Goal: Task Accomplishment & Management: Manage account settings

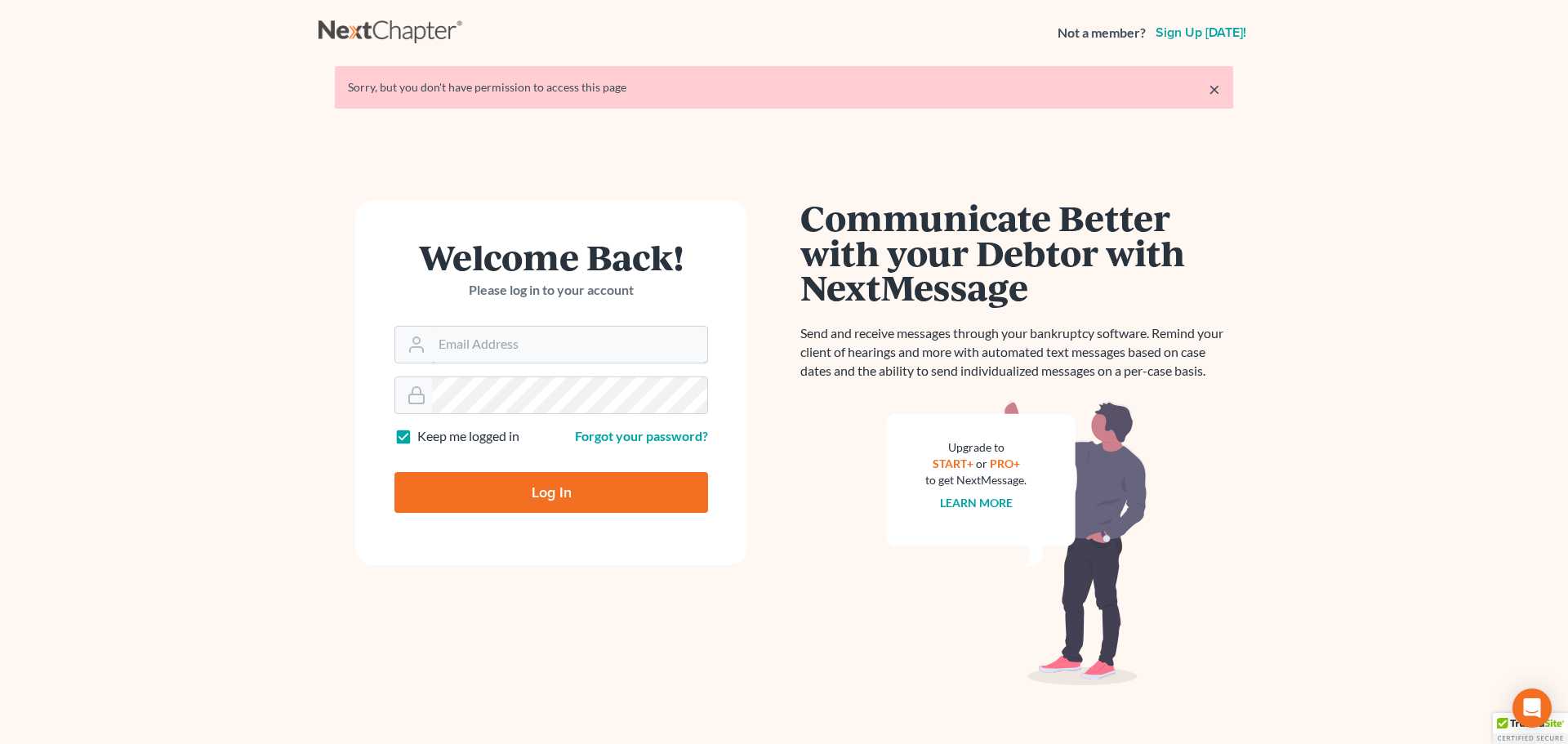
type input "marty@attorneyok.com"
click at [577, 501] on input "Log In" at bounding box center [552, 492] width 314 height 41
type input "Thinking..."
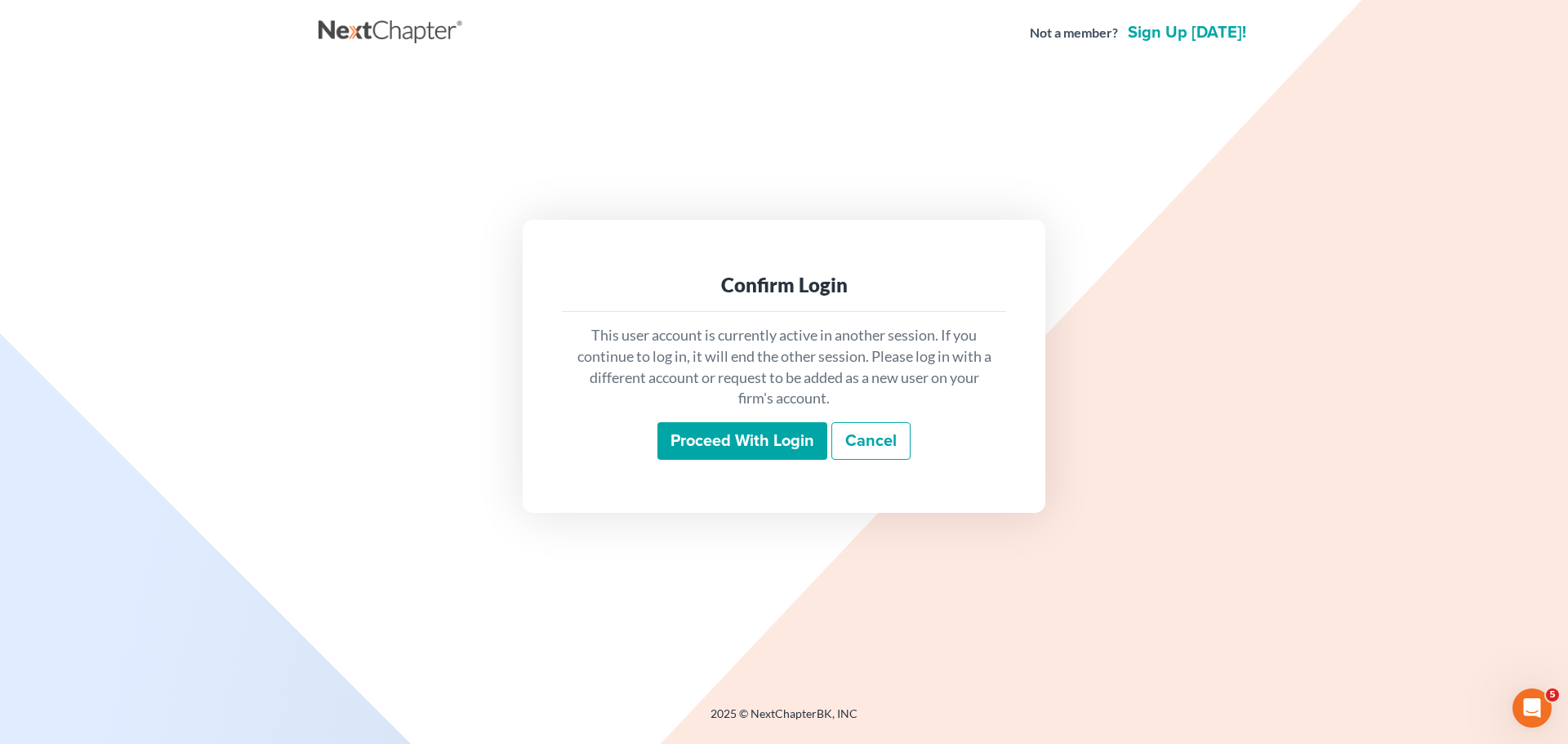
click at [703, 443] on input "Proceed with login" at bounding box center [742, 440] width 170 height 38
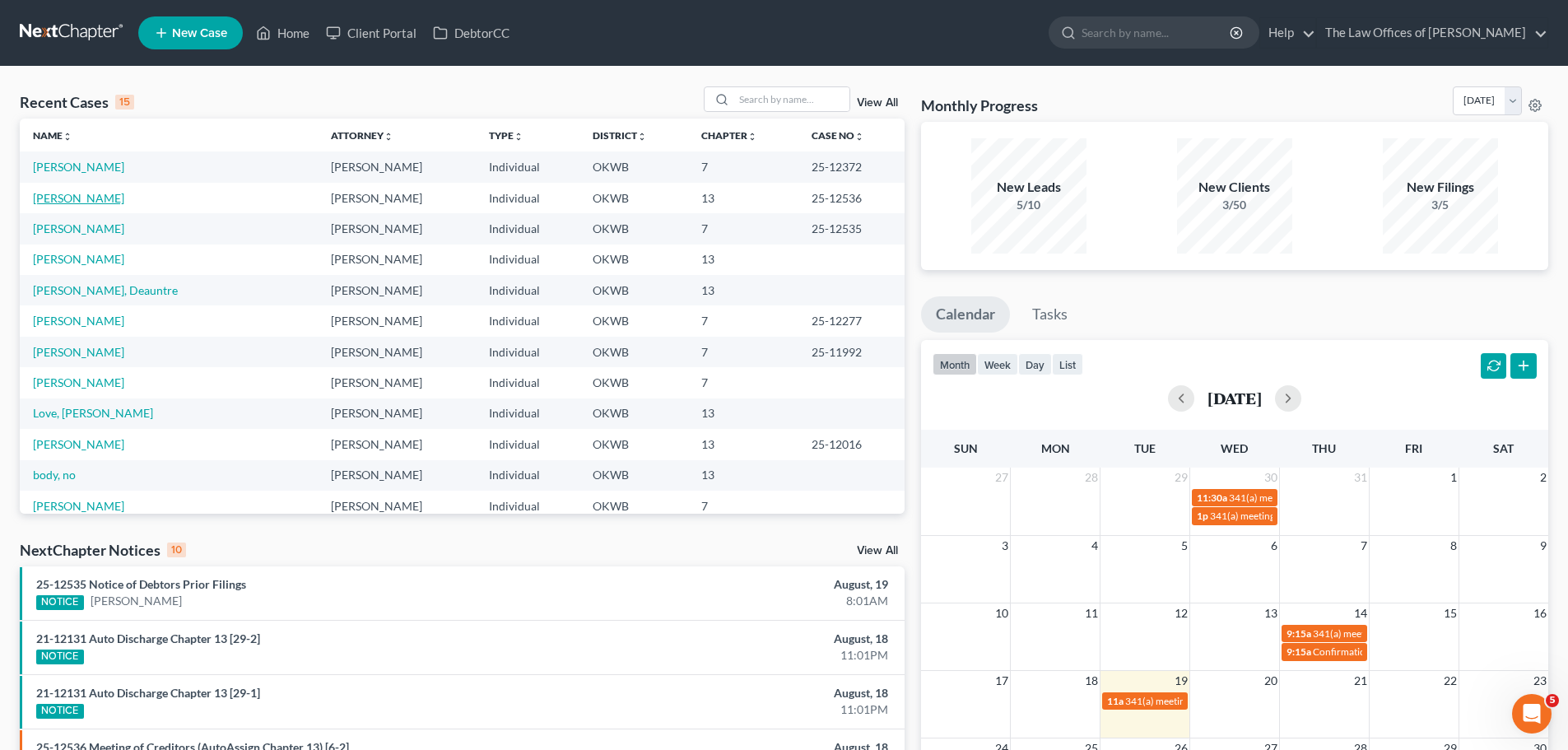
click at [83, 200] on link "Pursch, Adam" at bounding box center [78, 198] width 91 height 14
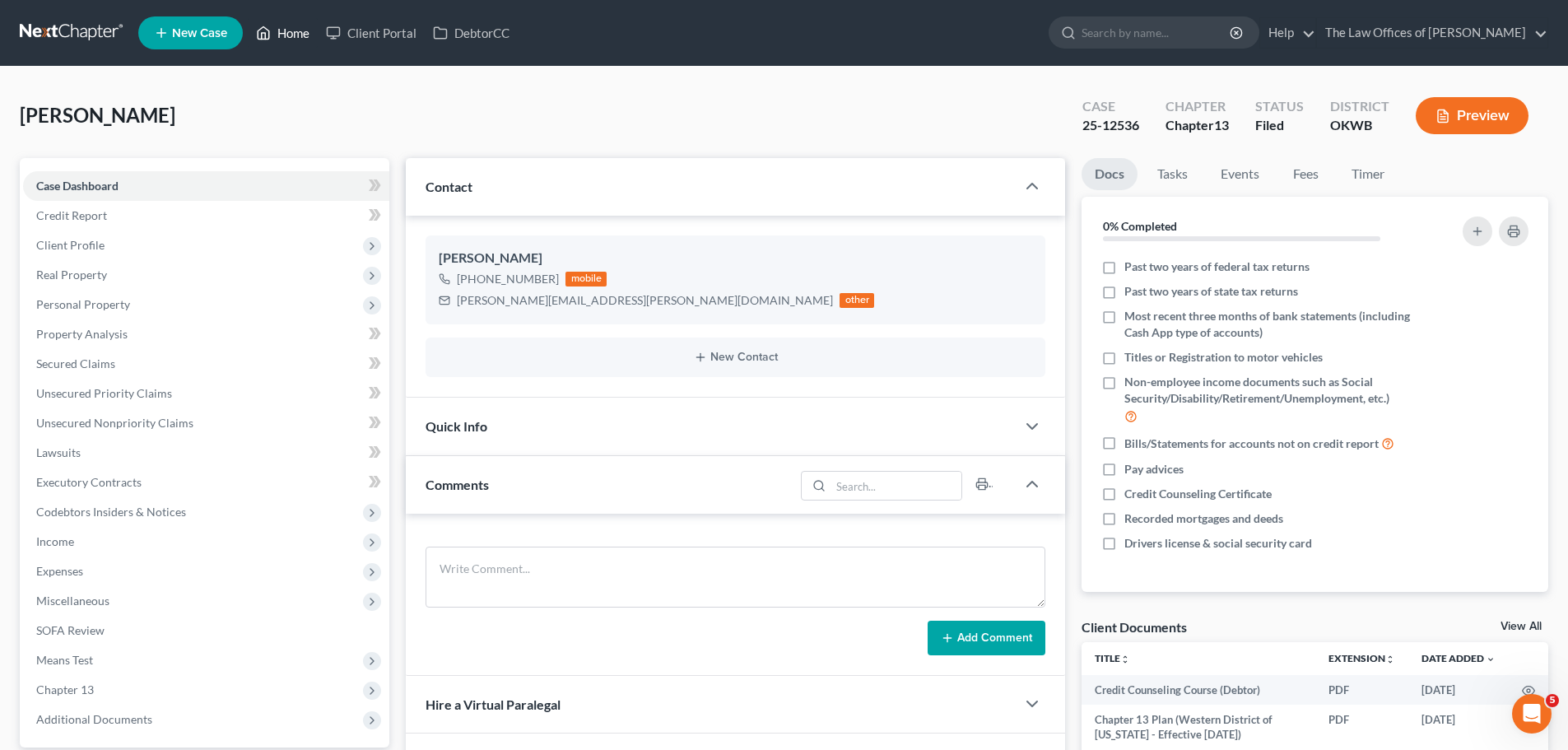
click at [276, 28] on link "Home" at bounding box center [282, 33] width 70 height 30
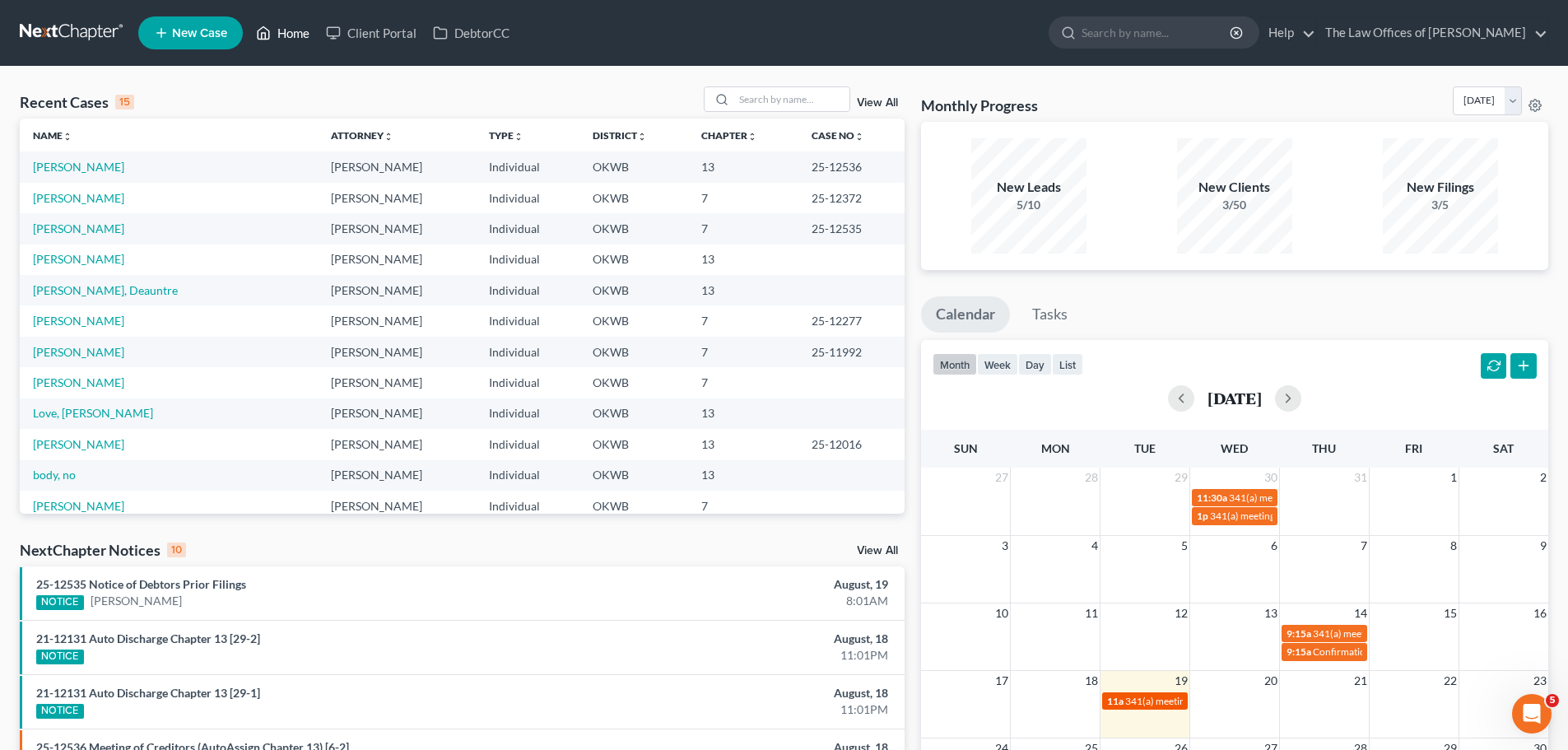
click at [1153, 695] on span "341(a) meeting for Crayton Bush & Jessica Bush" at bounding box center [1248, 701] width 246 height 12
select select "Days"
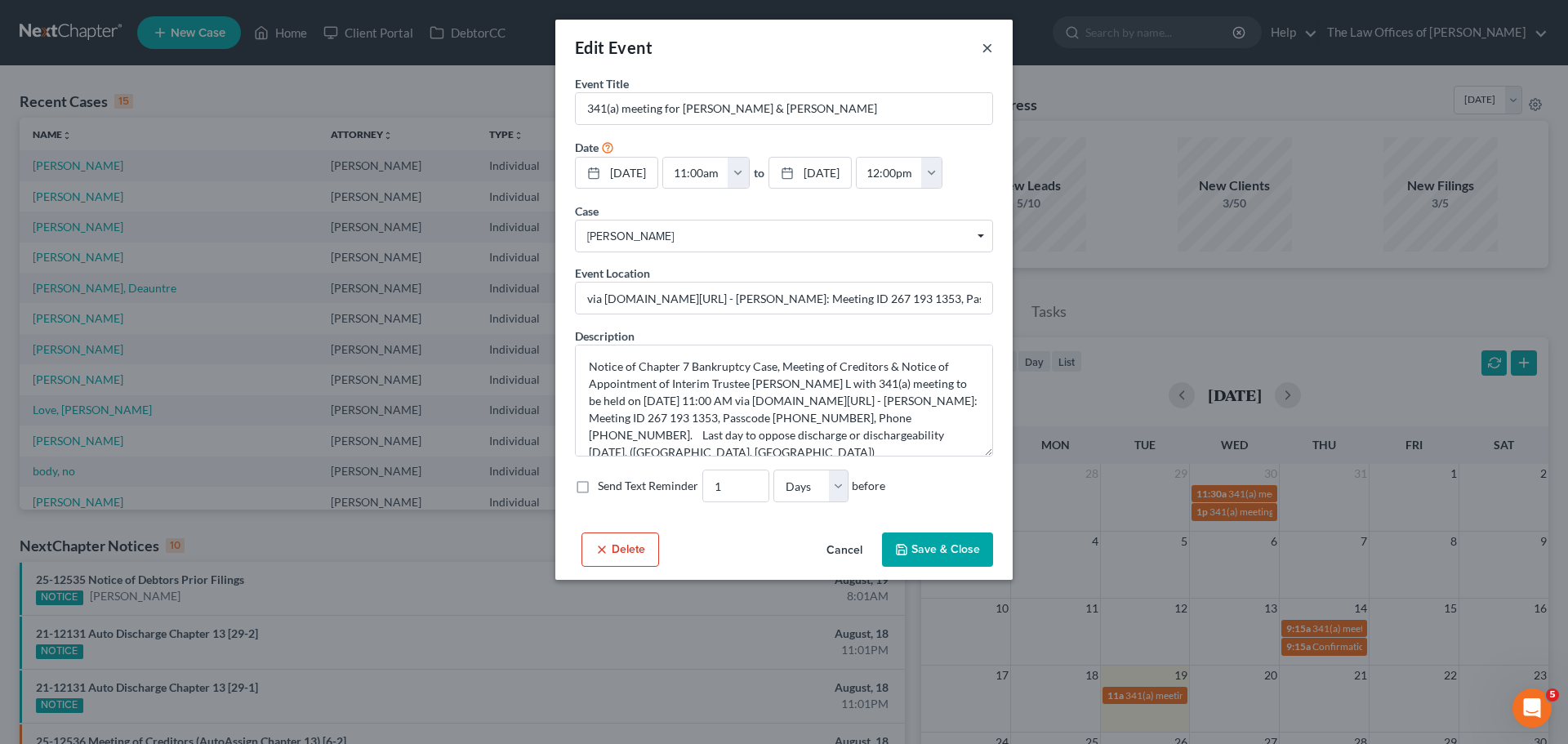
click at [983, 48] on button "×" at bounding box center [987, 47] width 11 height 19
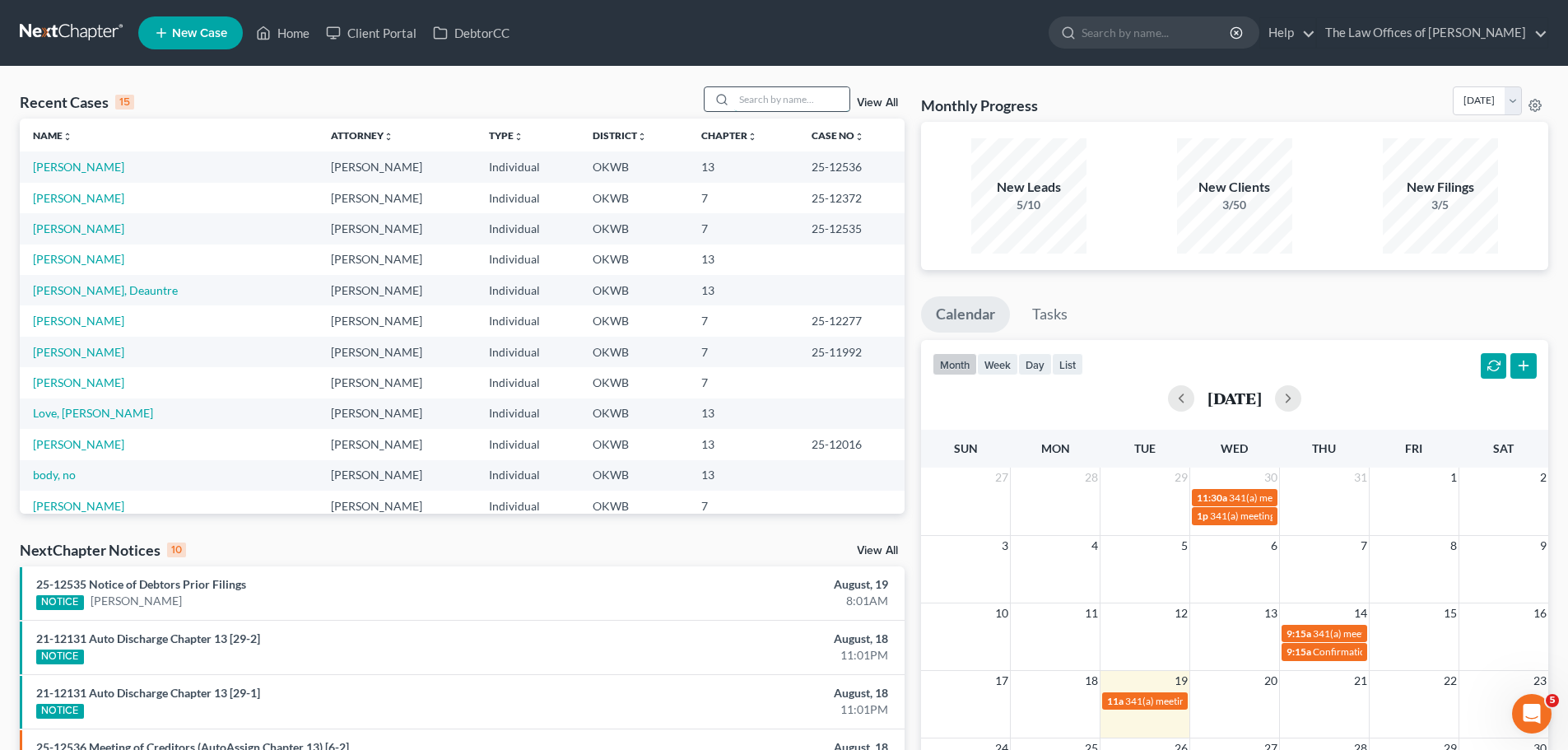
click at [757, 97] on input "search" at bounding box center [791, 99] width 115 height 24
type input "BUSH"
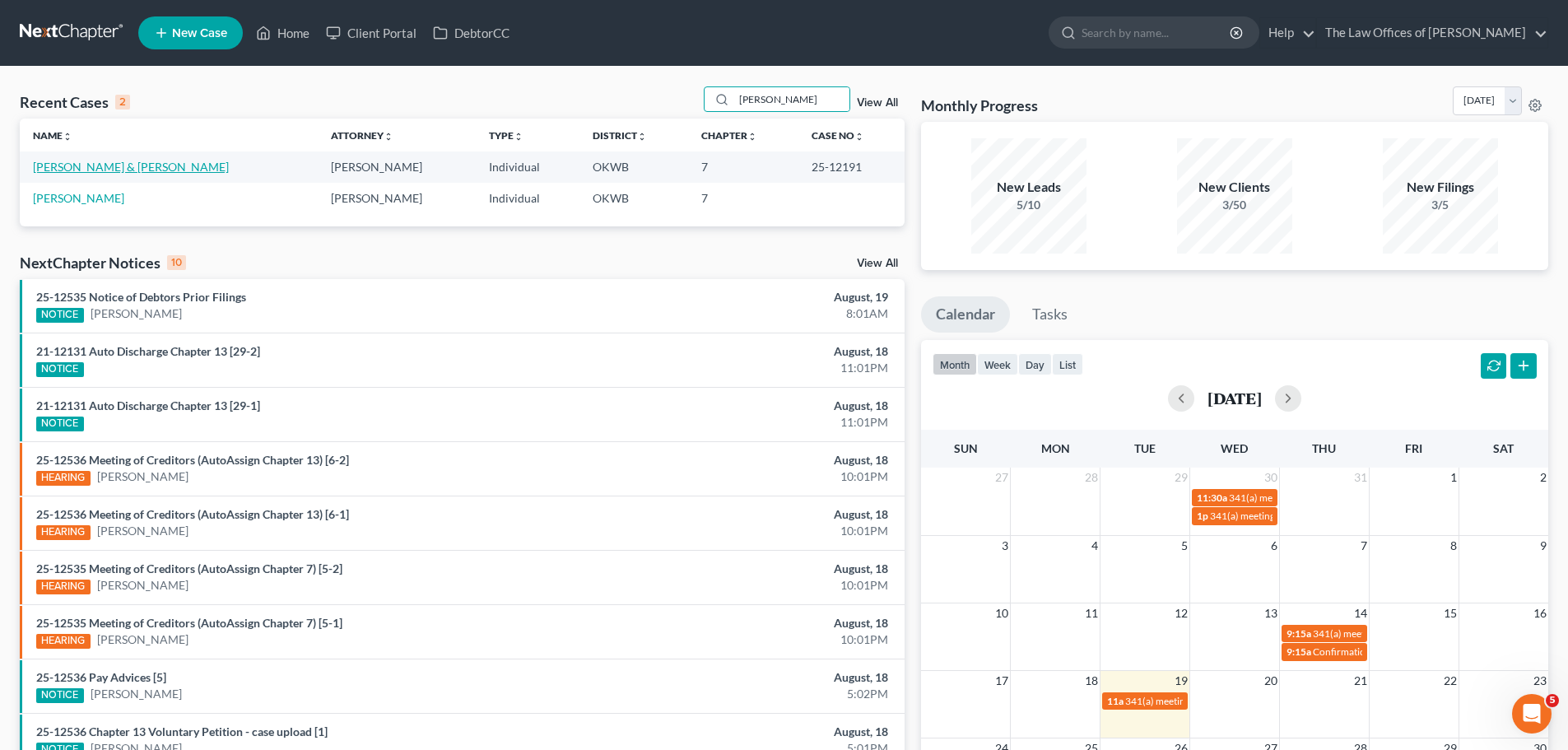
click at [118, 173] on td "[PERSON_NAME] & [PERSON_NAME]" at bounding box center [168, 166] width 298 height 30
click at [118, 173] on link "[PERSON_NAME] & [PERSON_NAME]" at bounding box center [131, 167] width 196 height 14
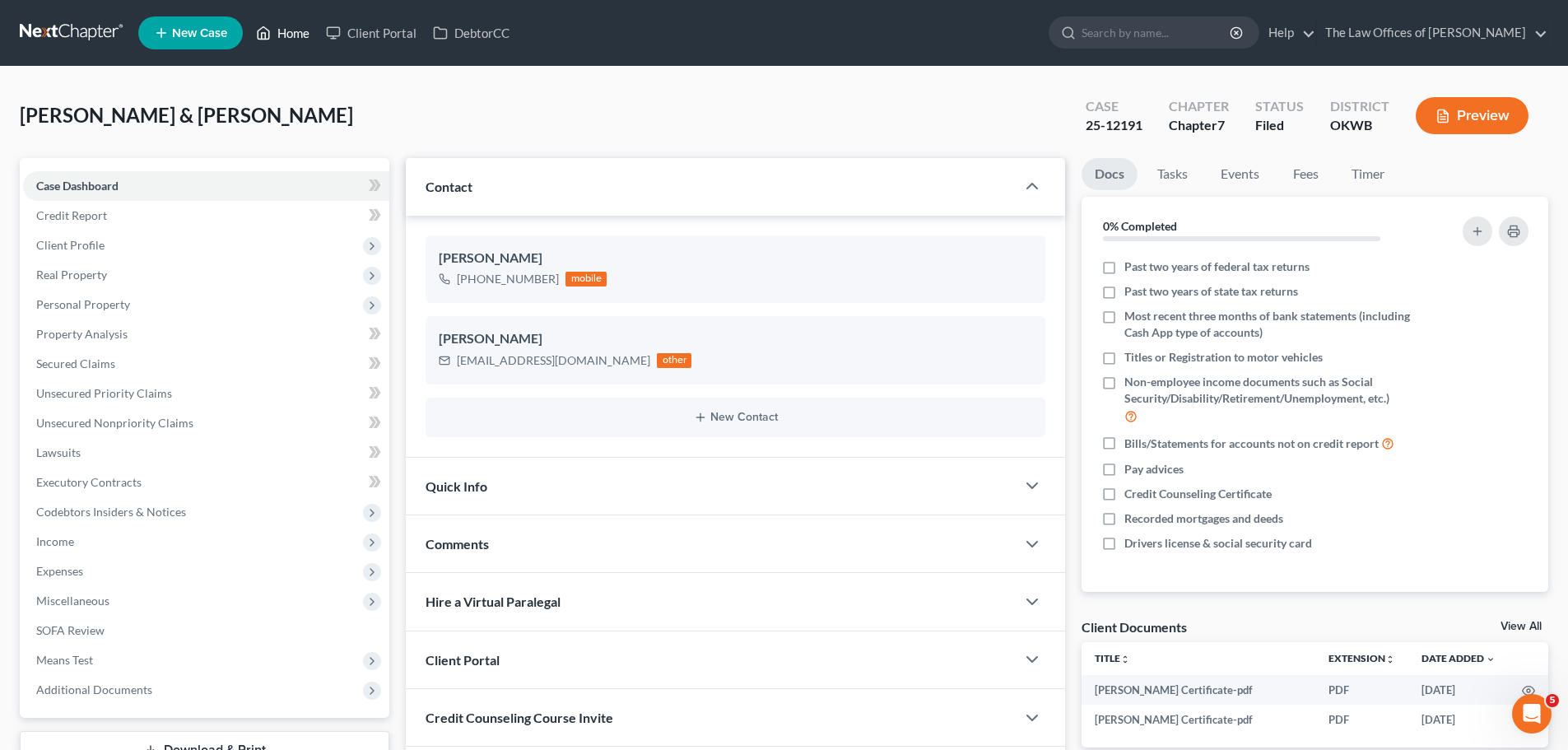
click at [279, 31] on link "Home" at bounding box center [282, 33] width 70 height 30
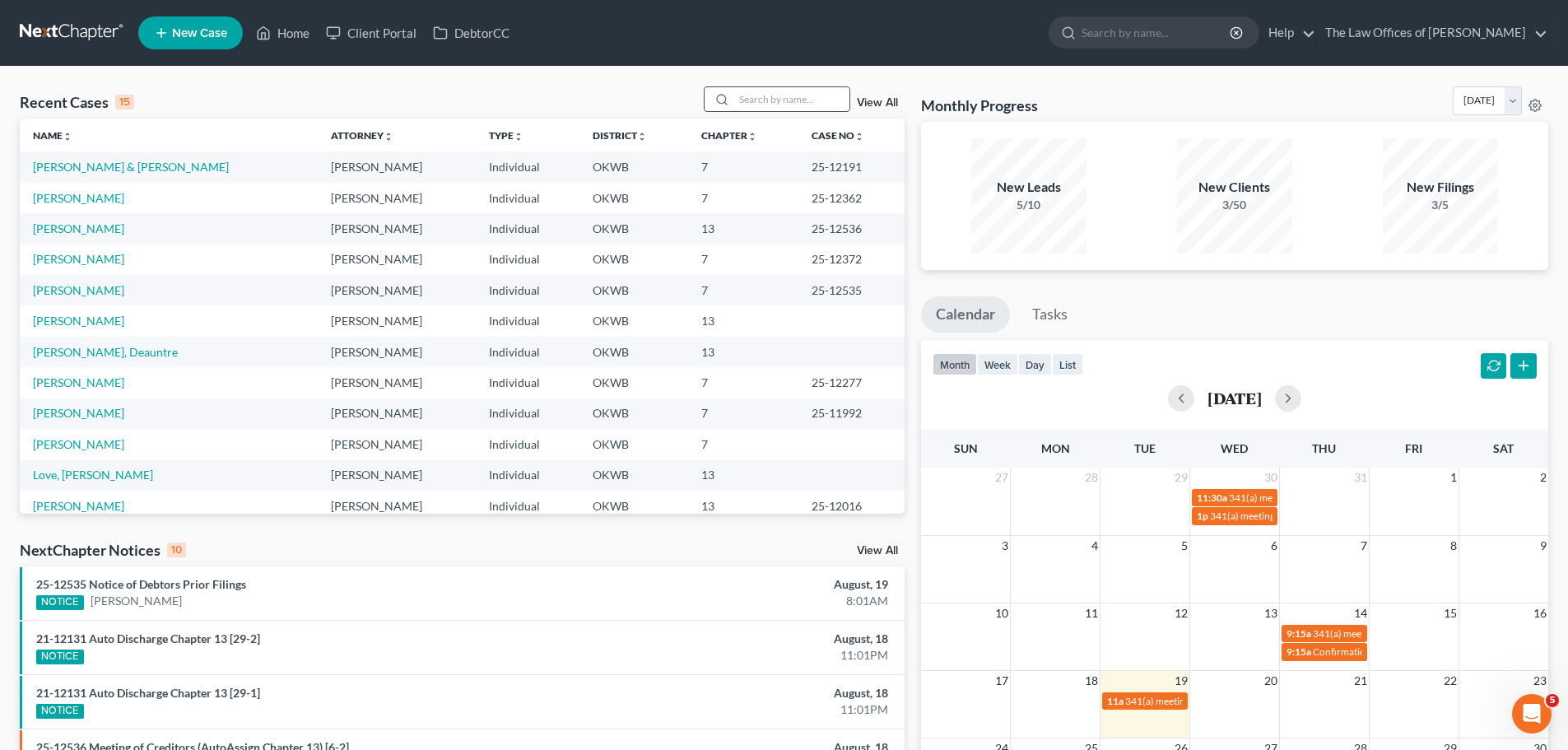
click at [754, 91] on input "search" at bounding box center [791, 99] width 115 height 24
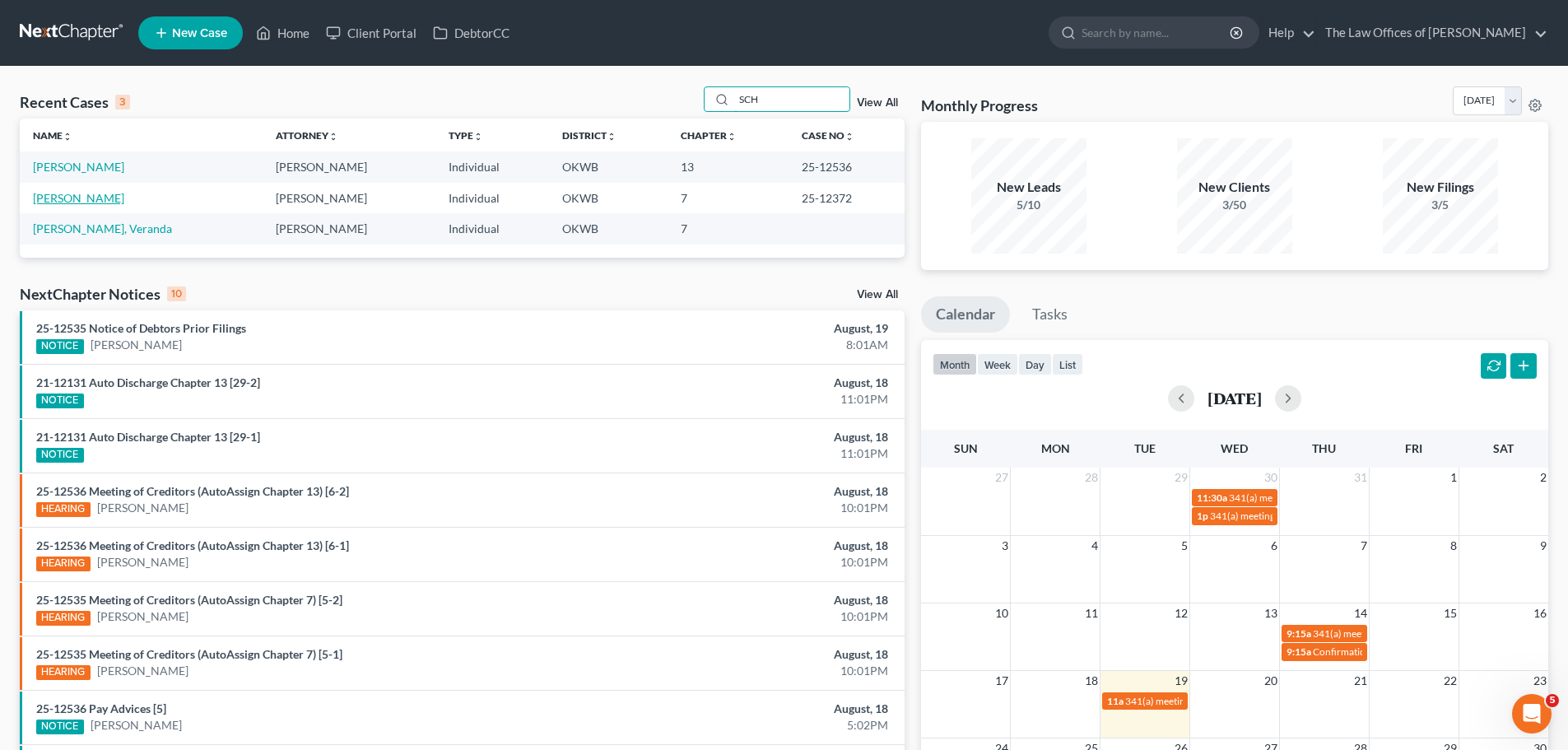
type input "SCH"
click at [124, 201] on link "[PERSON_NAME]" at bounding box center [78, 198] width 91 height 14
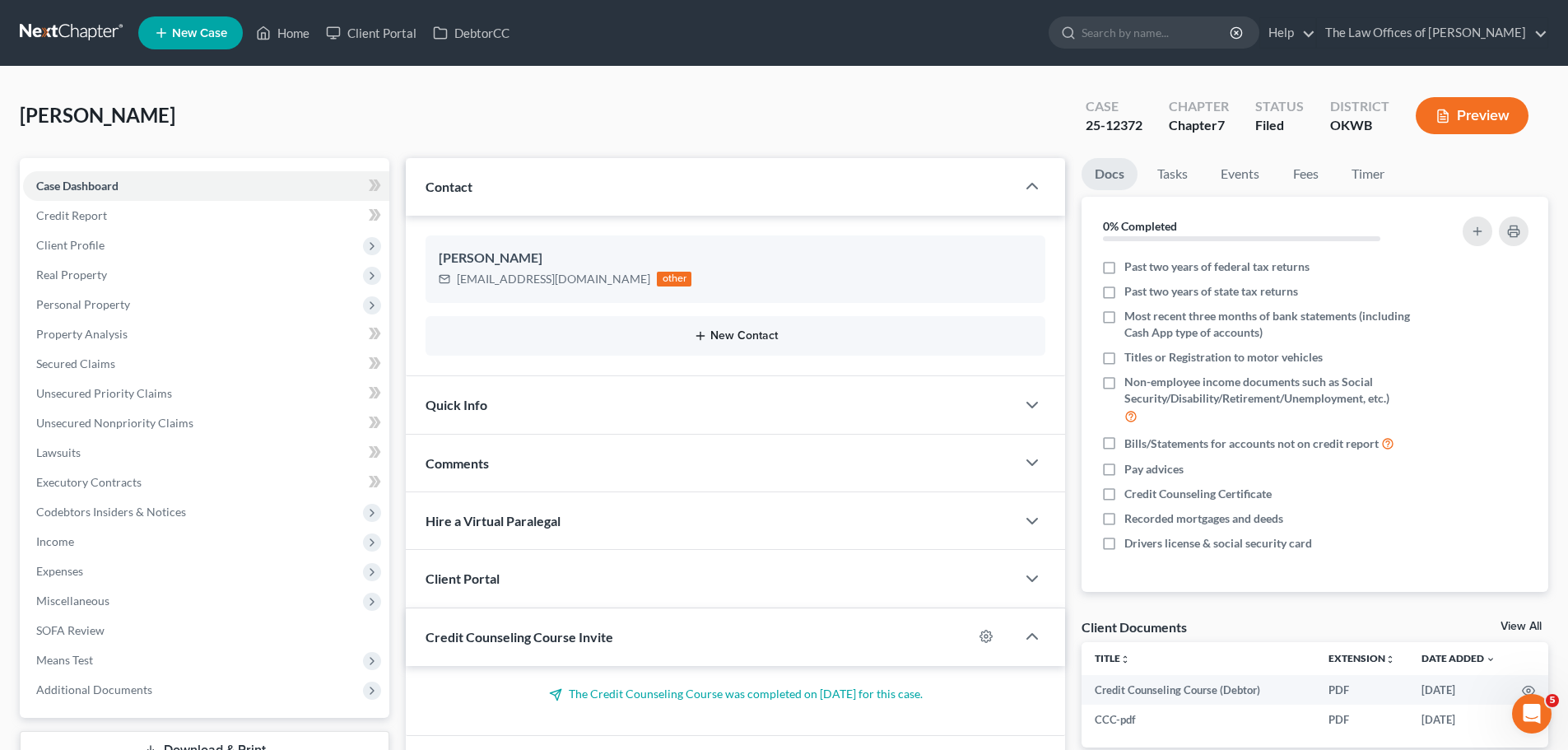
click at [738, 332] on button "New Contact" at bounding box center [735, 335] width 593 height 13
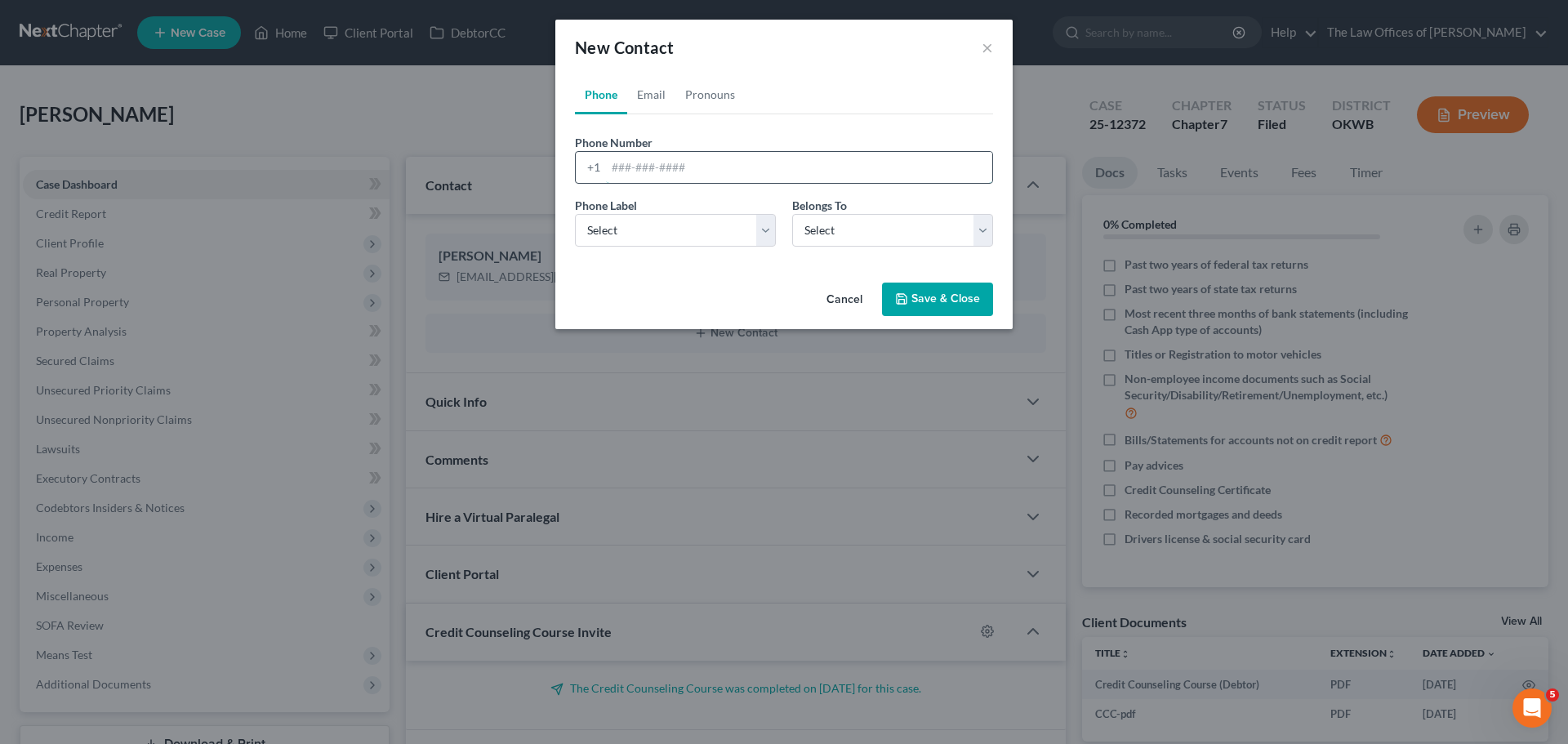
click at [663, 176] on input "tel" at bounding box center [799, 167] width 386 height 31
click at [610, 172] on input "056422075" at bounding box center [799, 167] width 386 height 31
type input "4056422075"
click at [771, 231] on select "Select Mobile Home Work Other" at bounding box center [674, 230] width 201 height 32
select select "0"
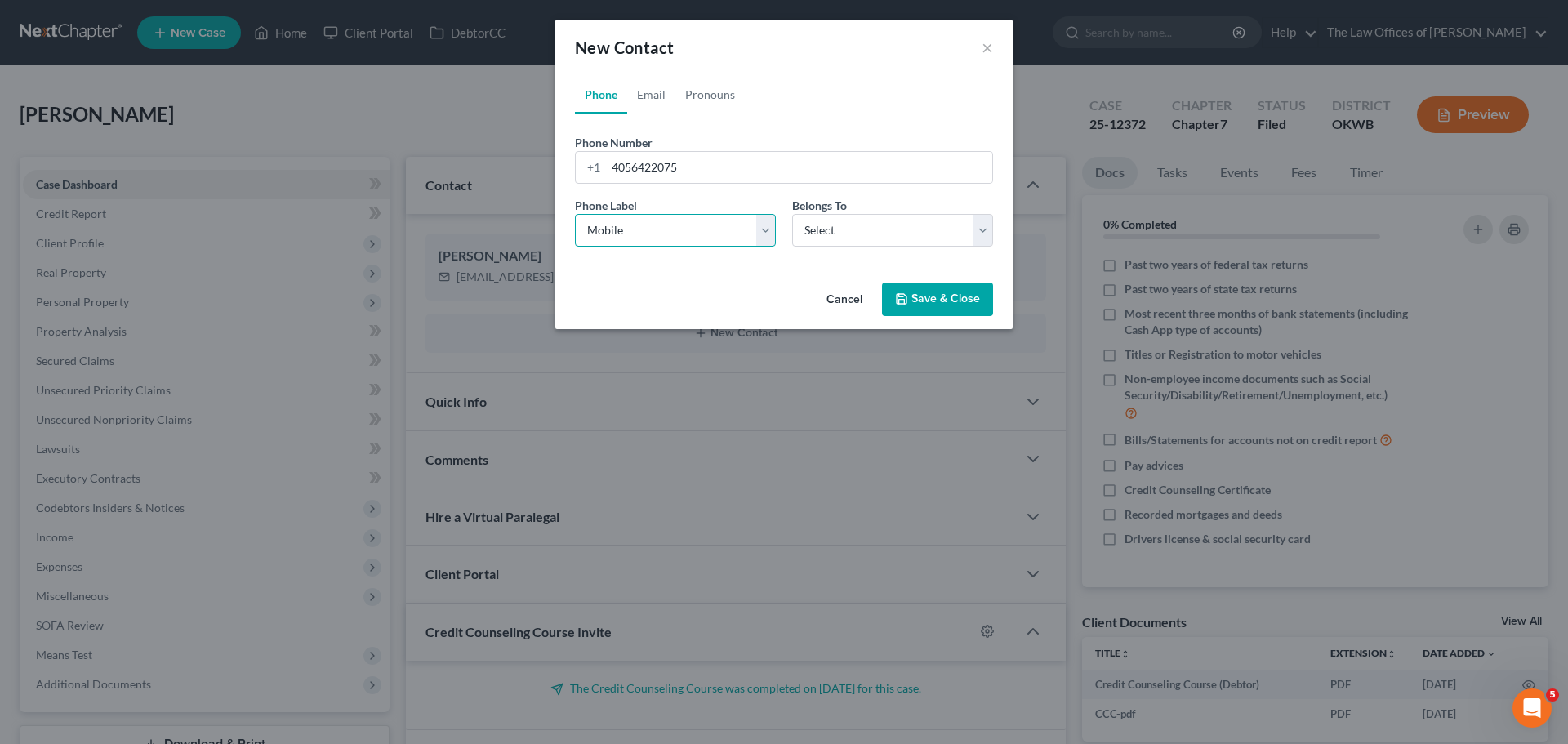
click at [574, 214] on select "Select Mobile Home Work Other" at bounding box center [674, 230] width 201 height 32
click at [823, 242] on select "Select Client Other" at bounding box center [892, 230] width 201 height 32
select select "0"
click at [792, 214] on select "Select Client Other" at bounding box center [892, 230] width 201 height 32
click at [932, 295] on button "Save & Close" at bounding box center [937, 299] width 111 height 34
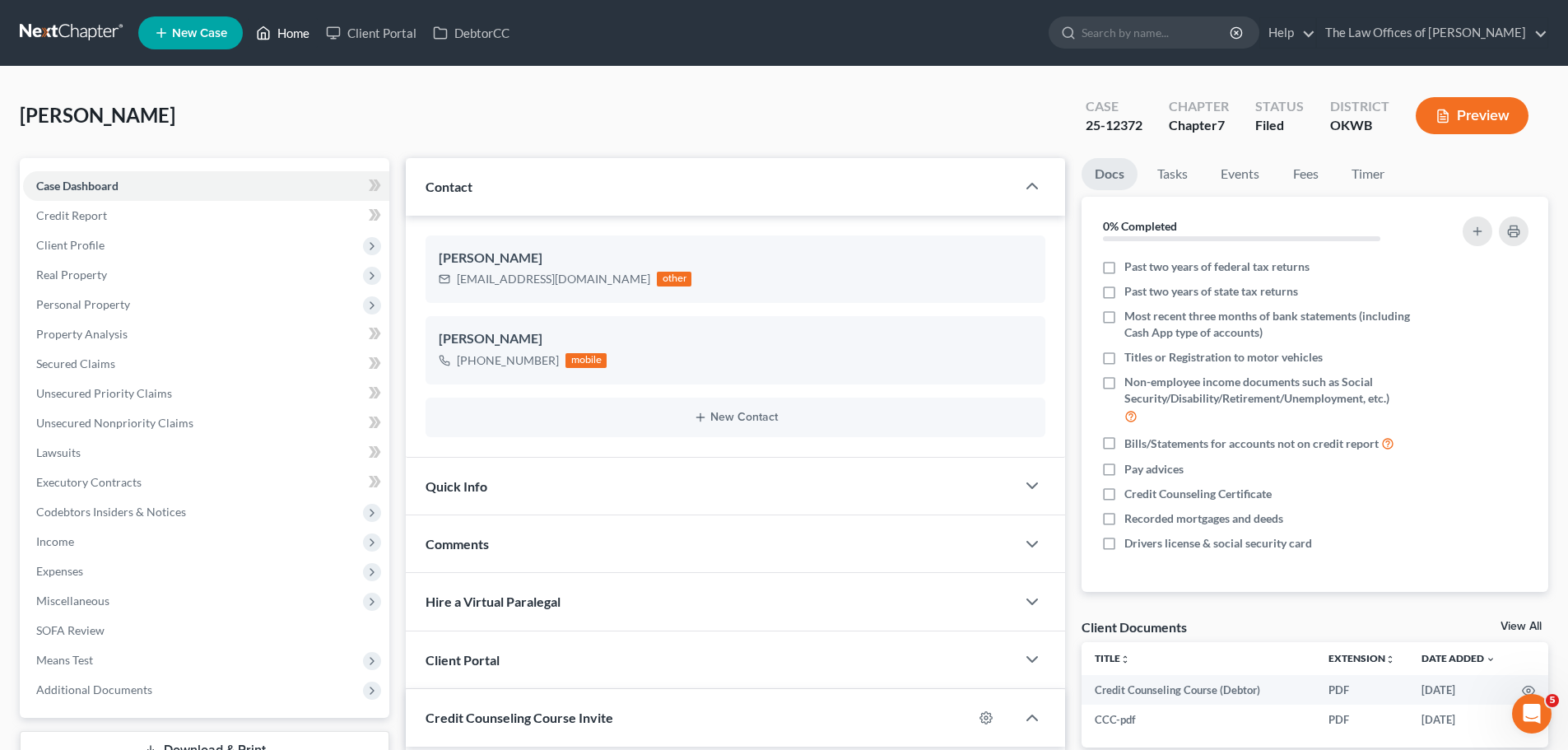
click at [272, 37] on link "Home" at bounding box center [282, 33] width 70 height 30
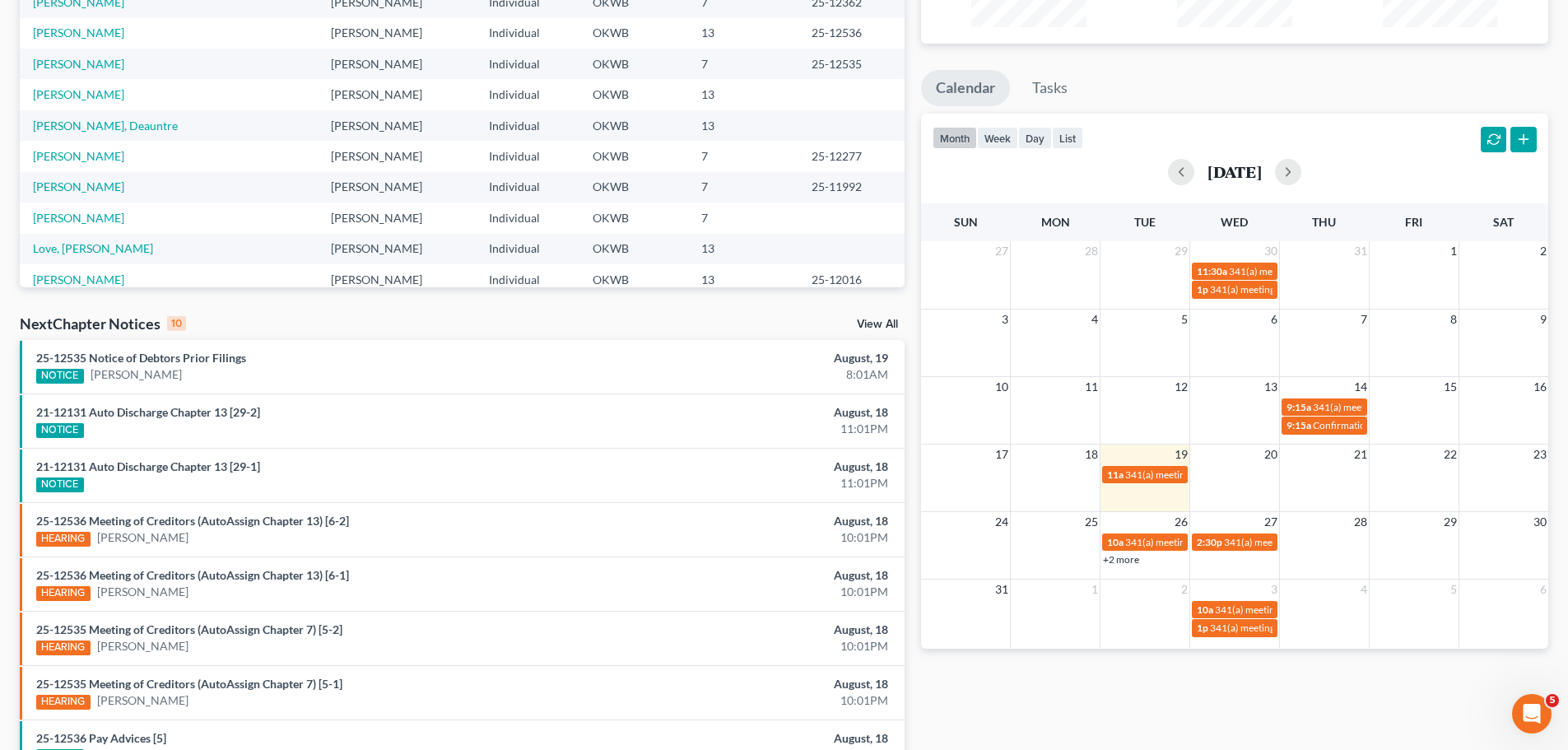
scroll to position [247, 0]
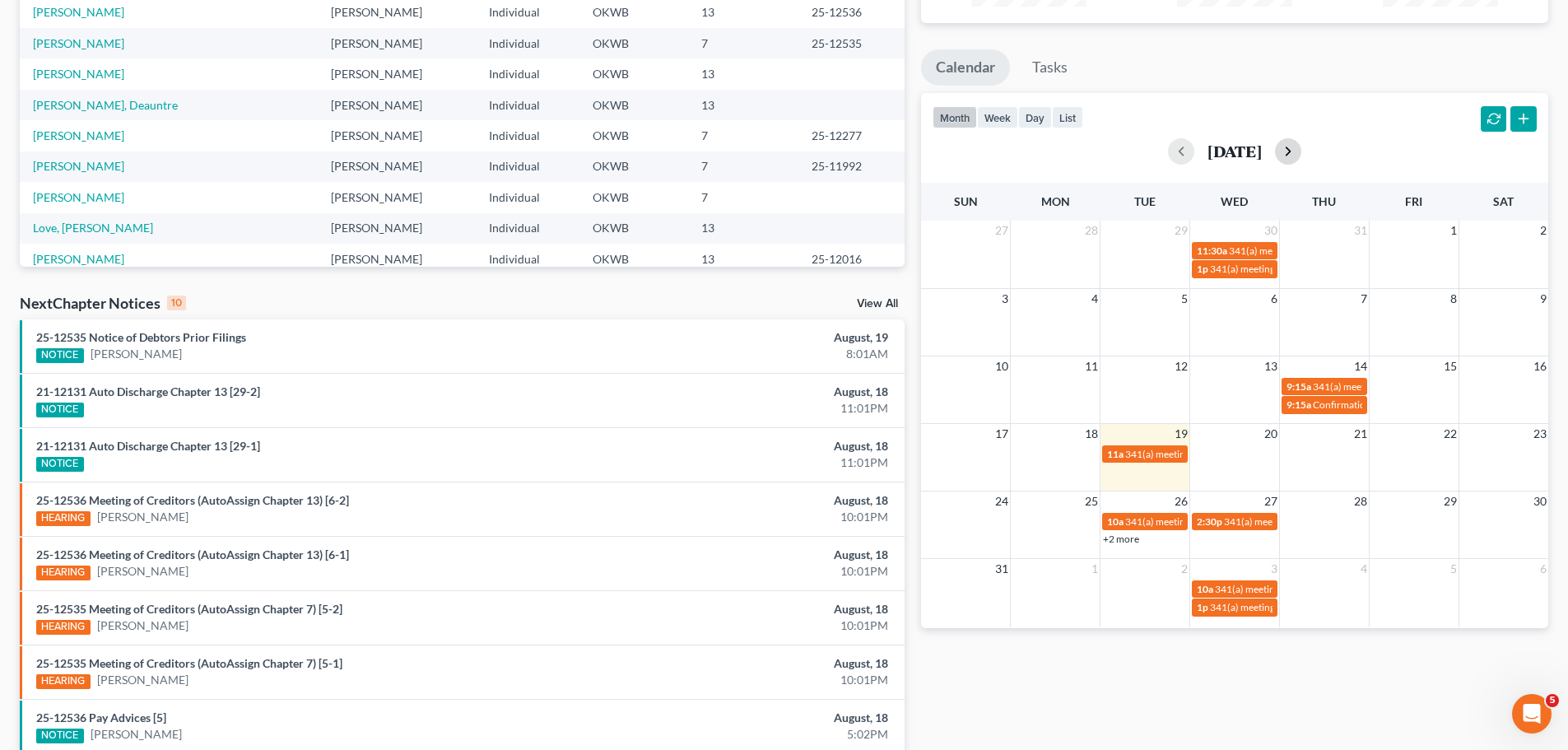
click at [1299, 152] on button "button" at bounding box center [1288, 151] width 27 height 27
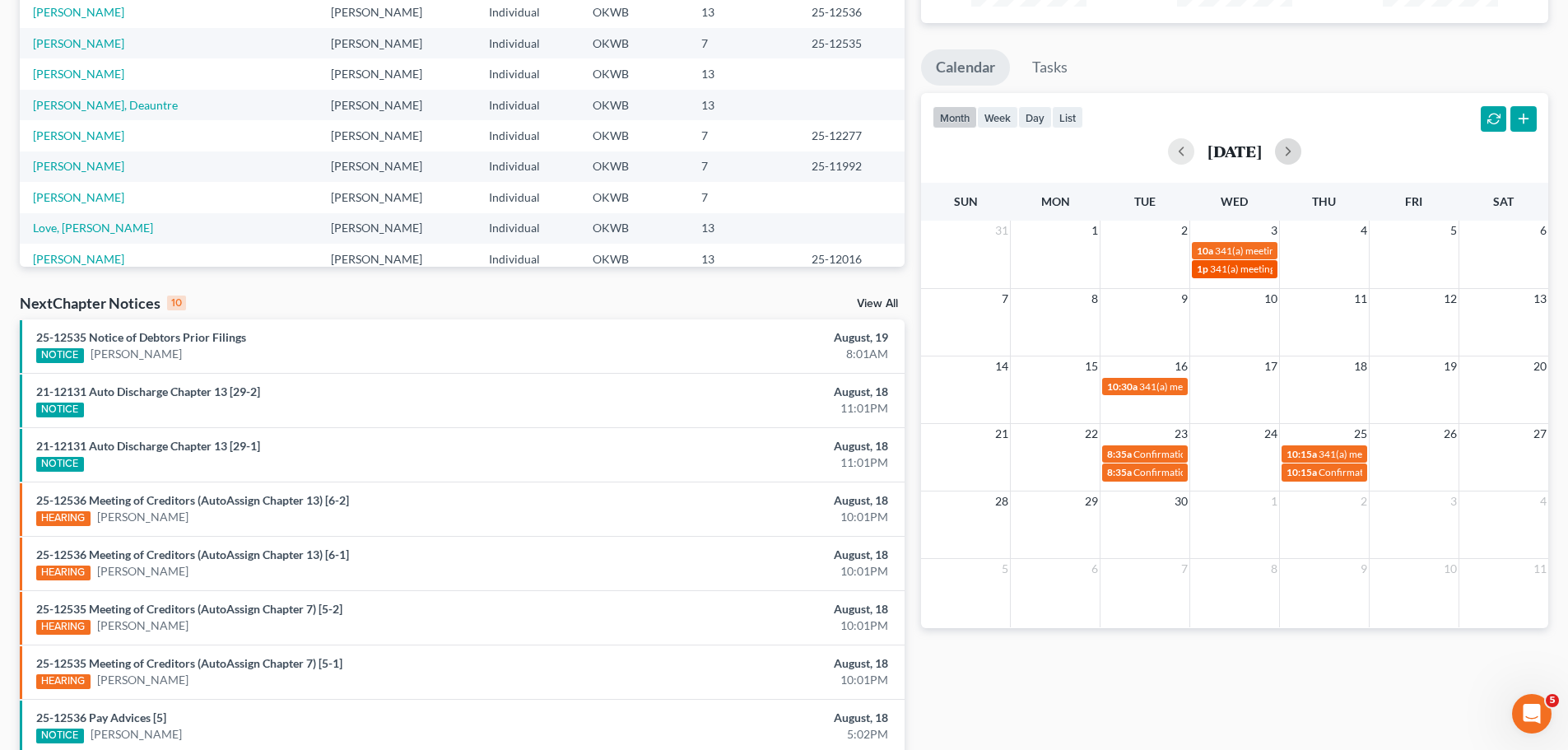
click at [1257, 268] on span "341(a) meeting for [PERSON_NAME]" at bounding box center [1290, 269] width 159 height 12
select select "Days"
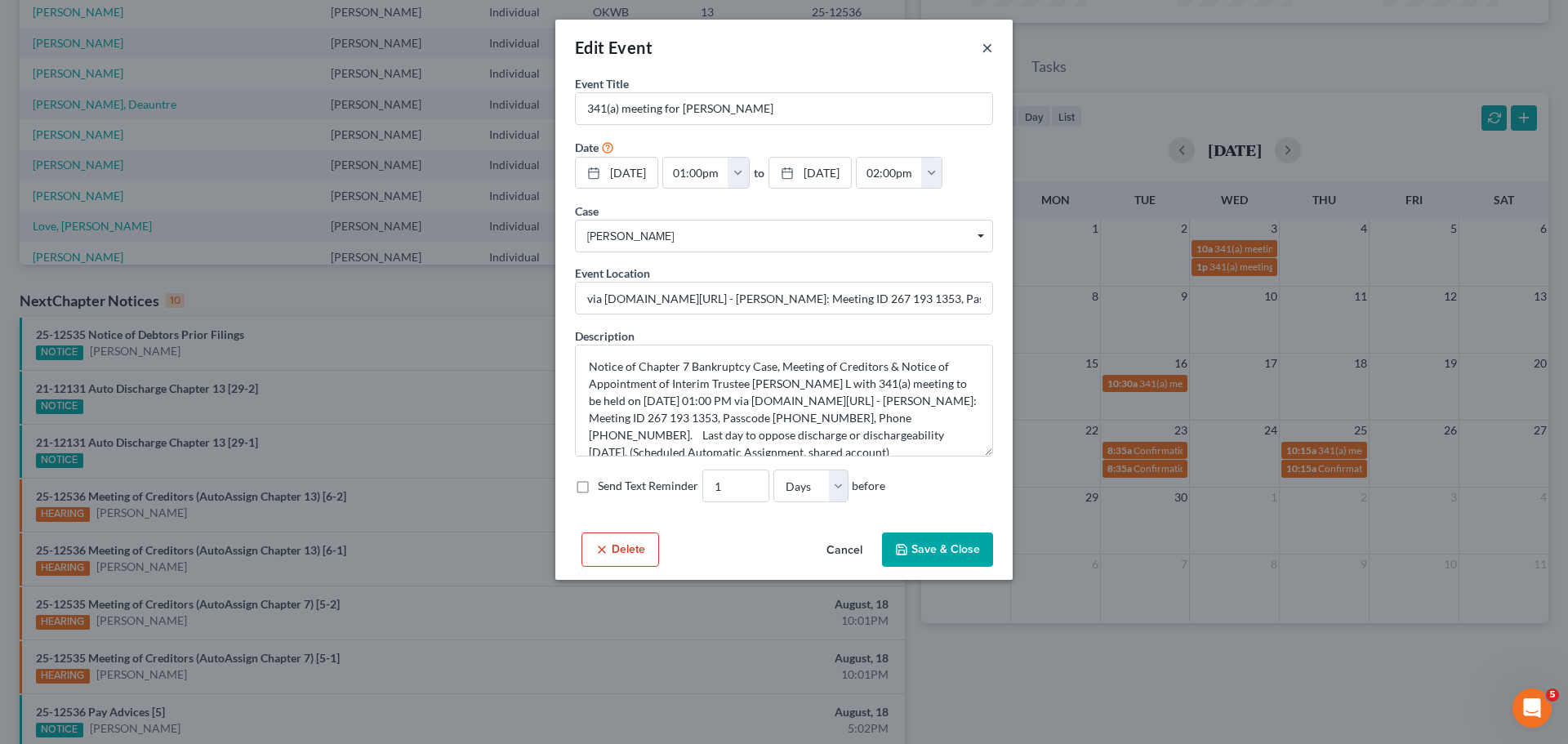
click at [987, 50] on button "×" at bounding box center [987, 47] width 11 height 19
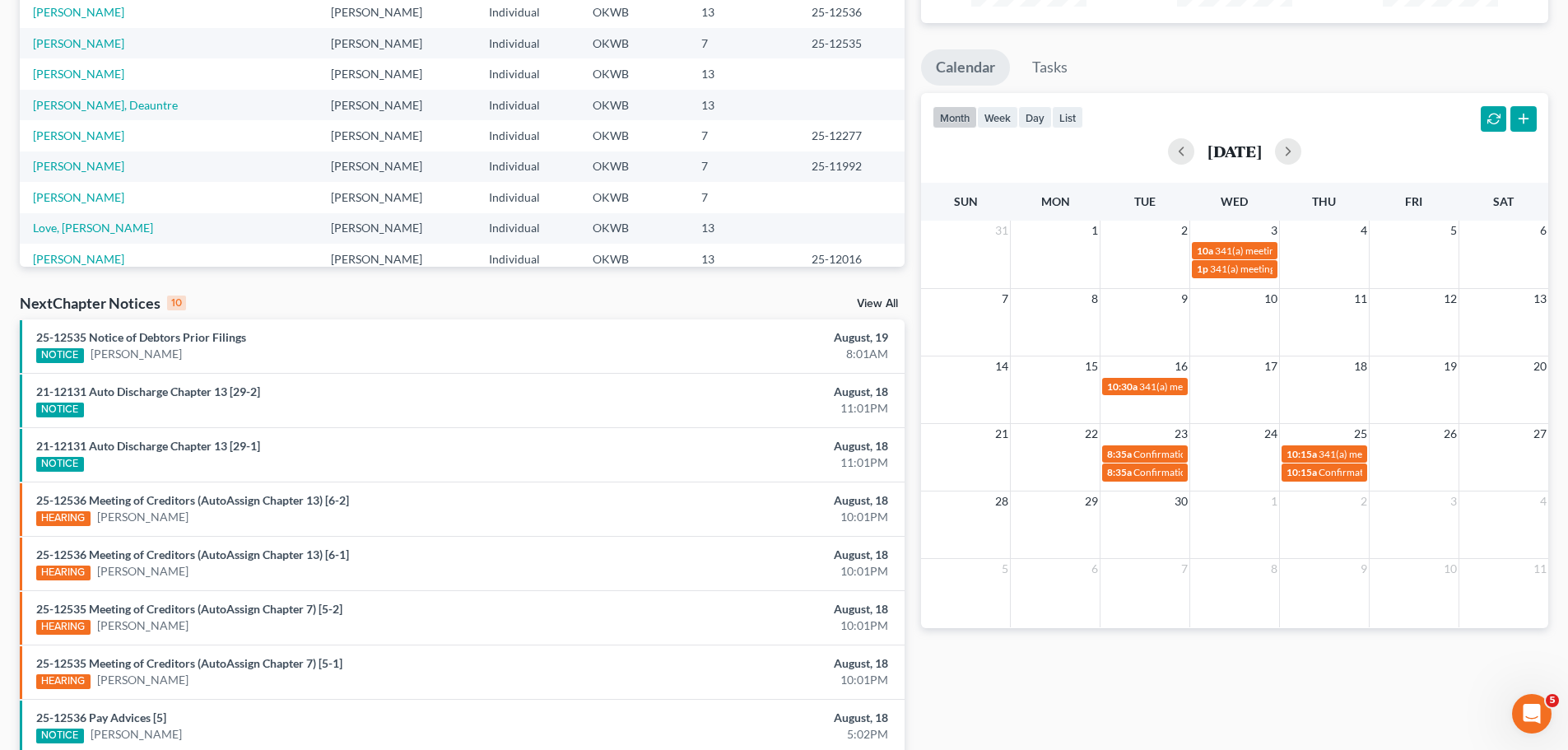
click at [593, 304] on div "NextChapter Notices 10 View All" at bounding box center [461, 306] width 885 height 27
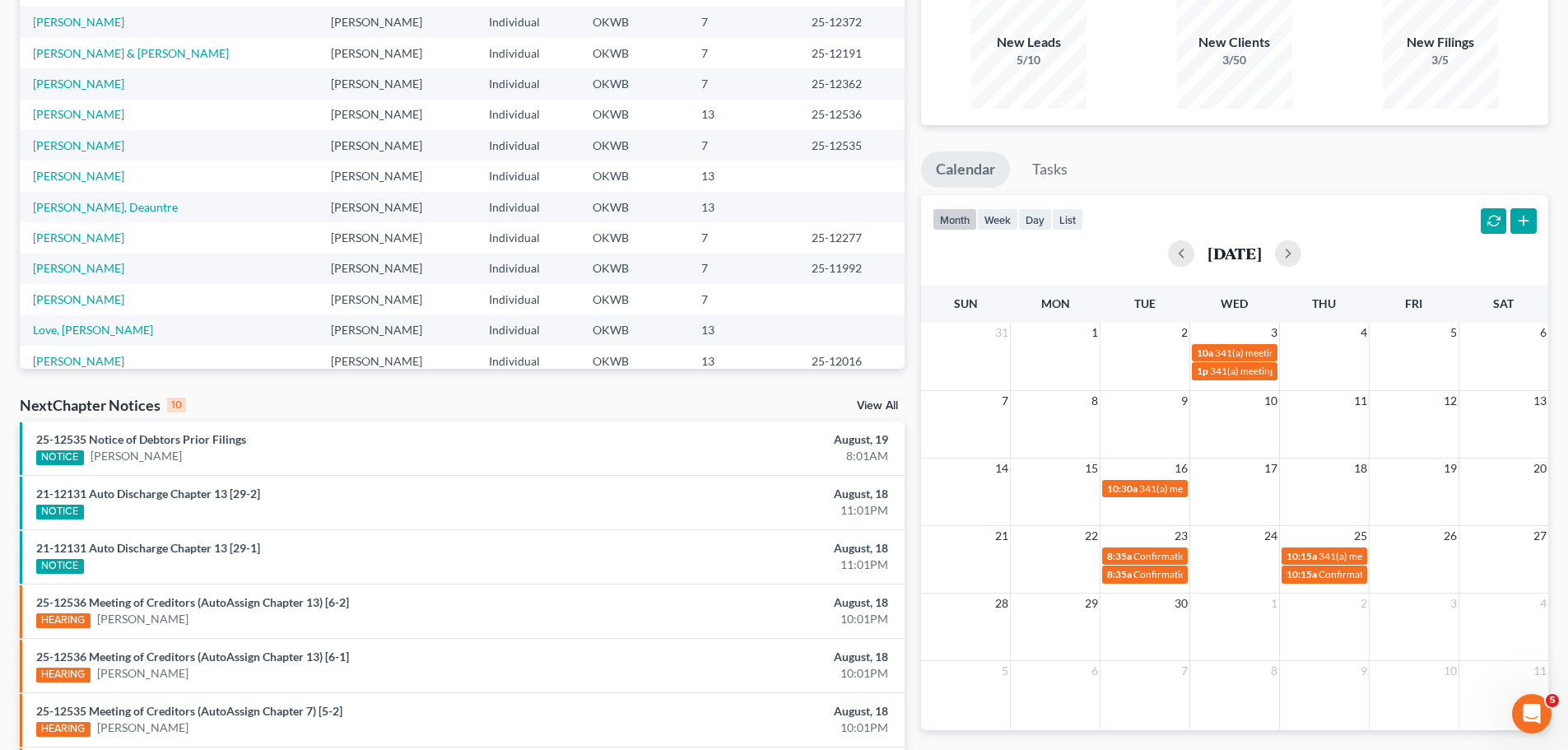
scroll to position [0, 0]
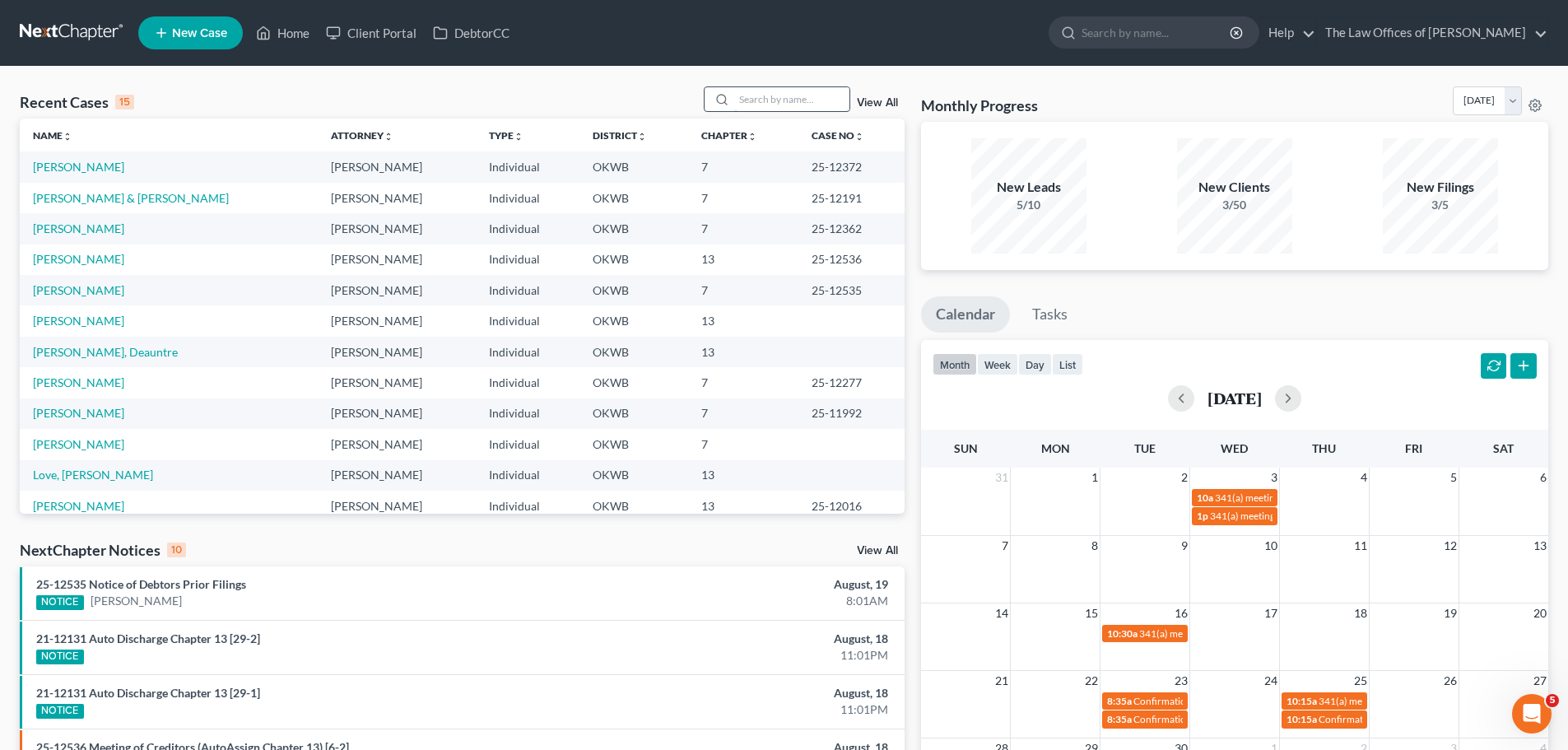
click at [809, 90] on input "search" at bounding box center [791, 99] width 115 height 24
type input "BALL"
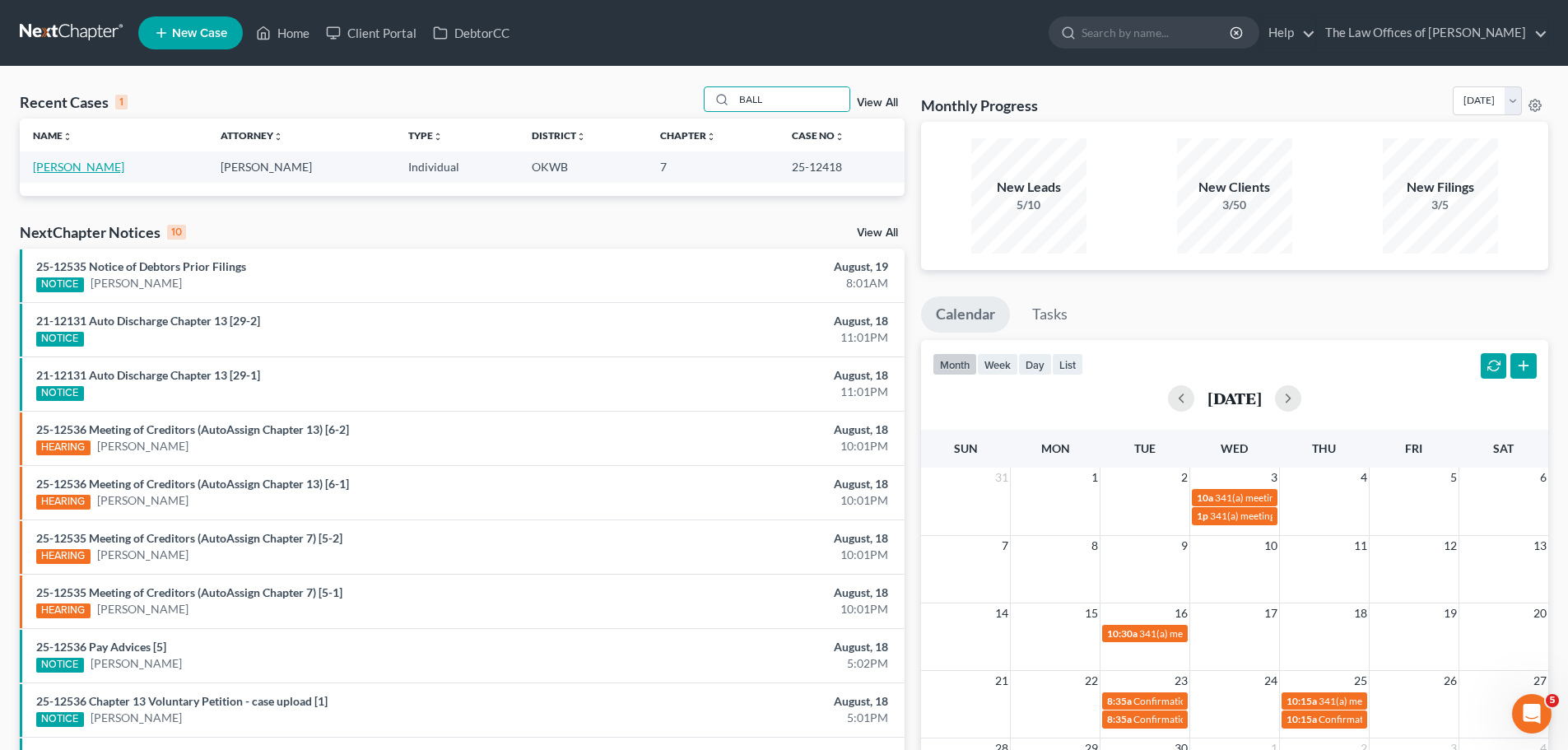
click at [79, 172] on link "[PERSON_NAME]" at bounding box center [78, 167] width 91 height 14
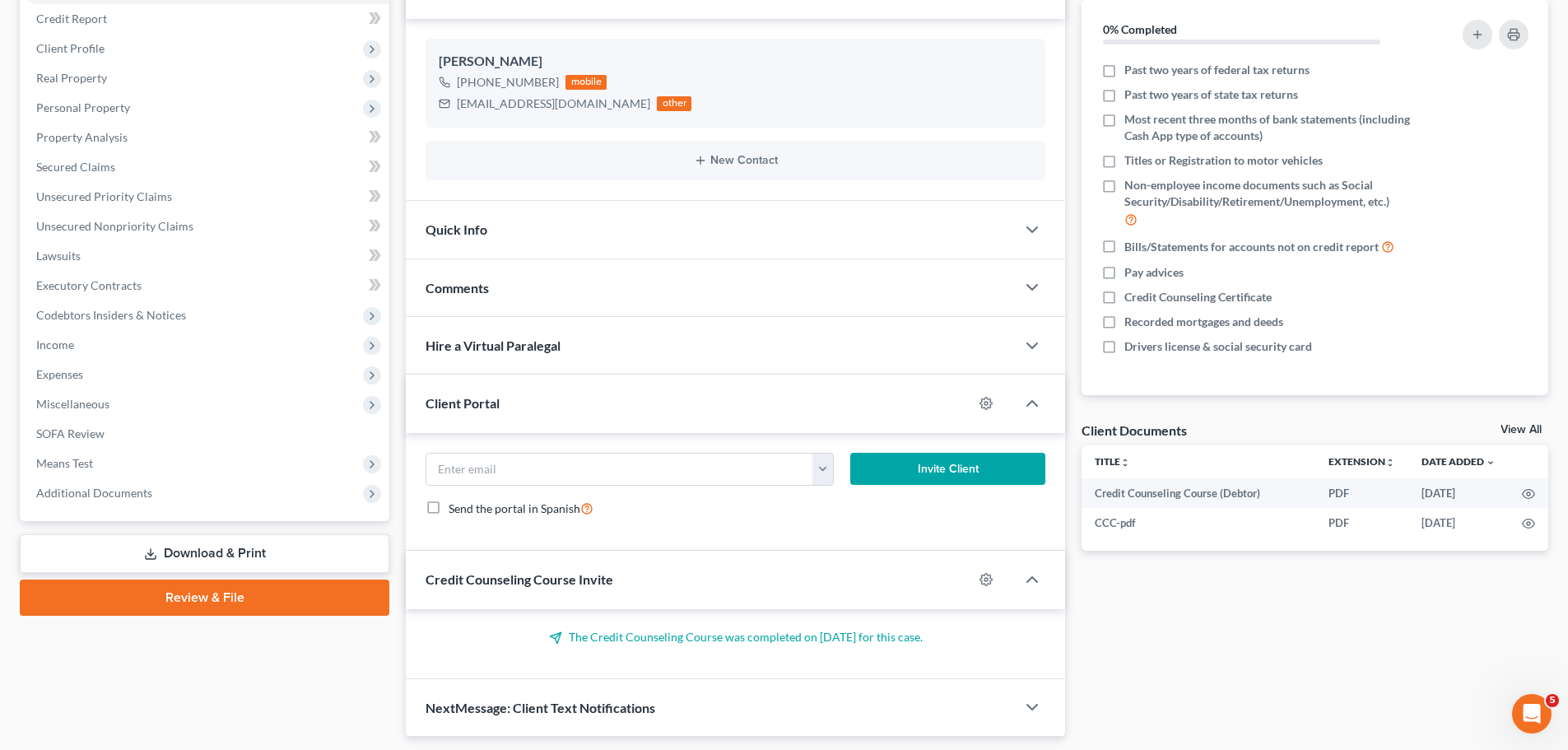
scroll to position [246, 0]
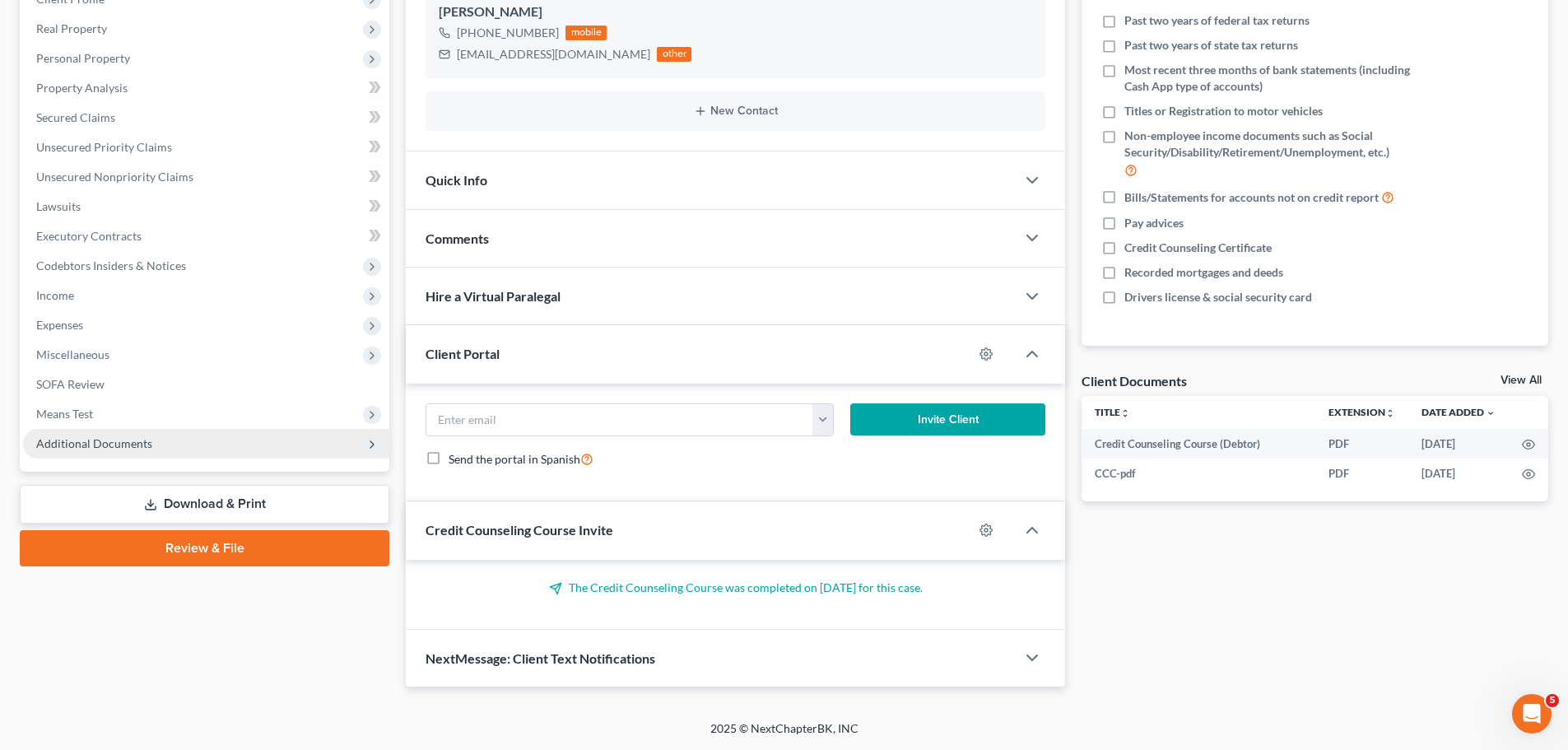
click at [169, 442] on span "Additional Documents" at bounding box center [206, 444] width 366 height 30
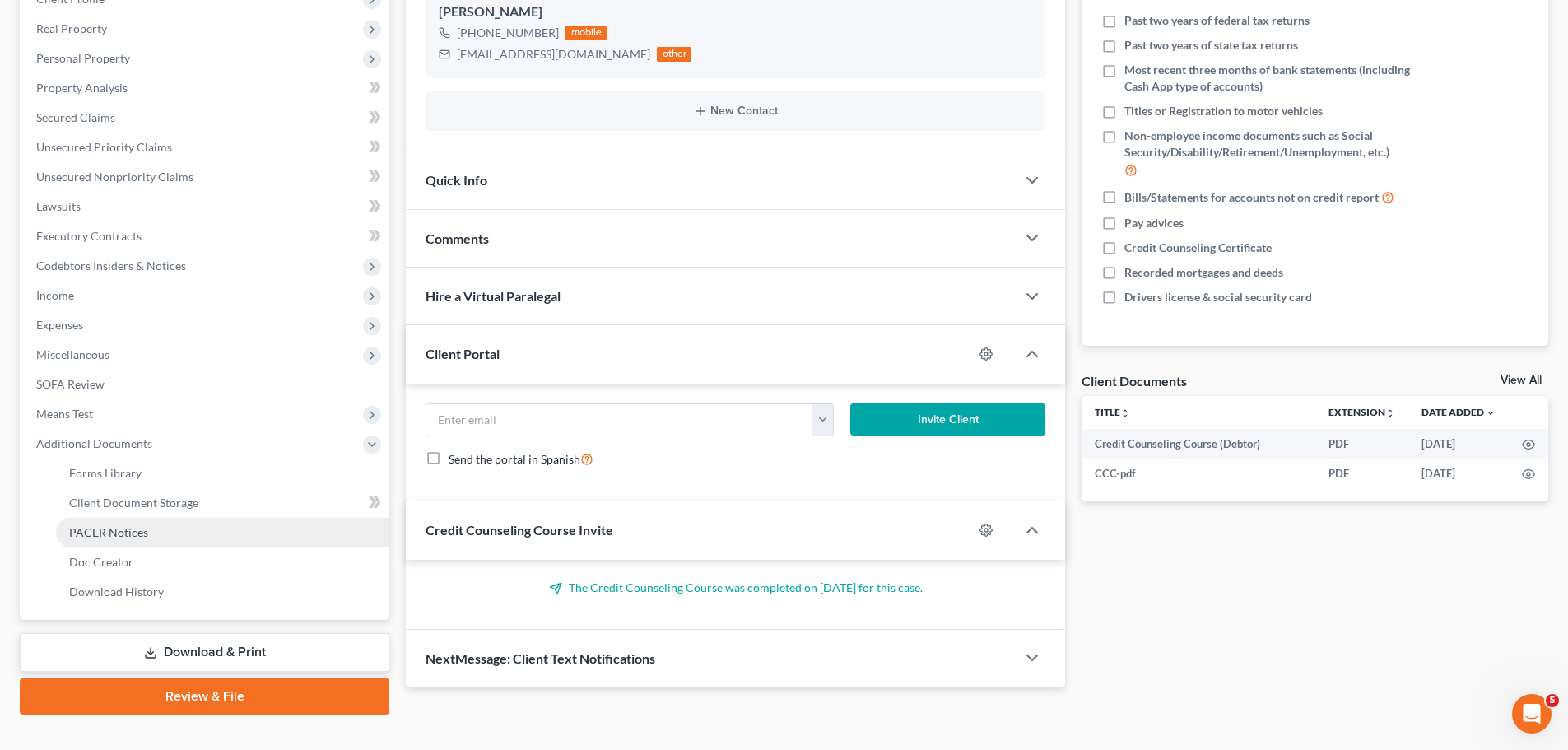
click at [165, 535] on link "PACER Notices" at bounding box center [222, 533] width 333 height 30
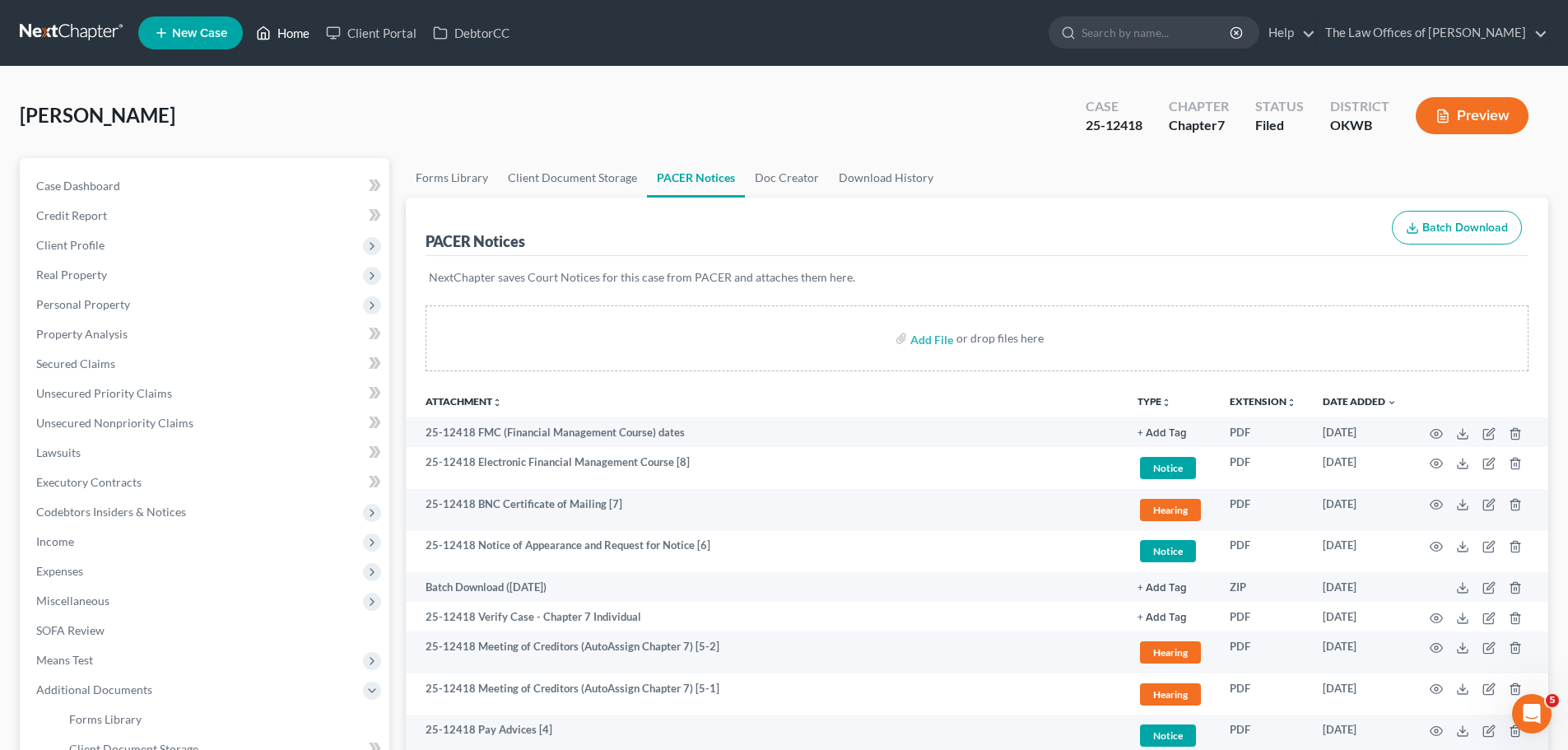
click at [279, 41] on link "Home" at bounding box center [282, 33] width 70 height 30
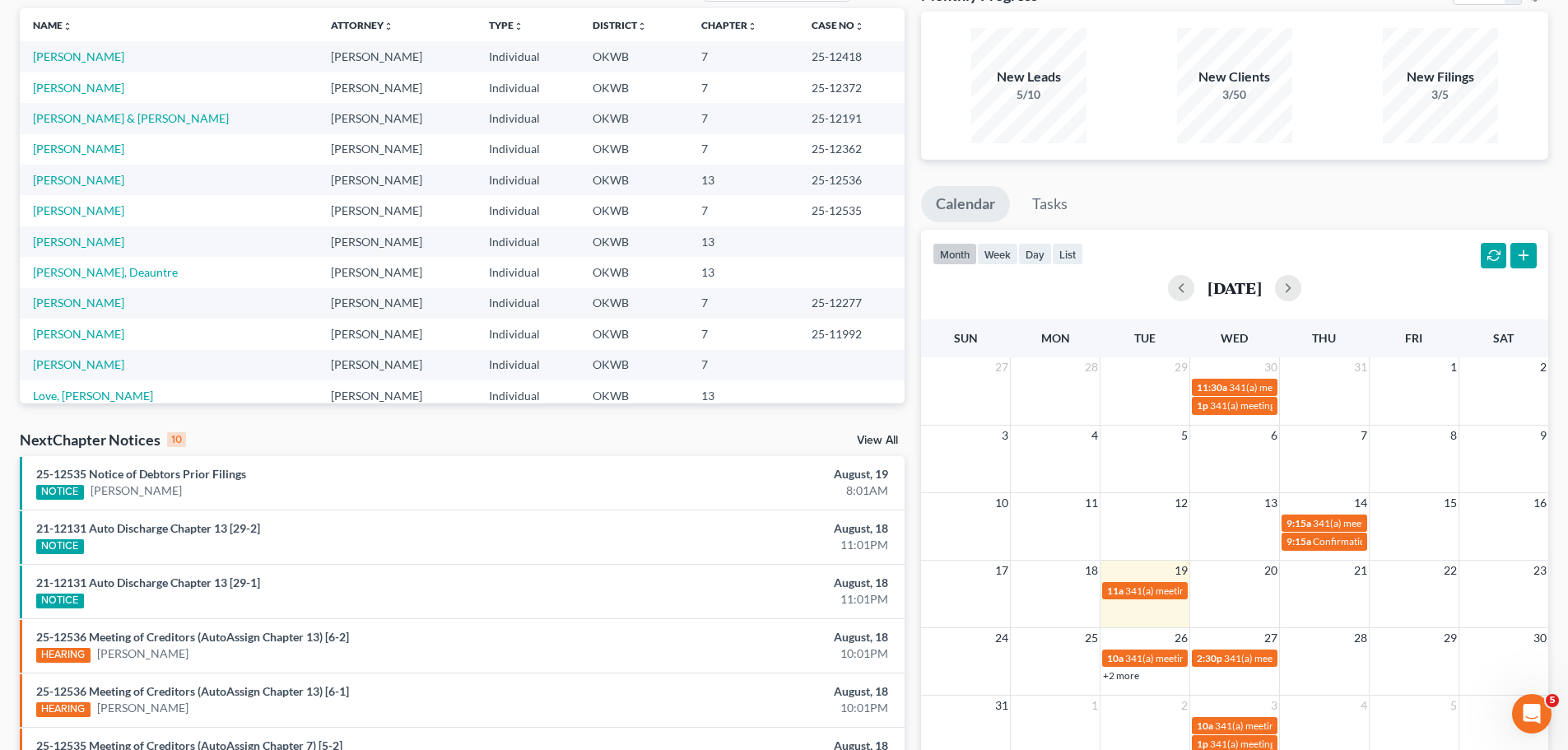
scroll to position [247, 0]
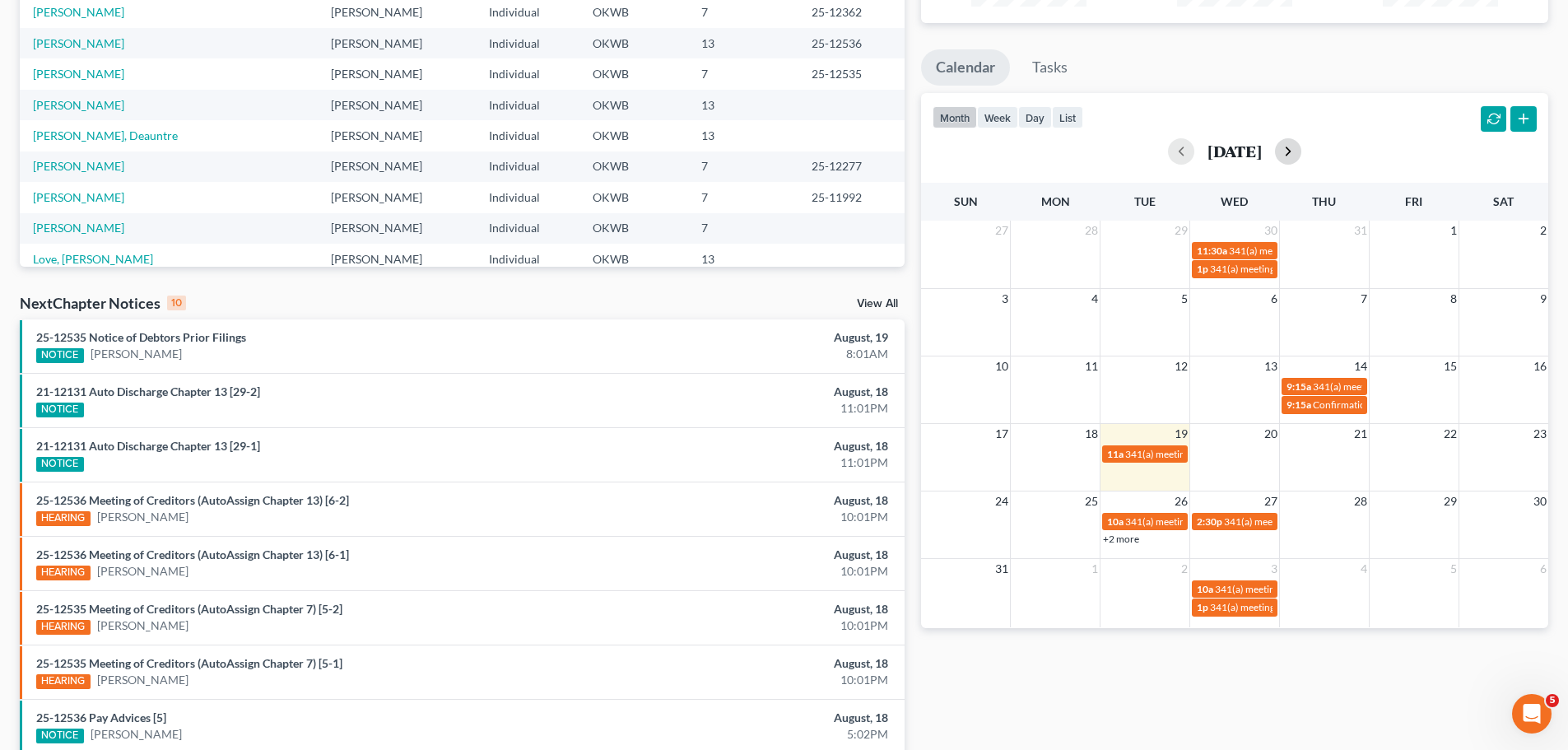
click at [1301, 149] on button "button" at bounding box center [1288, 151] width 27 height 27
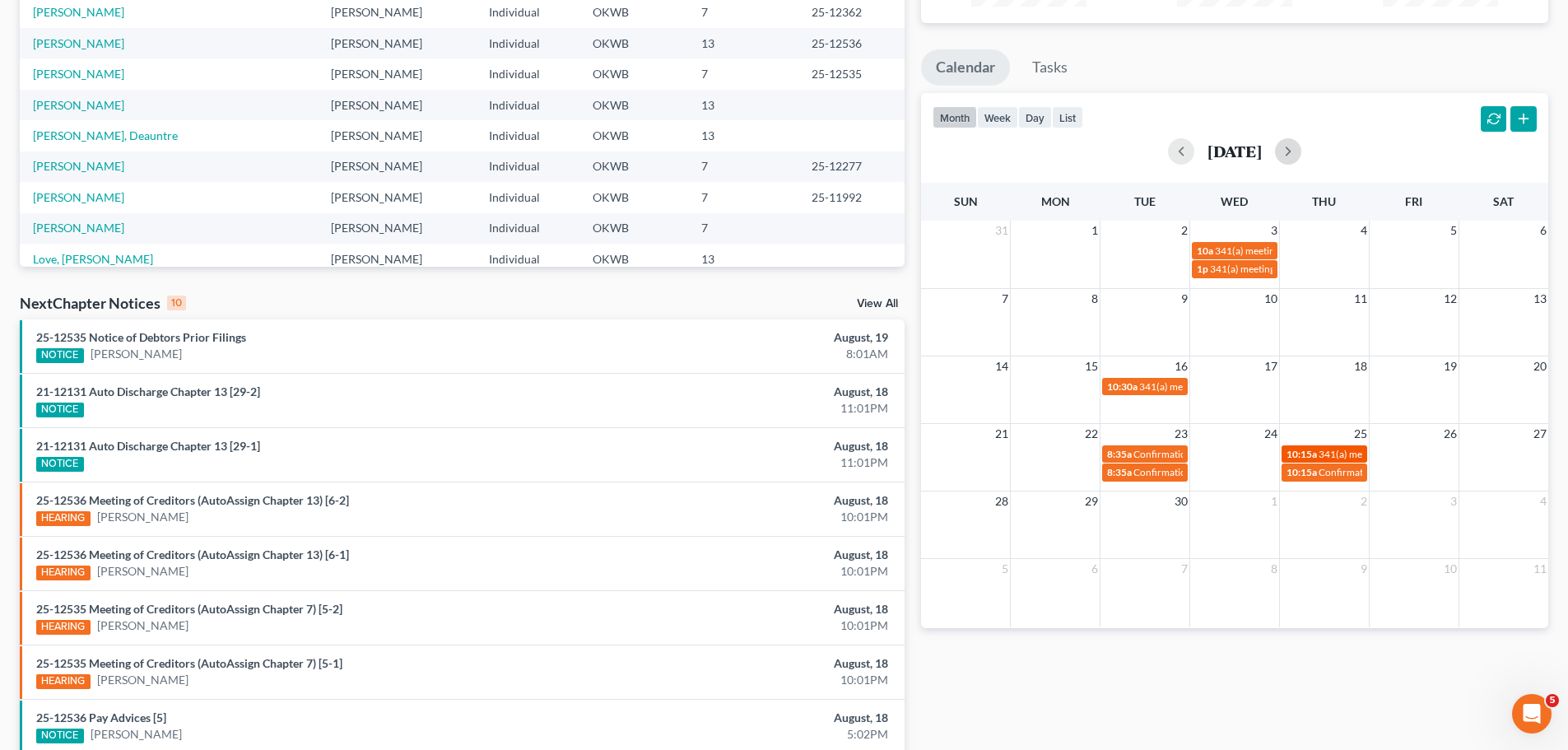
click at [1308, 451] on span "10:15a" at bounding box center [1301, 454] width 30 height 12
select select "Days"
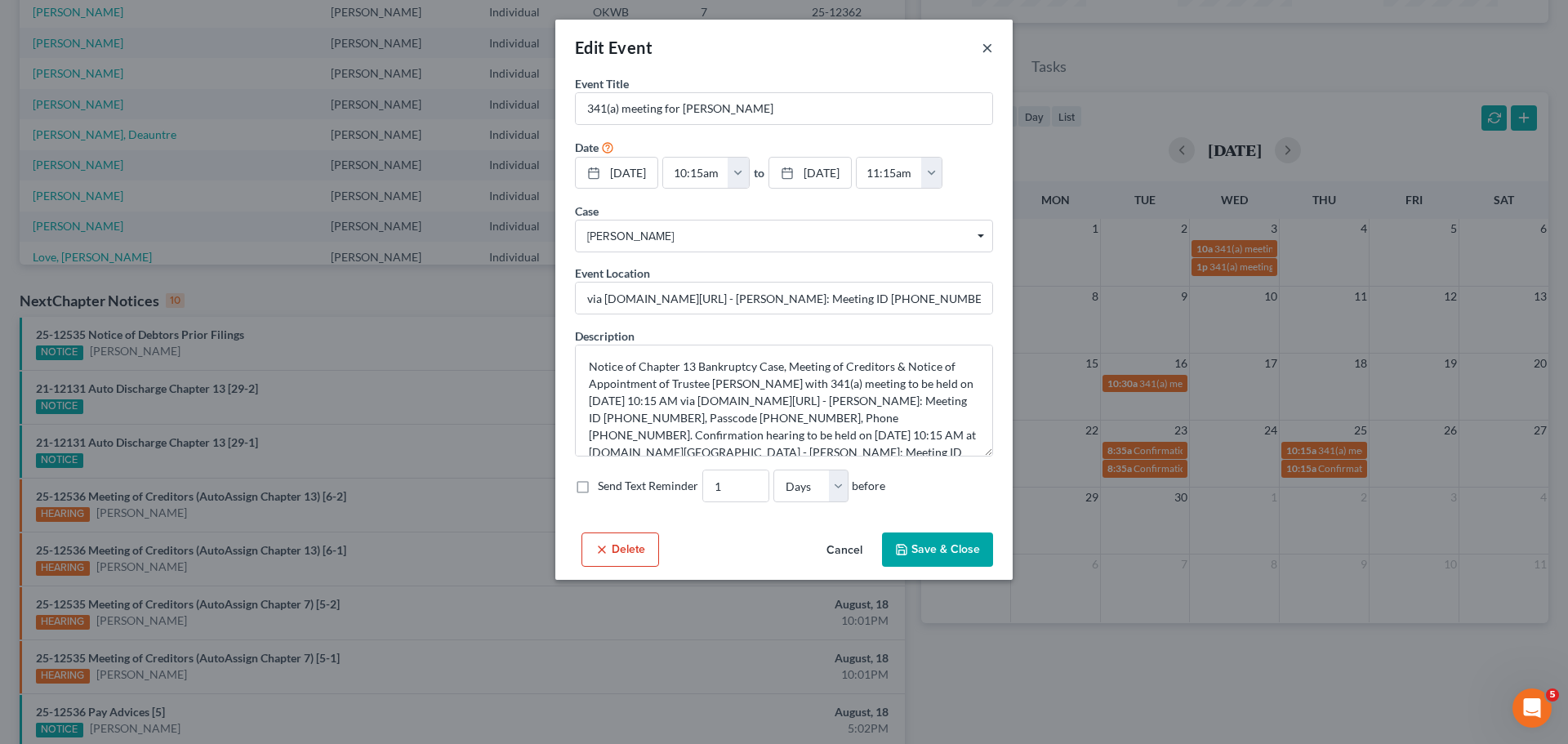
click at [987, 48] on button "×" at bounding box center [987, 47] width 11 height 19
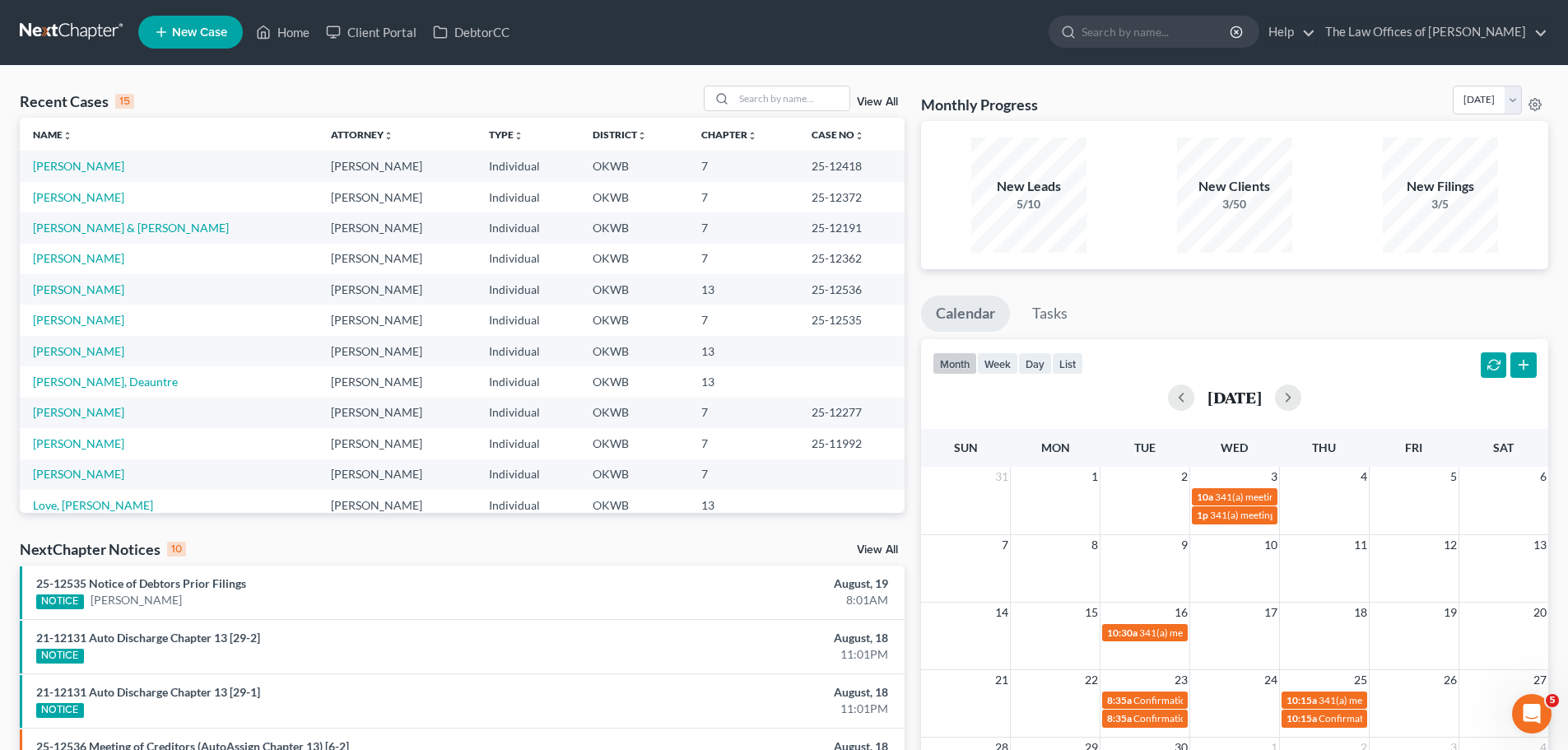
scroll to position [0, 0]
click at [89, 295] on link "[PERSON_NAME]" at bounding box center [78, 290] width 91 height 14
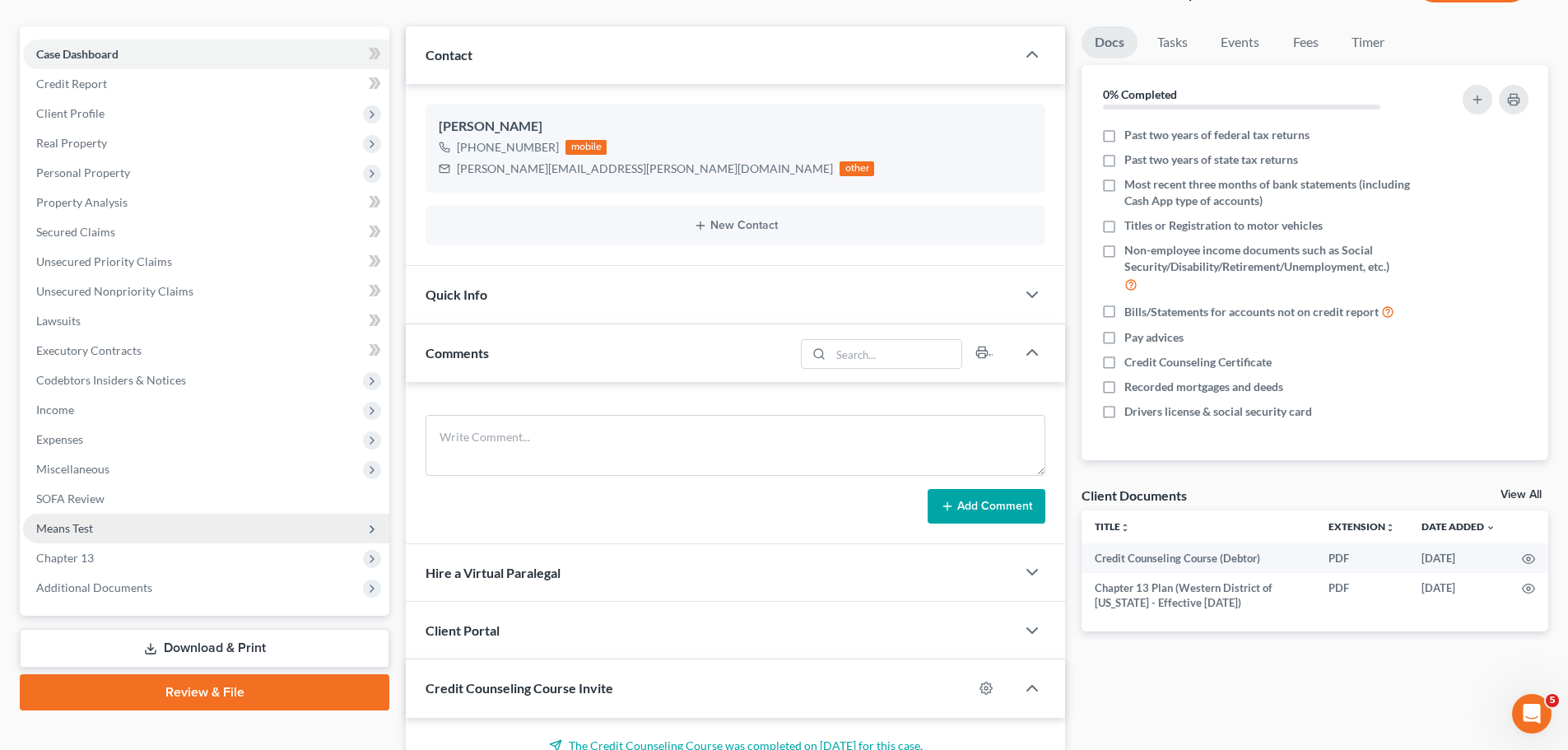
scroll to position [165, 0]
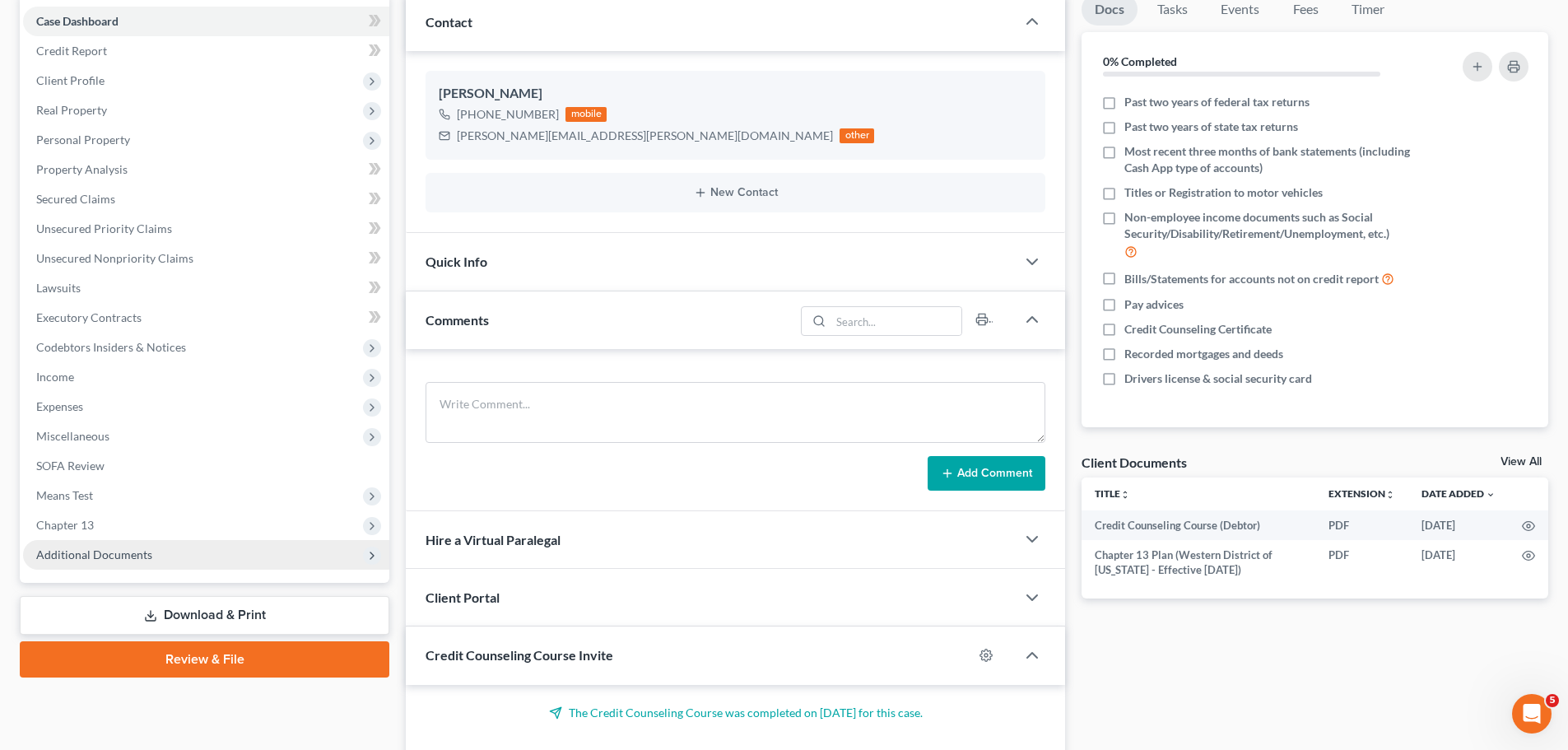
click at [143, 550] on span "Additional Documents" at bounding box center [94, 555] width 116 height 14
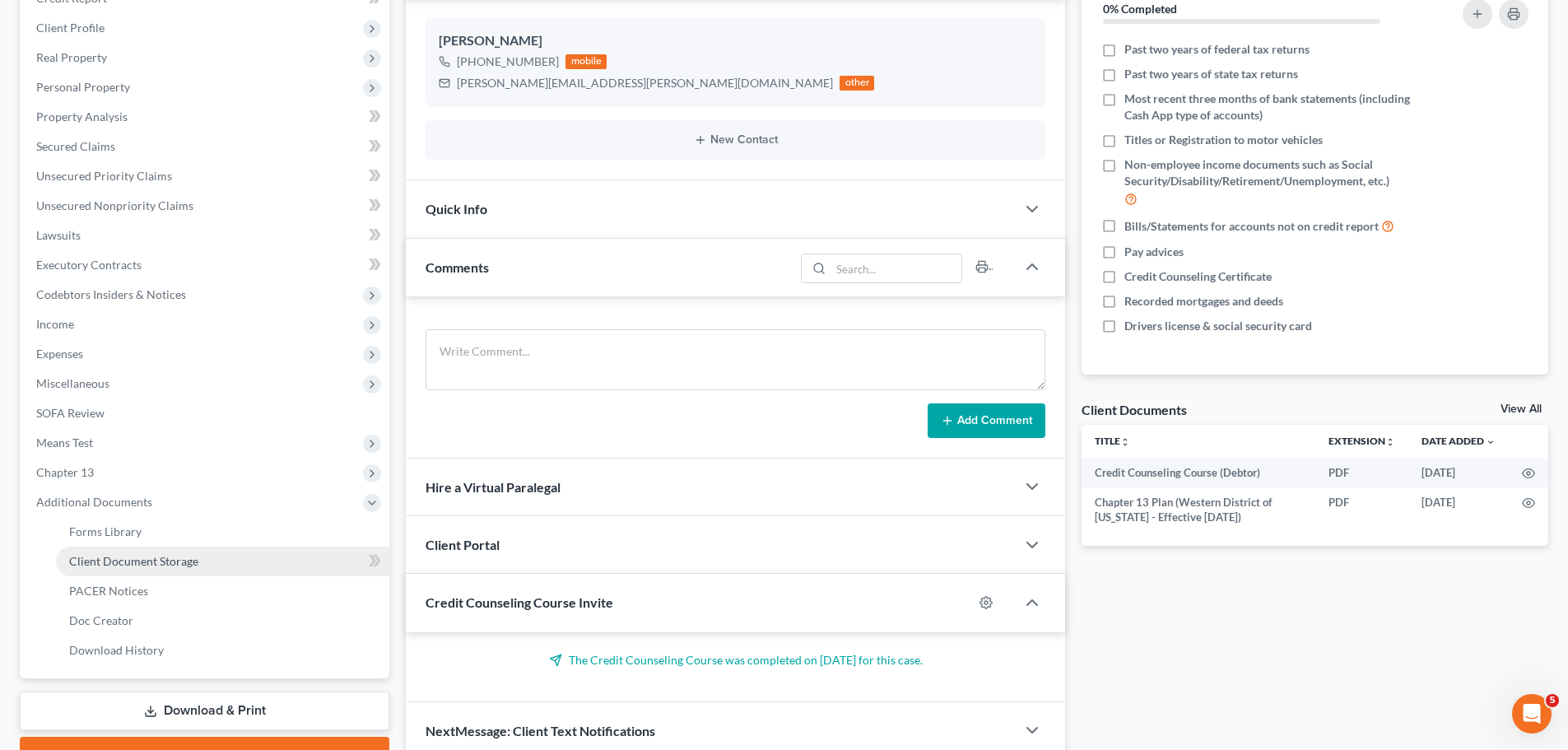
scroll to position [247, 0]
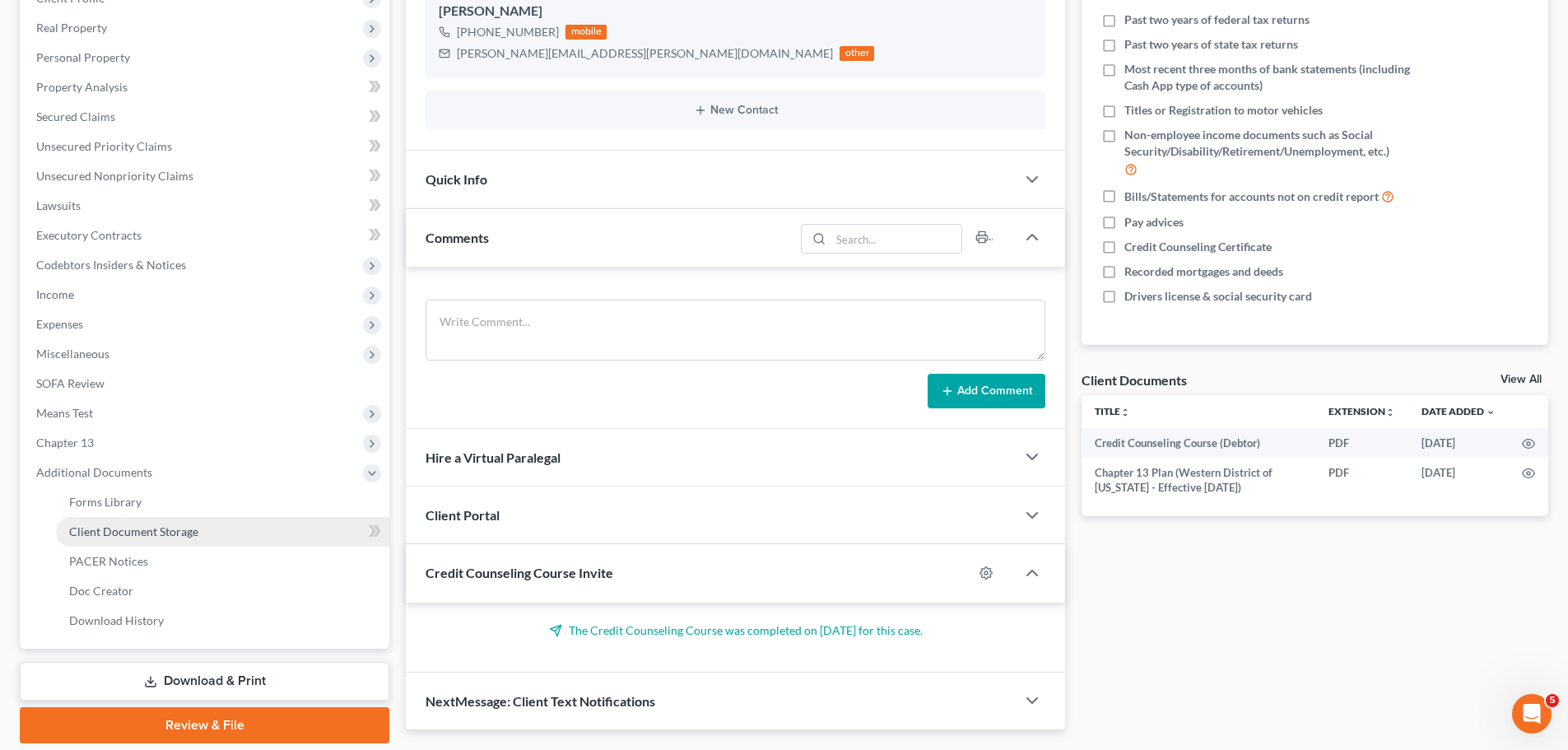
click at [183, 540] on link "Client Document Storage" at bounding box center [222, 532] width 333 height 30
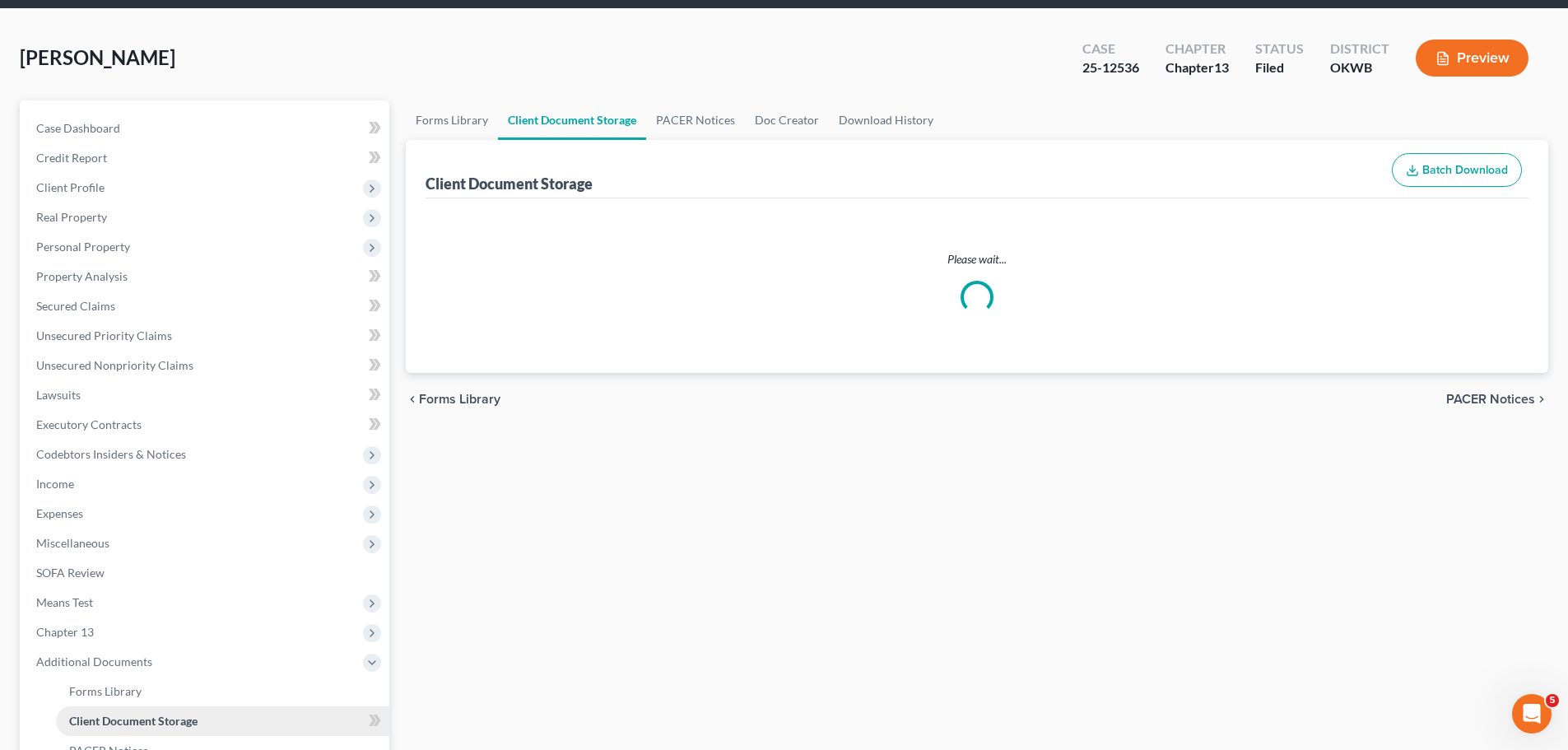
select select "2"
select select "0"
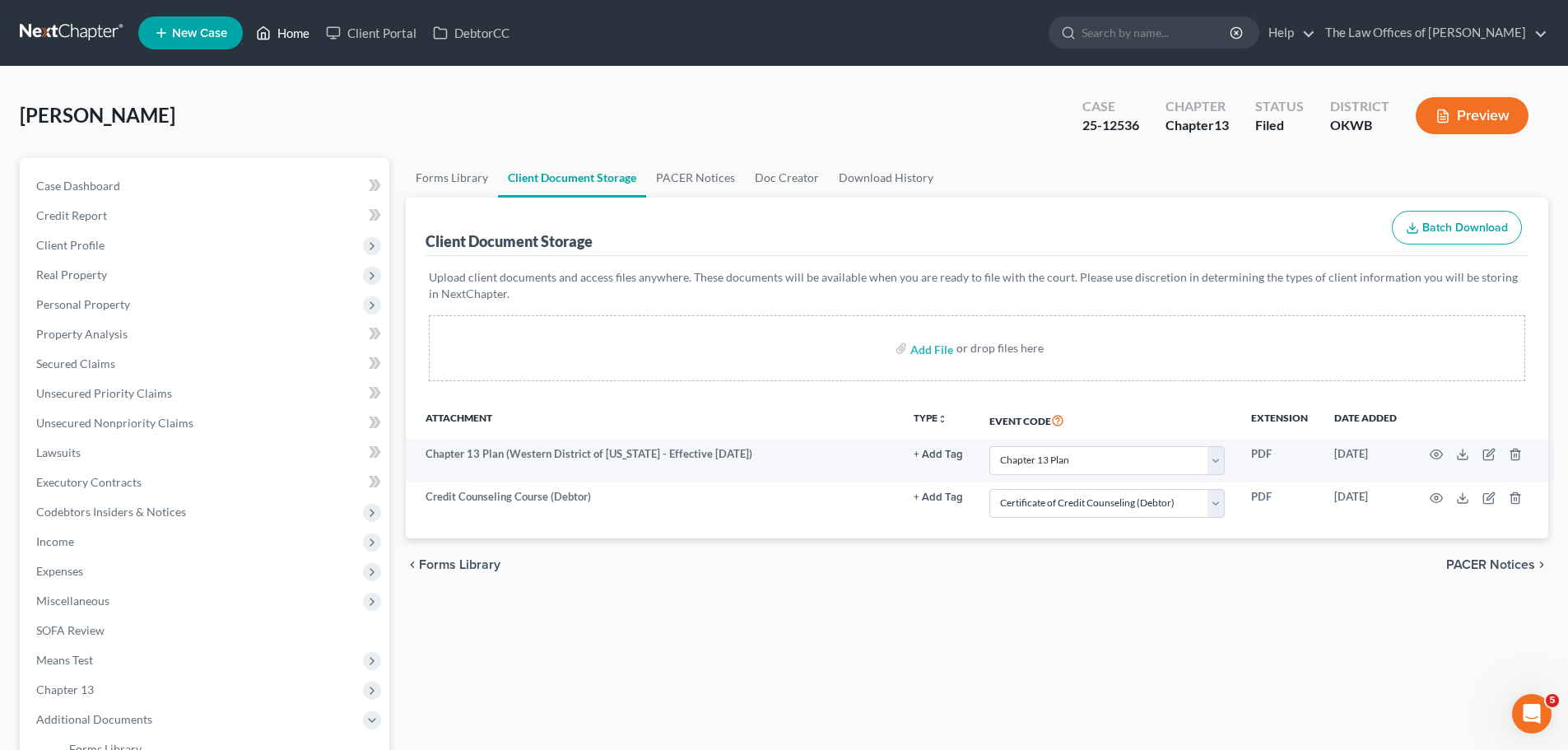
click at [272, 27] on link "Home" at bounding box center [282, 33] width 70 height 30
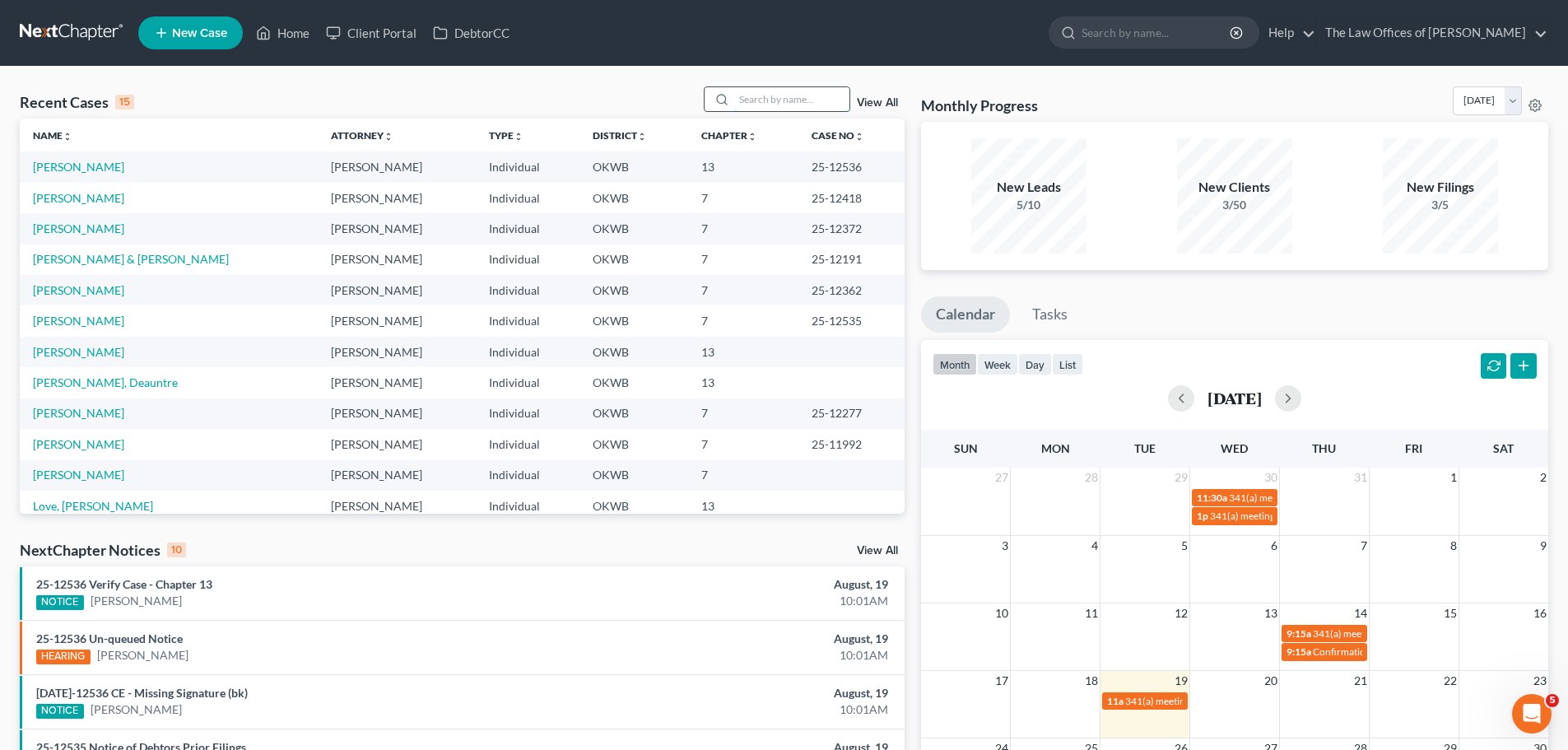
click at [759, 100] on input "search" at bounding box center [791, 99] width 115 height 24
type input "[PERSON_NAME]"
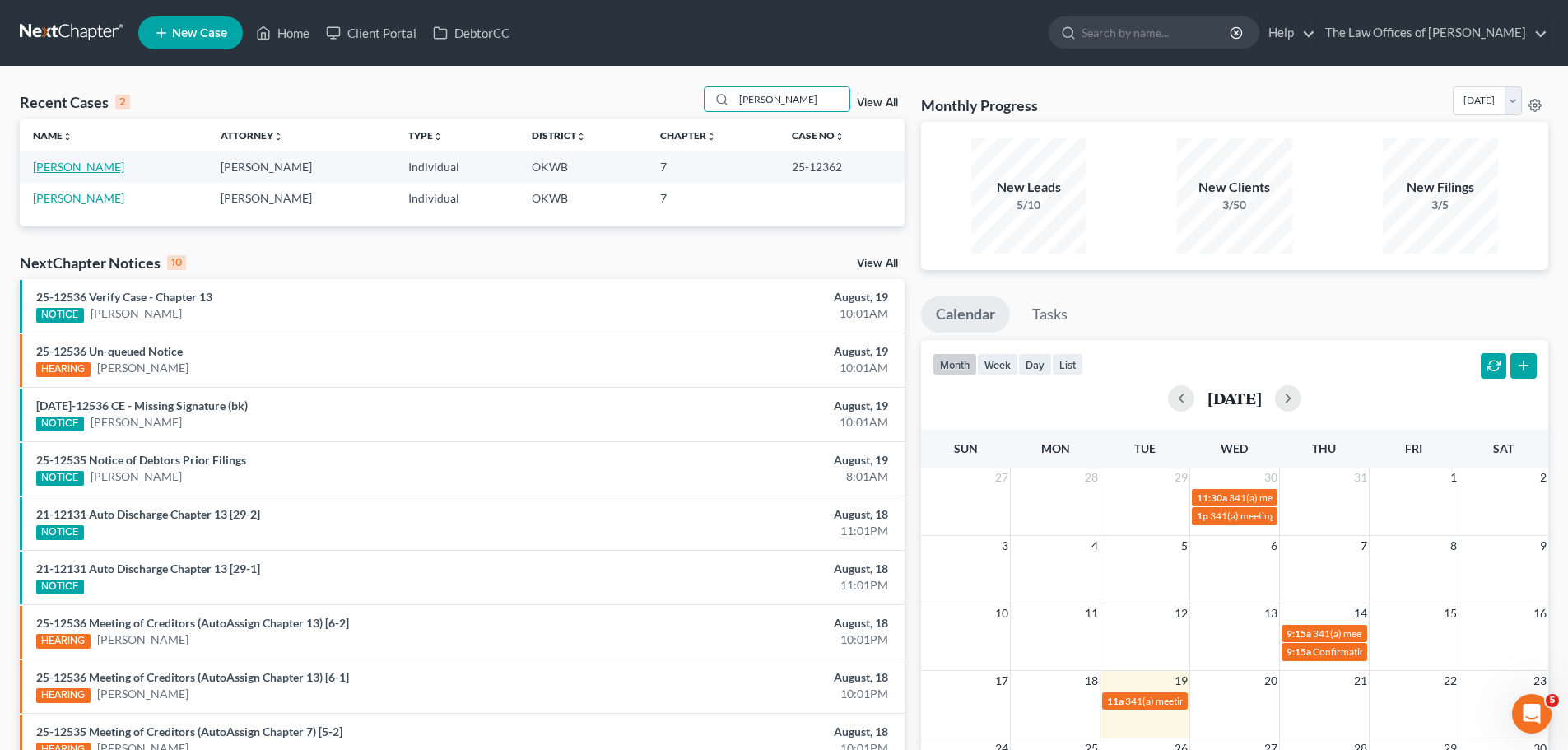
click at [65, 168] on link "[PERSON_NAME]" at bounding box center [78, 167] width 91 height 14
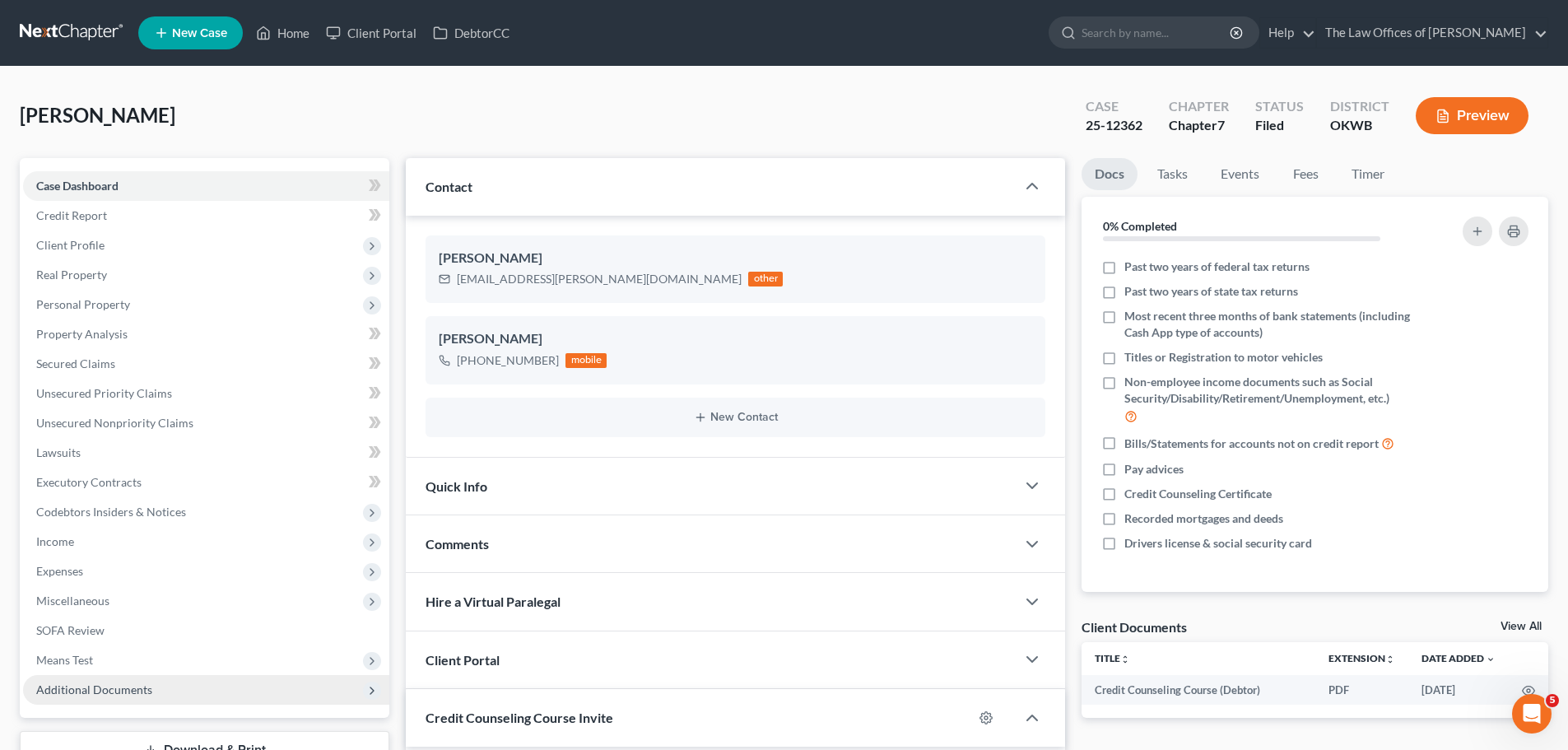
click at [126, 695] on span "Additional Documents" at bounding box center [94, 690] width 116 height 14
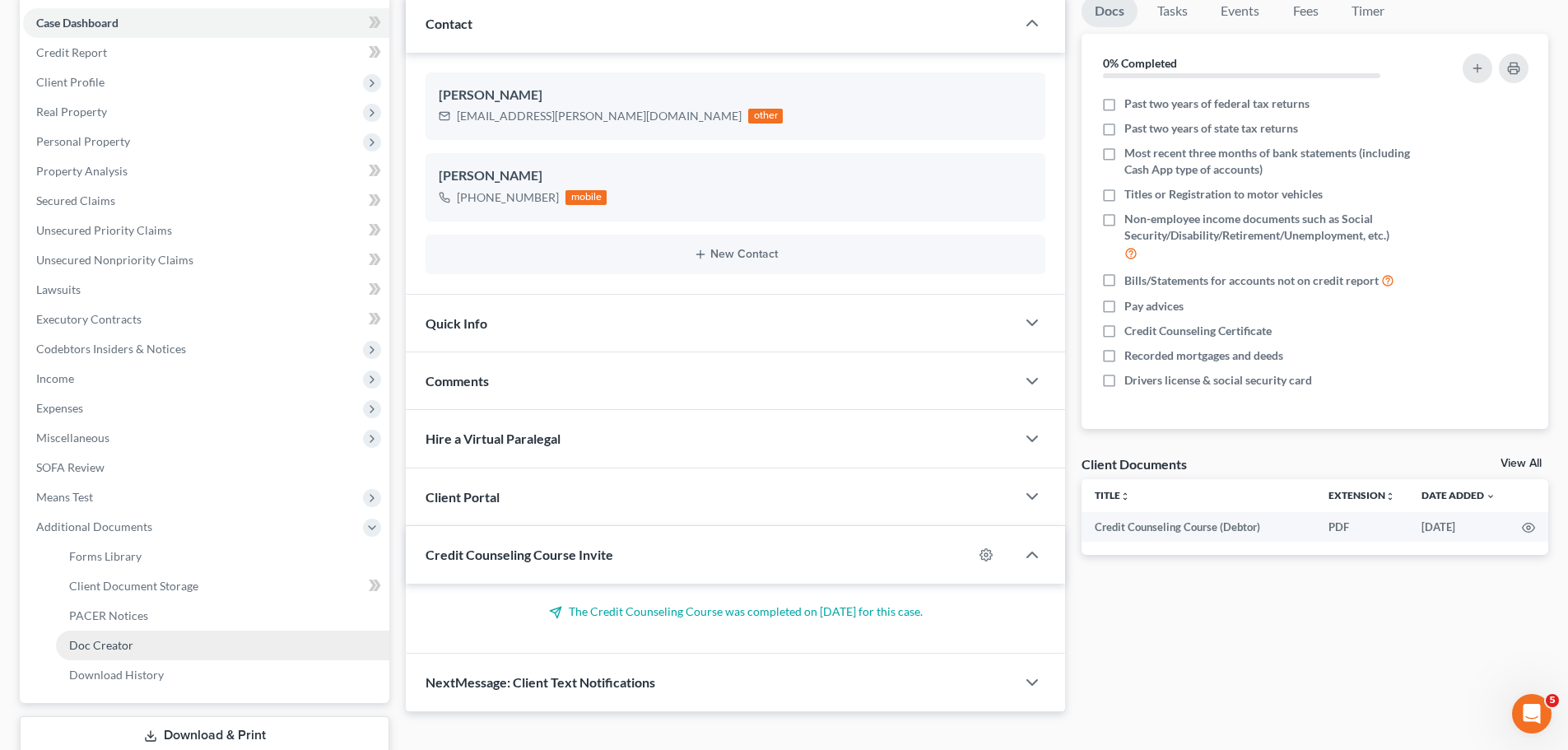
scroll to position [165, 0]
click at [179, 612] on link "PACER Notices" at bounding box center [222, 615] width 333 height 30
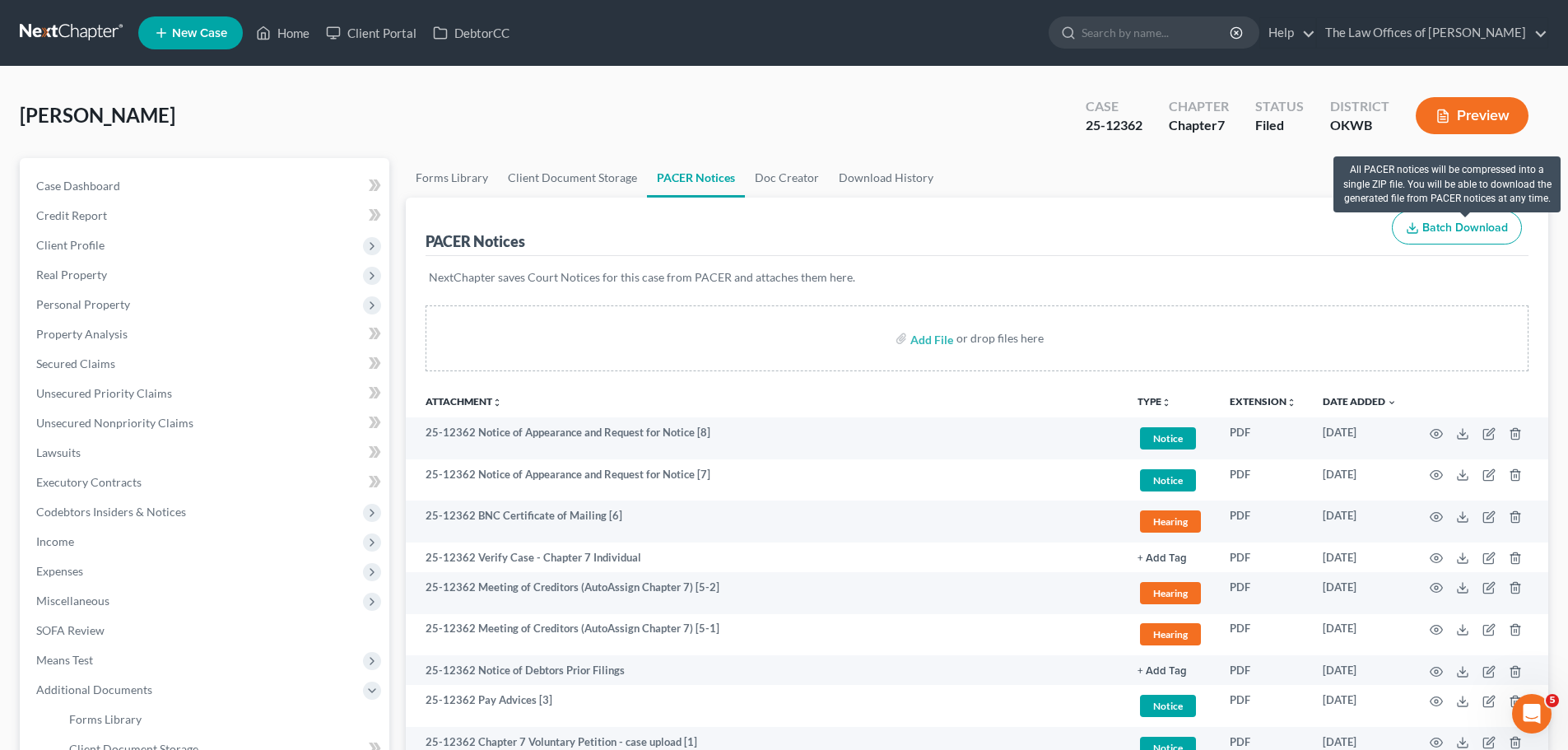
click at [1480, 230] on span "Batch Download" at bounding box center [1465, 228] width 86 height 14
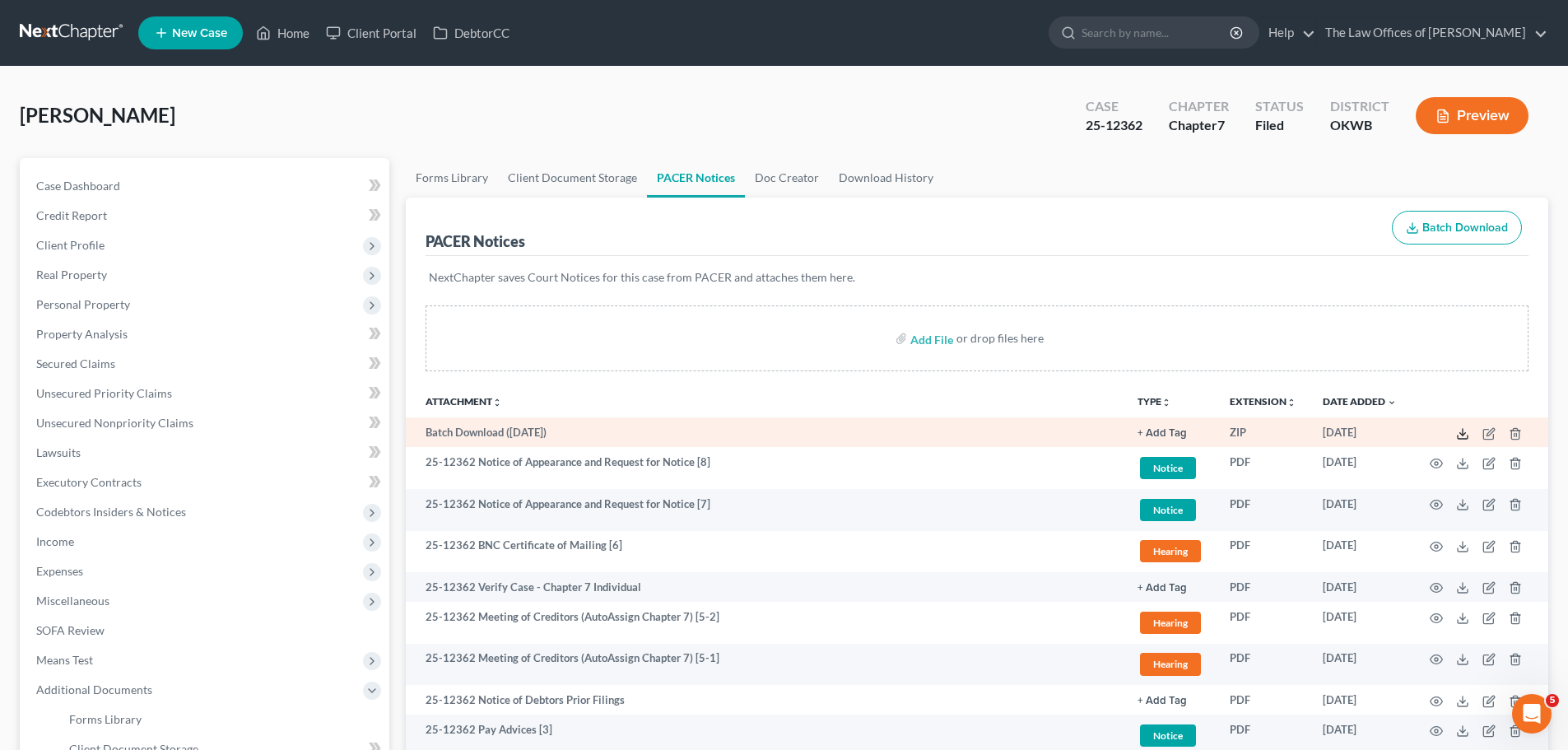
click at [1461, 435] on polyline at bounding box center [1463, 433] width 6 height 3
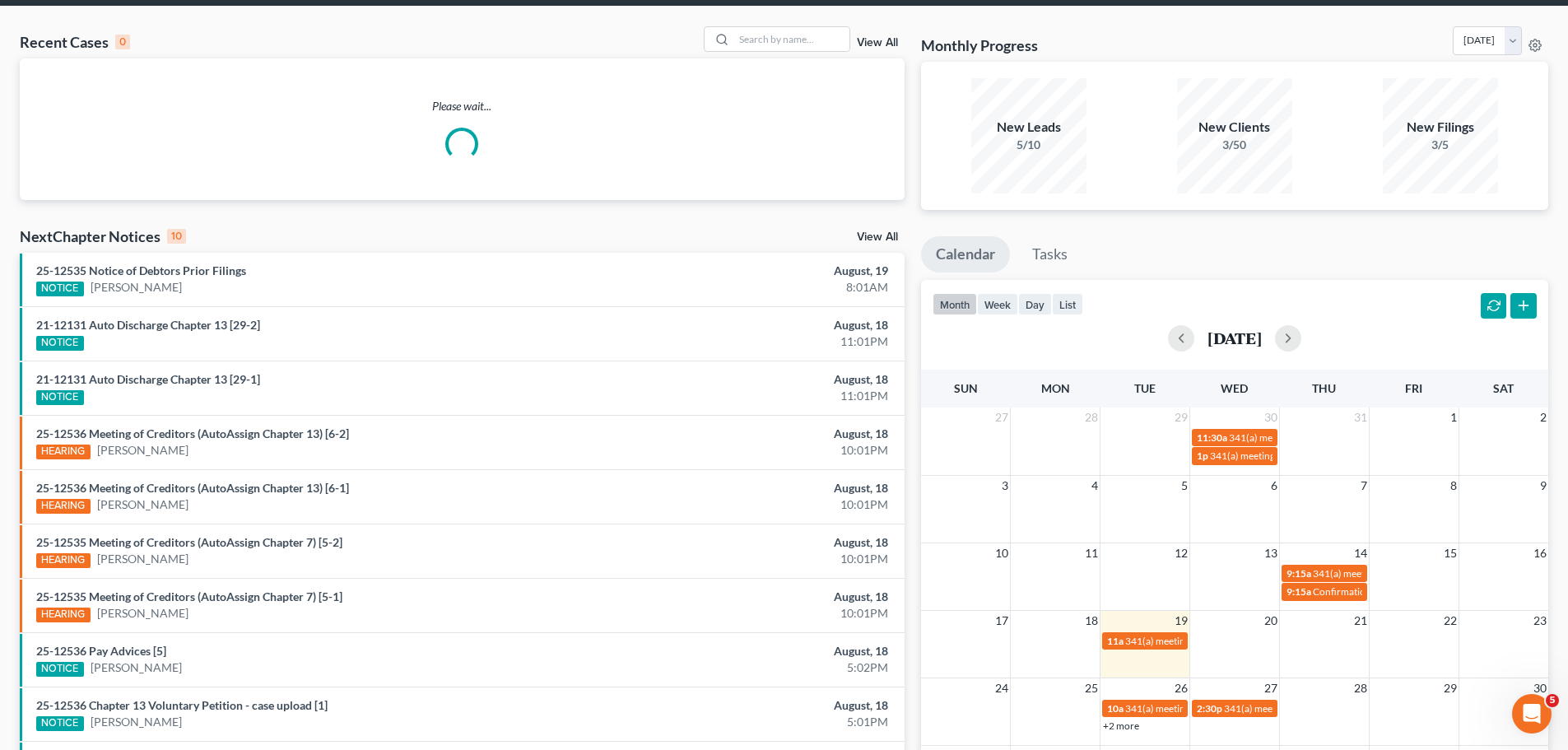
scroll to position [165, 0]
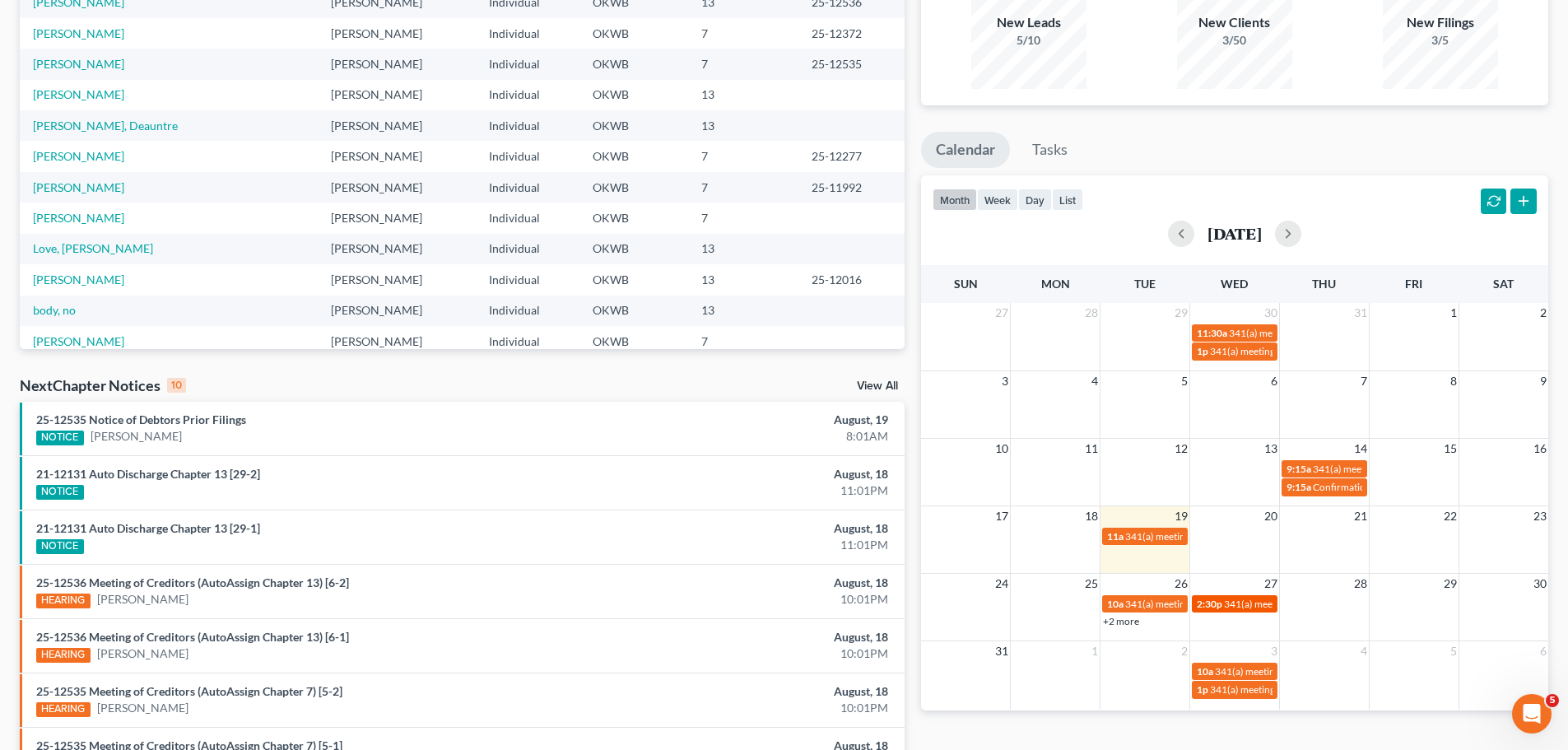
click at [1210, 601] on span "2:30p" at bounding box center [1209, 604] width 26 height 12
select select "Days"
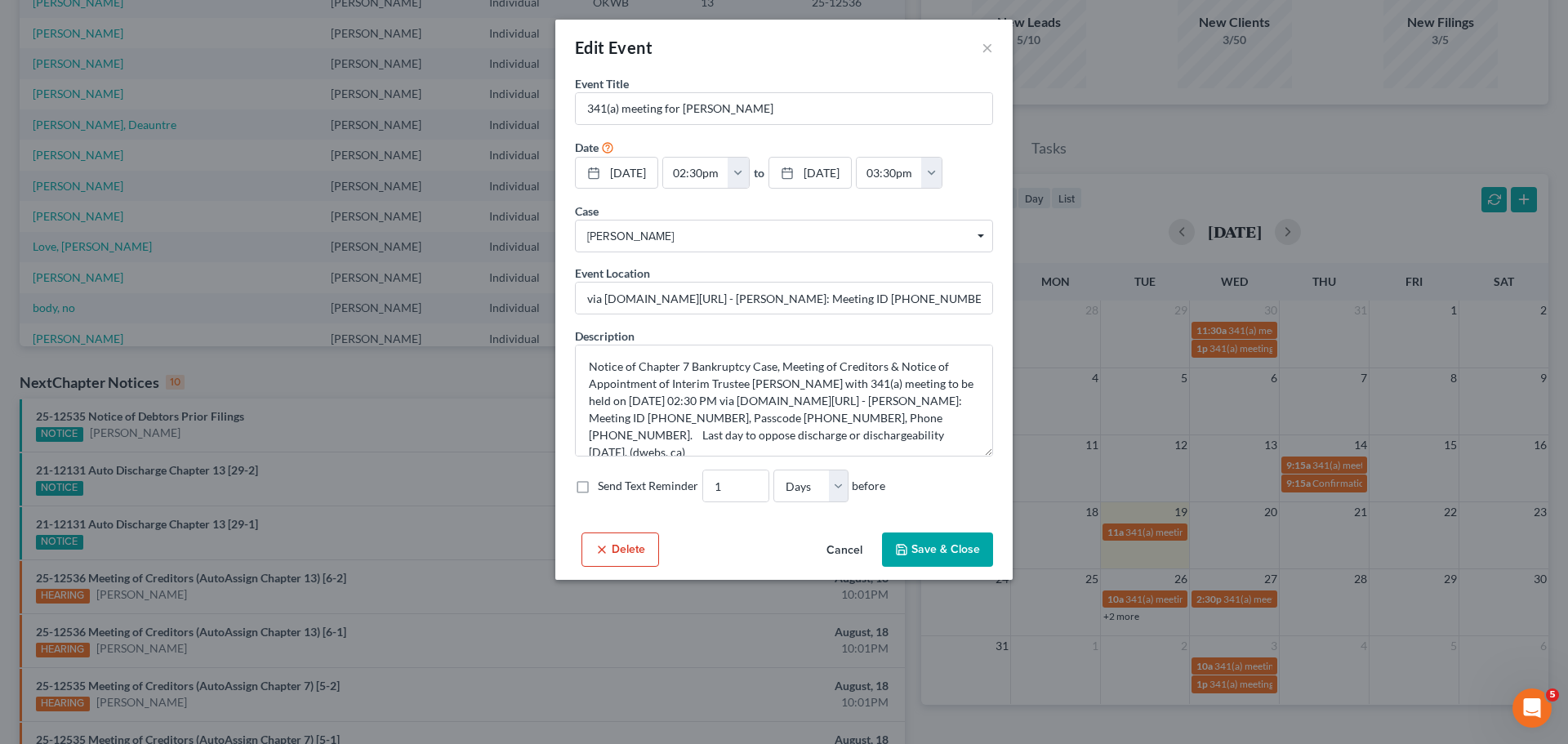
click at [993, 46] on div "Edit Event ×" at bounding box center [783, 46] width 457 height 55
click at [990, 51] on button "×" at bounding box center [987, 47] width 11 height 19
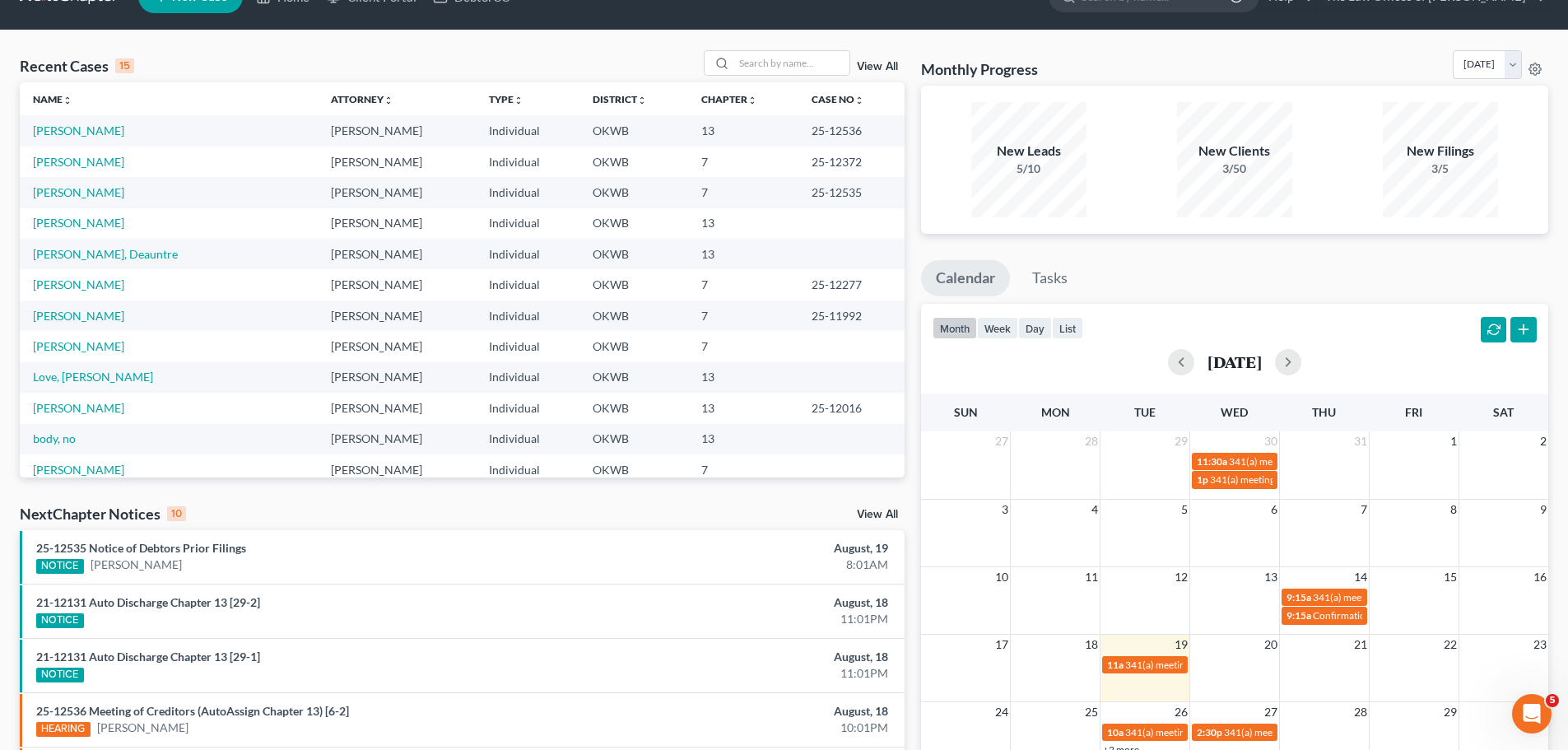
scroll to position [0, 0]
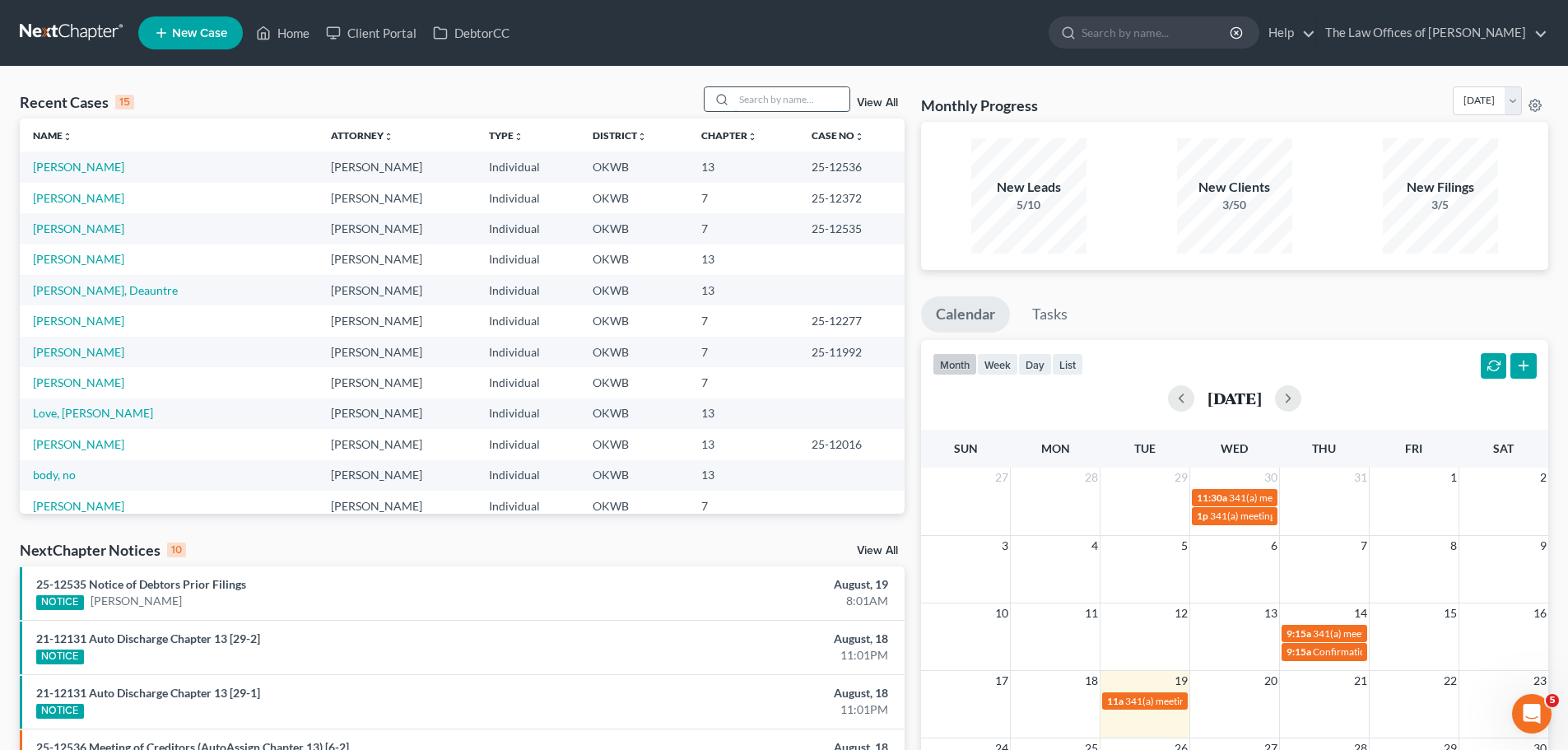
click at [795, 99] on input "search" at bounding box center [791, 99] width 115 height 24
type input "[PERSON_NAME]"
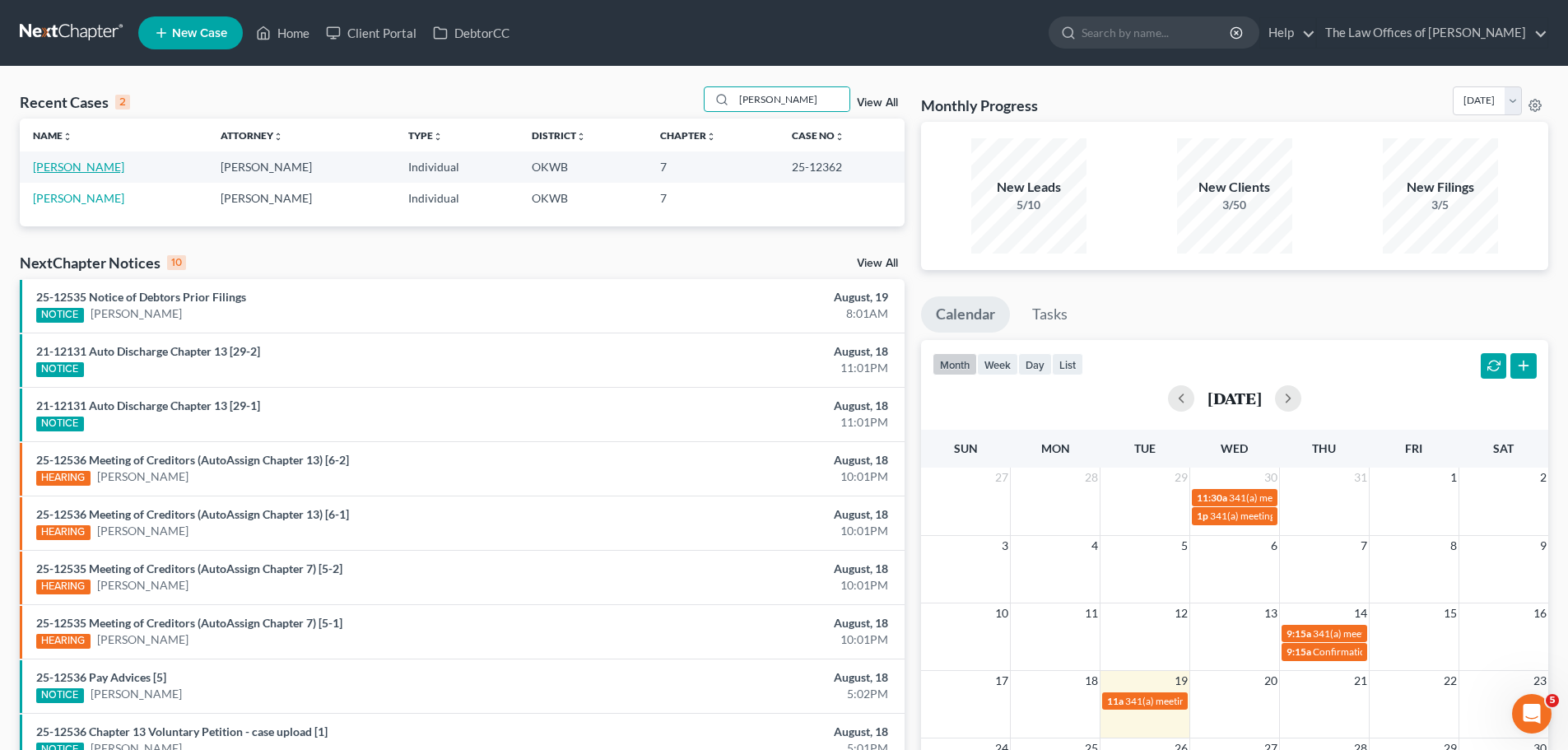
click at [111, 167] on link "[PERSON_NAME]" at bounding box center [78, 167] width 91 height 14
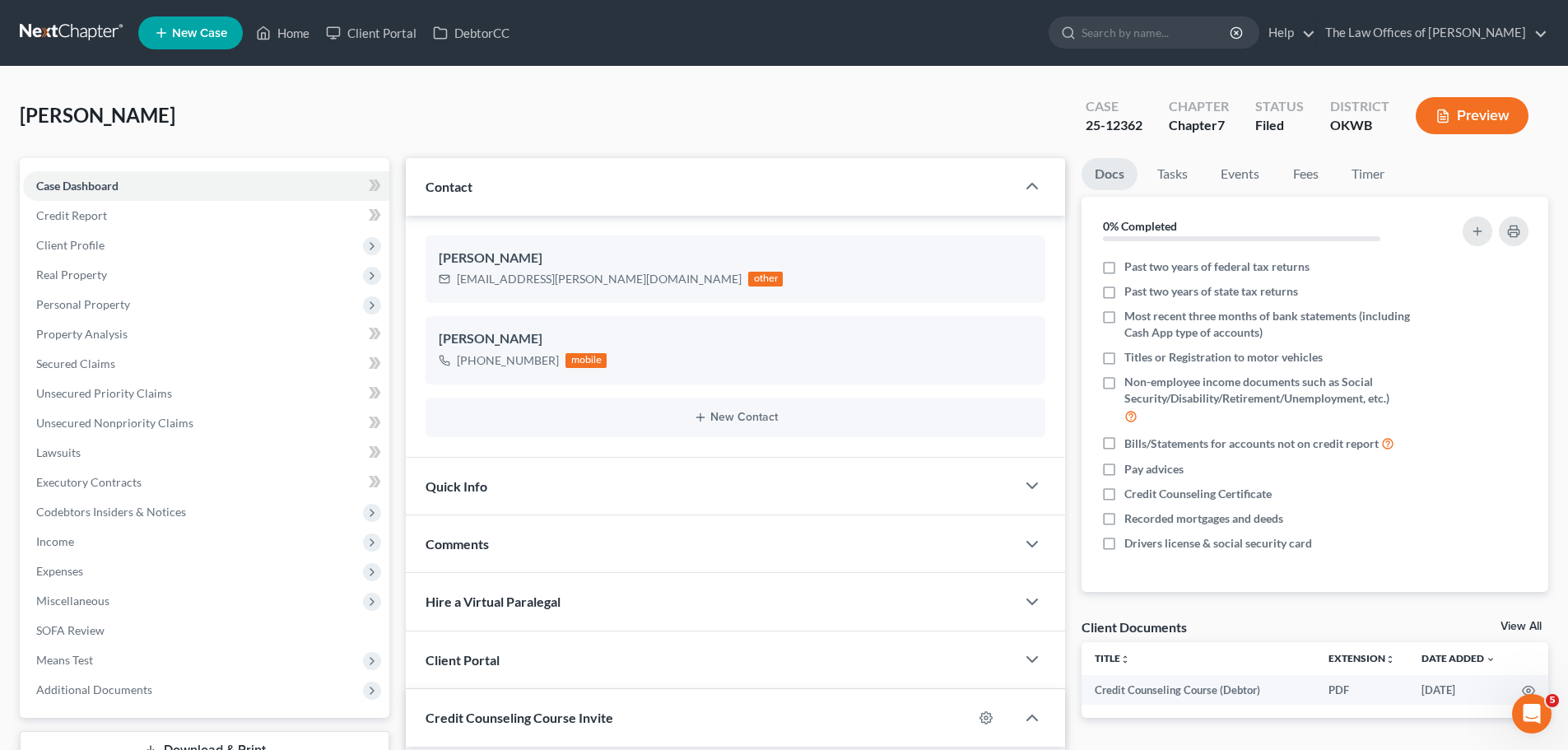
click at [877, 96] on div "[PERSON_NAME] Upgraded Case 25-12362 Chapter Chapter 7 Status Filed District OK…" at bounding box center [783, 122] width 1528 height 72
click at [279, 25] on link "Home" at bounding box center [282, 33] width 70 height 30
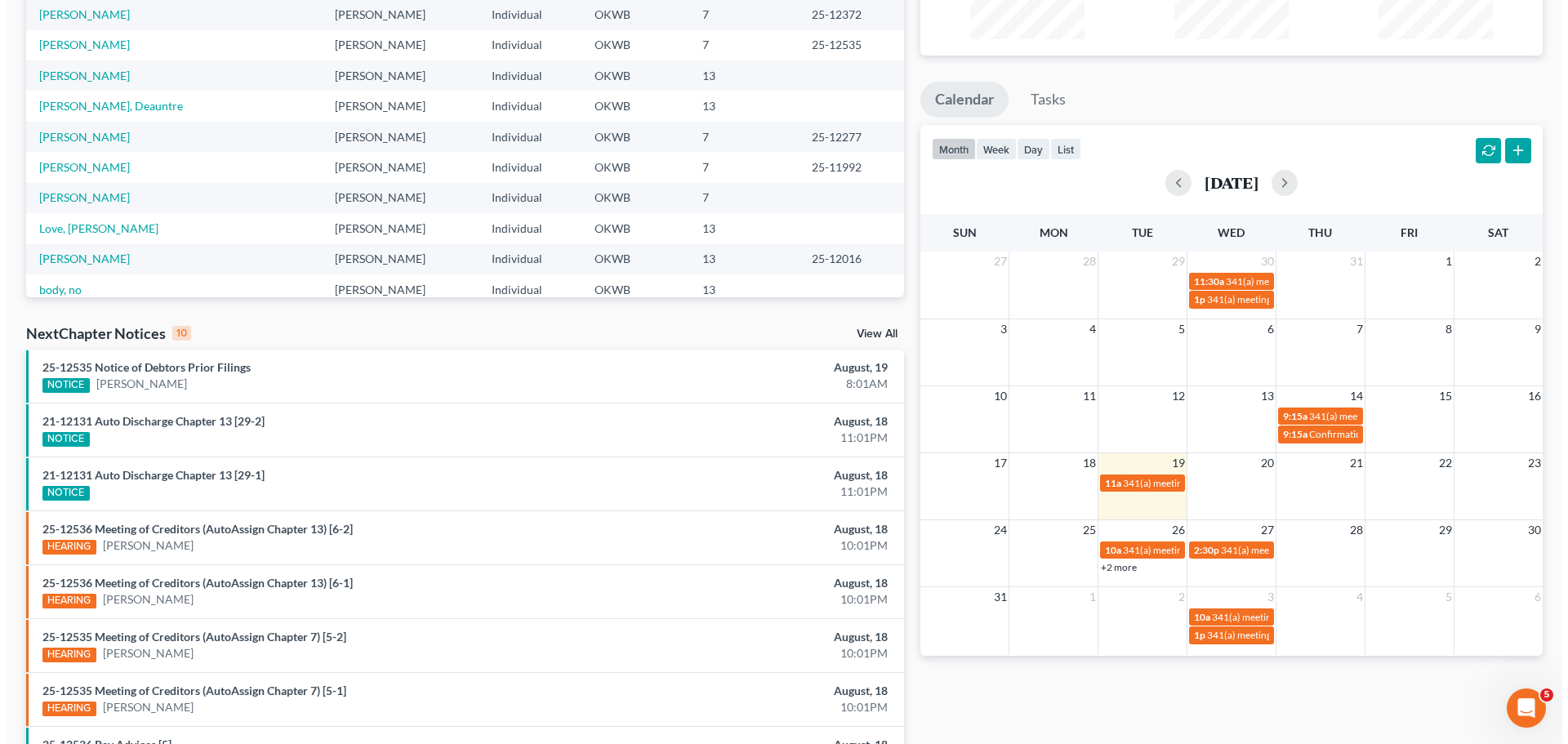
scroll to position [245, 0]
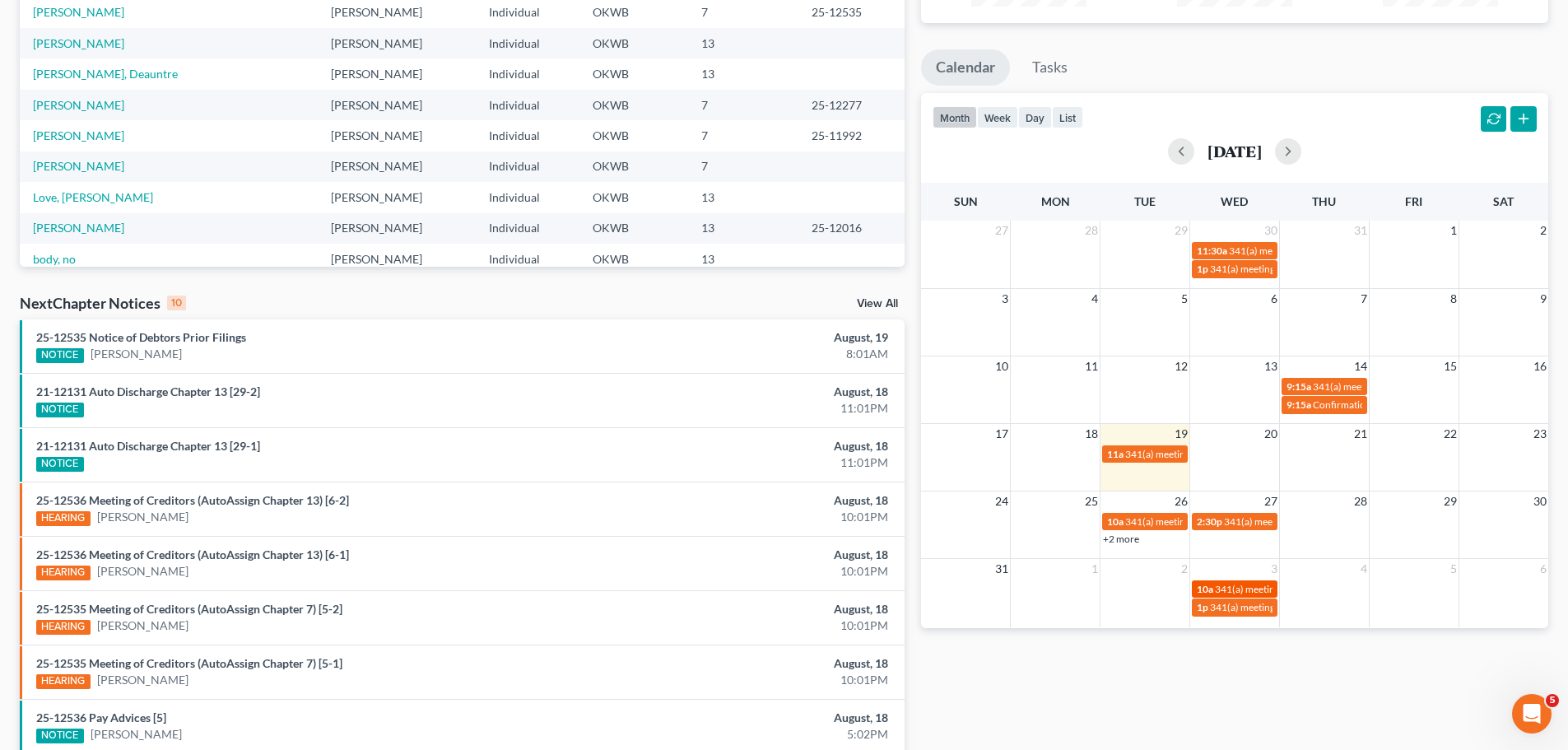
click at [1222, 585] on span "341(a) meeting for [PERSON_NAME]" at bounding box center [1294, 589] width 159 height 12
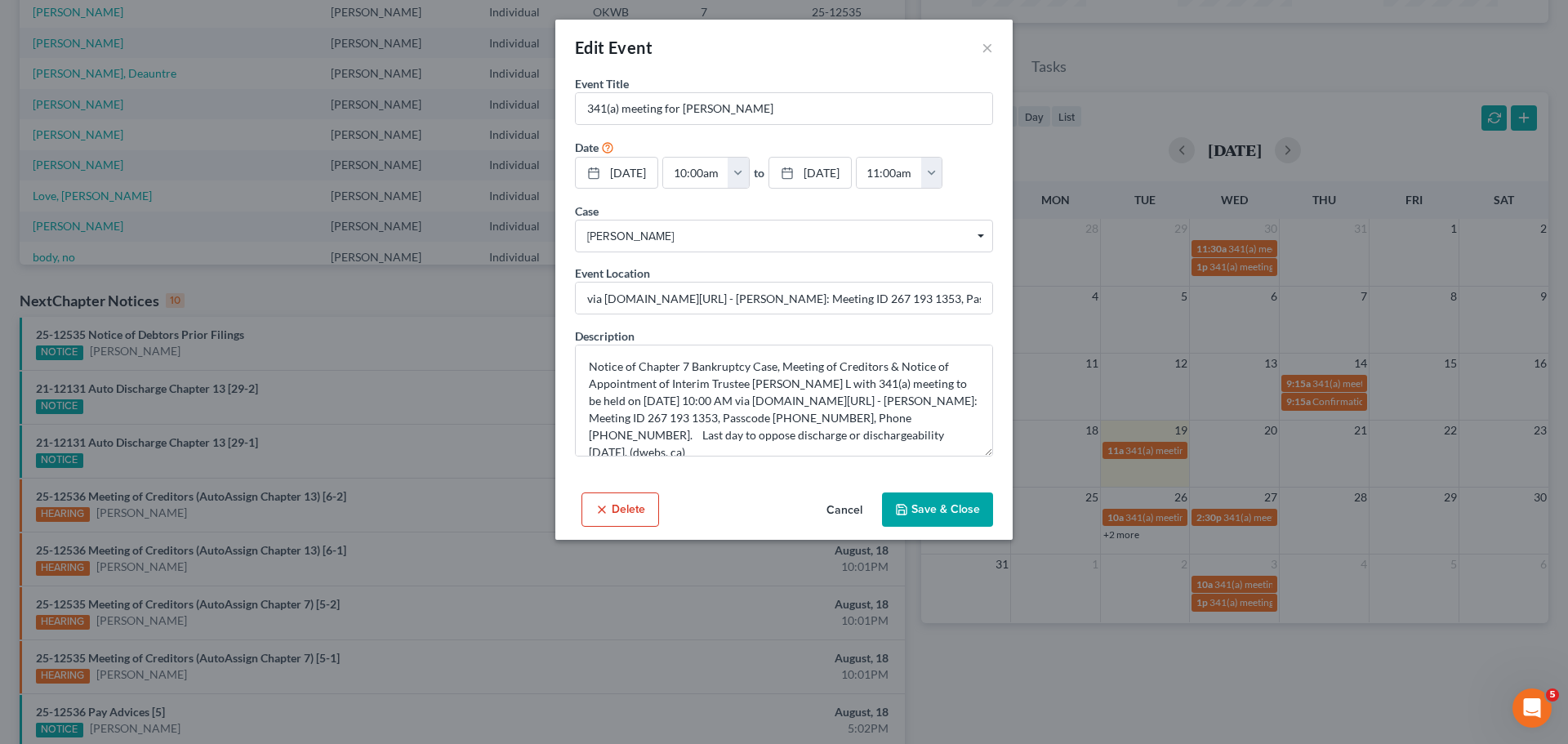
click at [995, 47] on div "Edit Event ×" at bounding box center [783, 46] width 457 height 55
click at [989, 52] on button "×" at bounding box center [987, 47] width 11 height 19
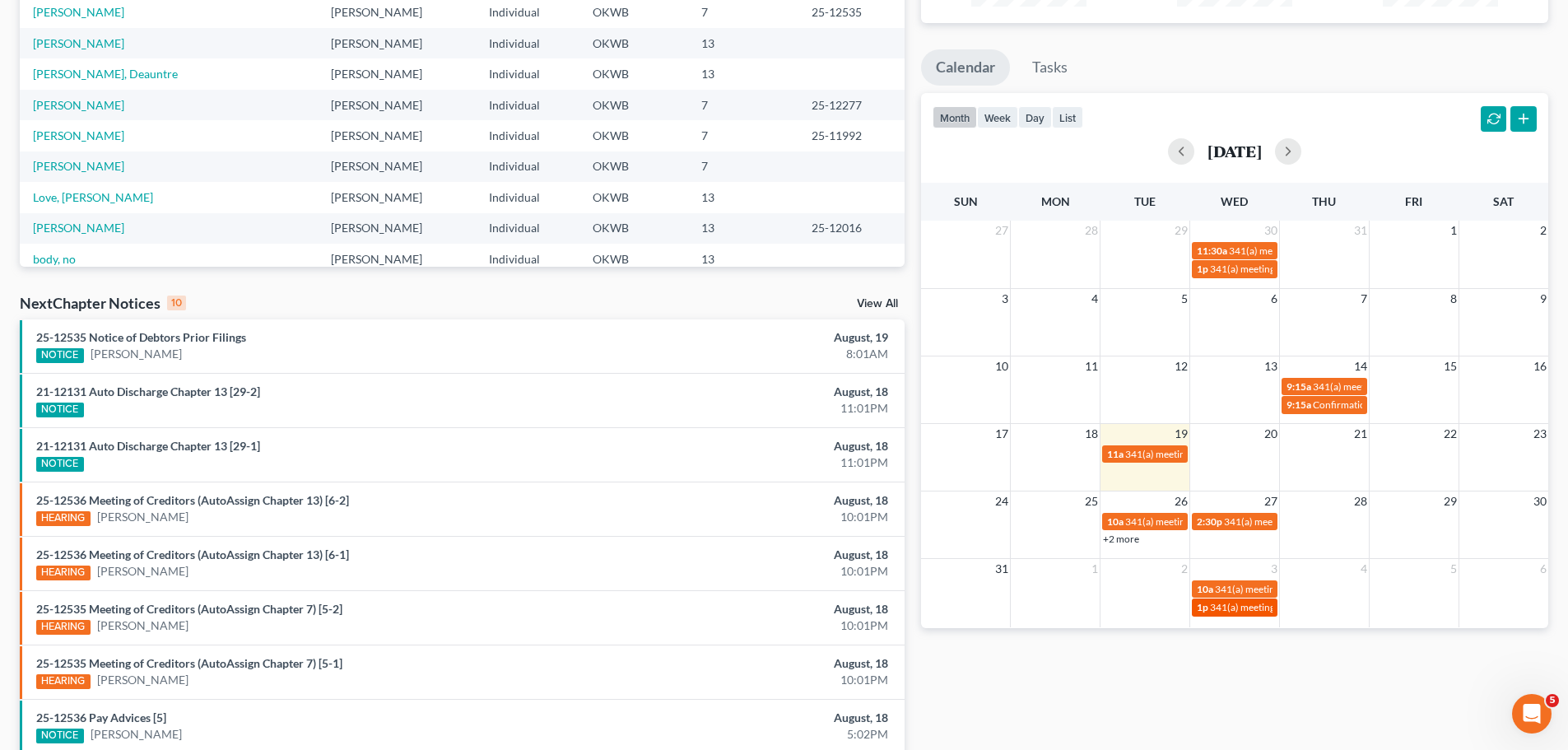
click at [1247, 611] on span "341(a) meeting for [PERSON_NAME]" at bounding box center [1290, 608] width 159 height 12
select select "Days"
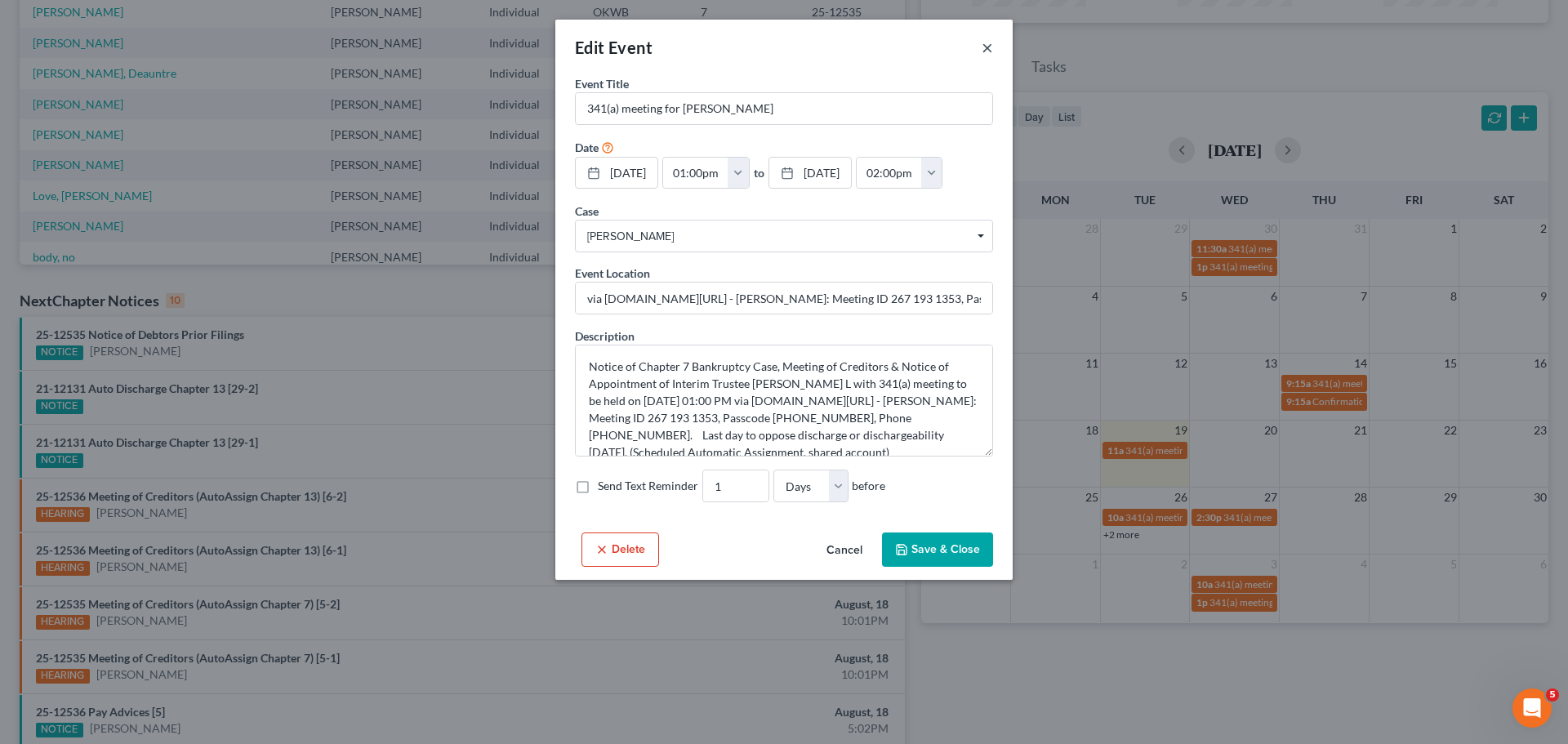
click at [987, 41] on button "×" at bounding box center [987, 47] width 11 height 19
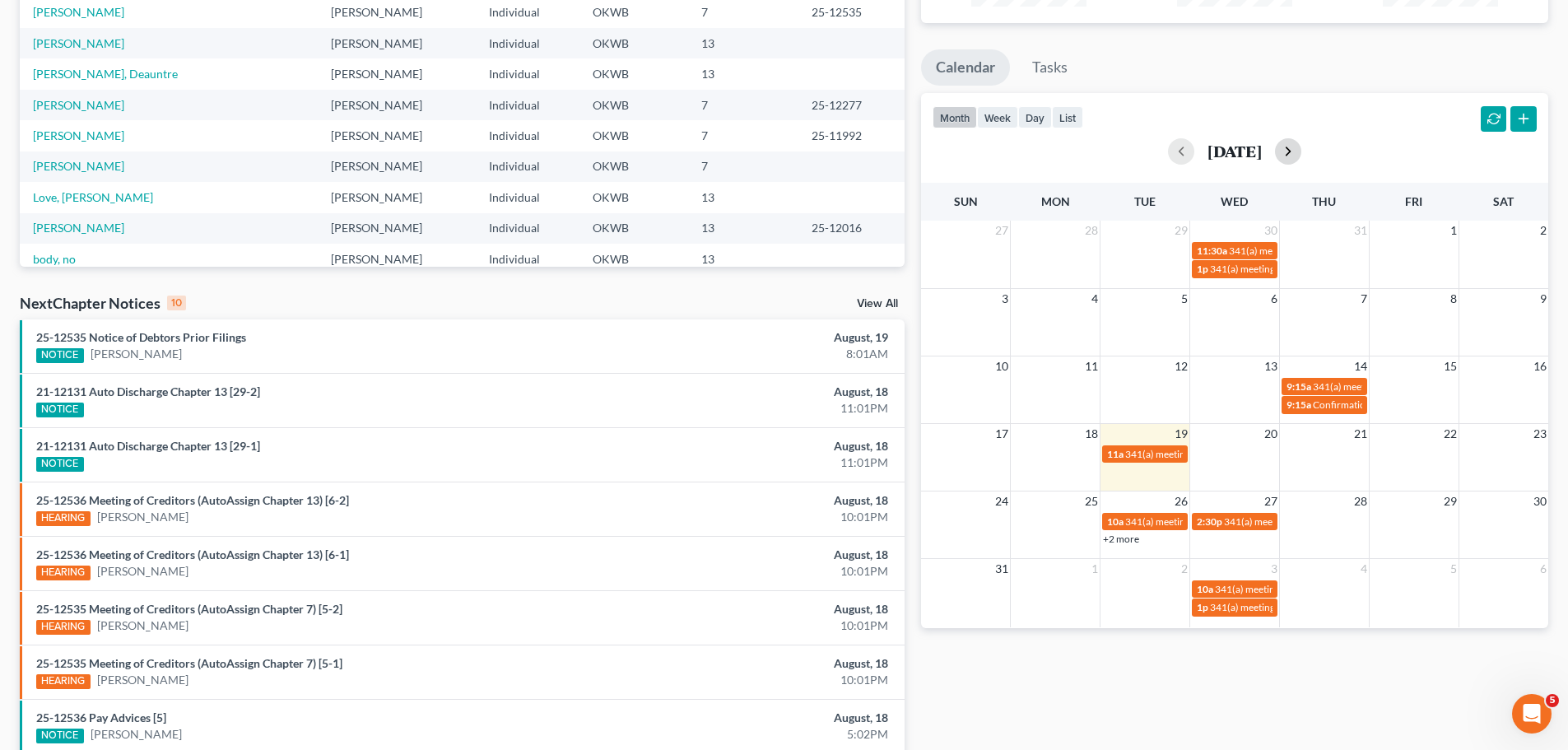
click at [1301, 158] on button "button" at bounding box center [1288, 151] width 27 height 27
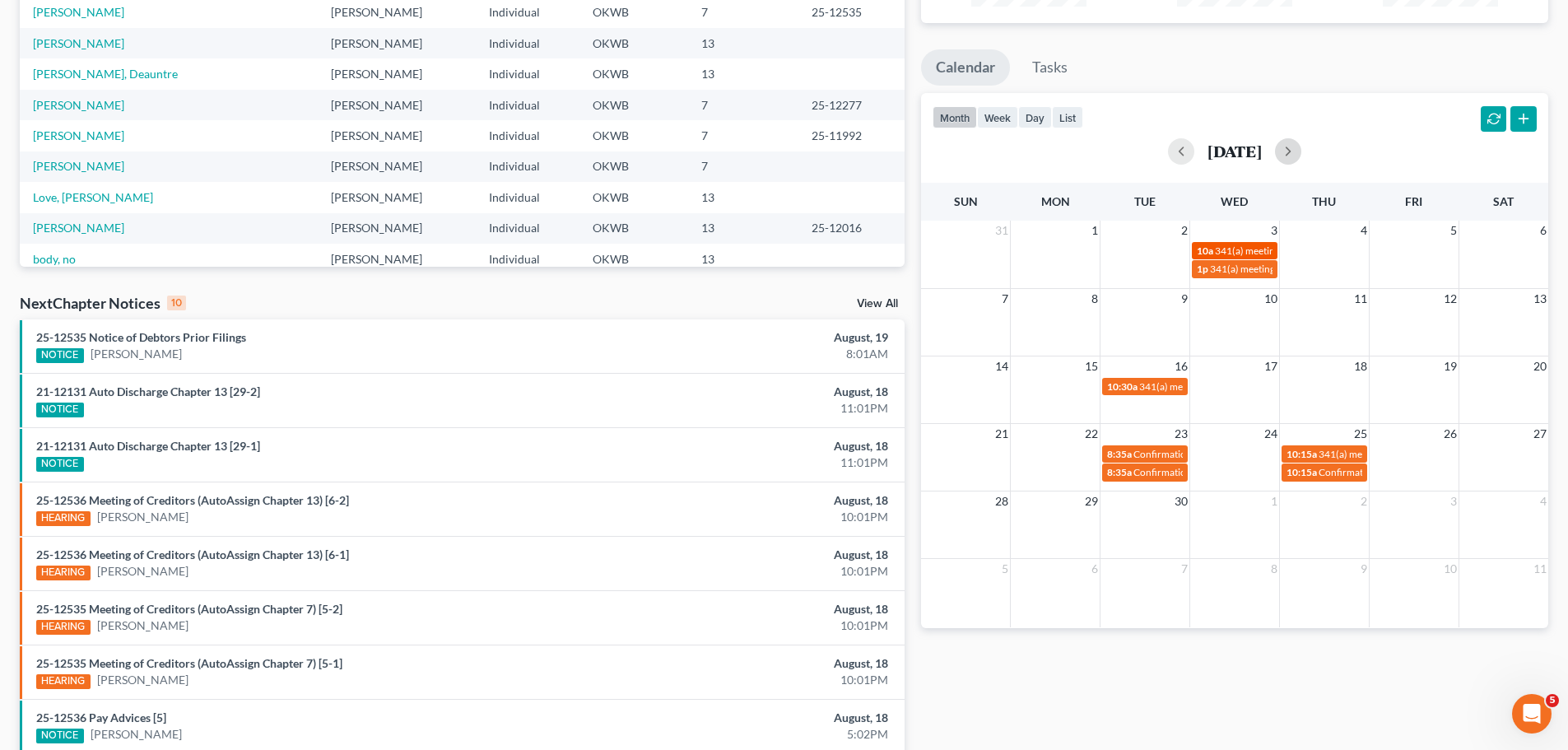
click at [1250, 251] on span "341(a) meeting for [PERSON_NAME]" at bounding box center [1294, 251] width 159 height 12
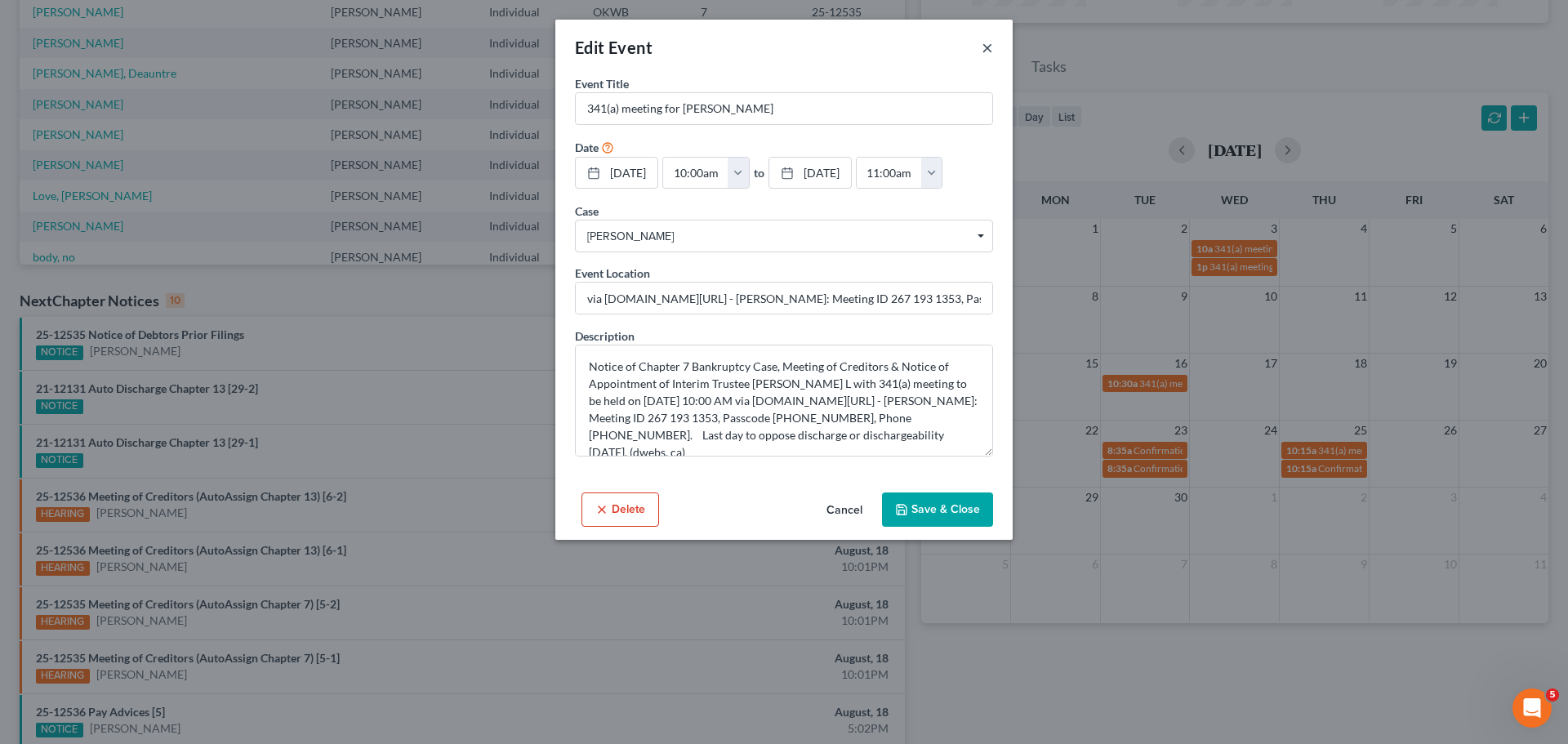
click at [987, 44] on button "×" at bounding box center [987, 47] width 11 height 19
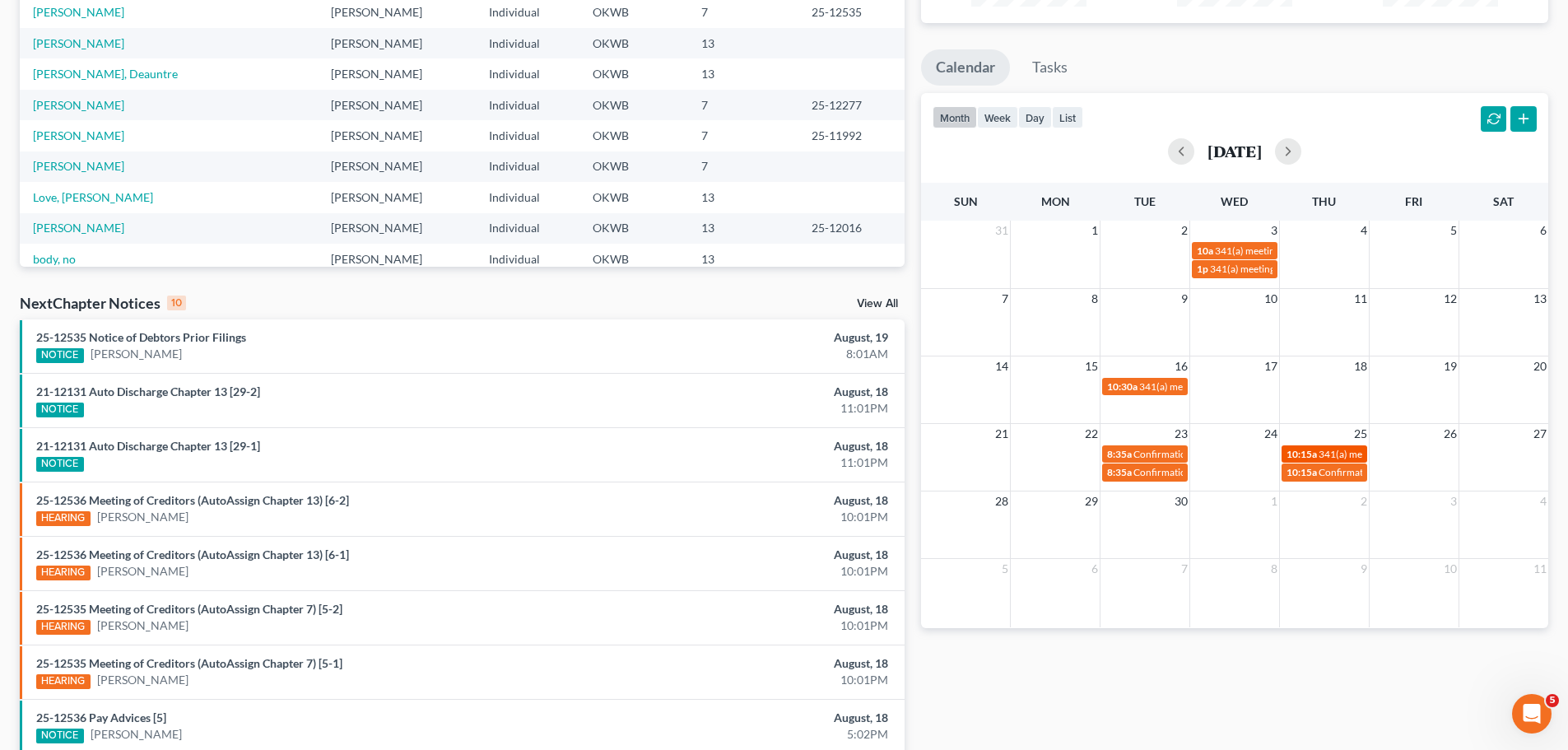
click at [1318, 455] on span "341(a) meeting for [PERSON_NAME]" at bounding box center [1397, 454] width 159 height 12
select select "Days"
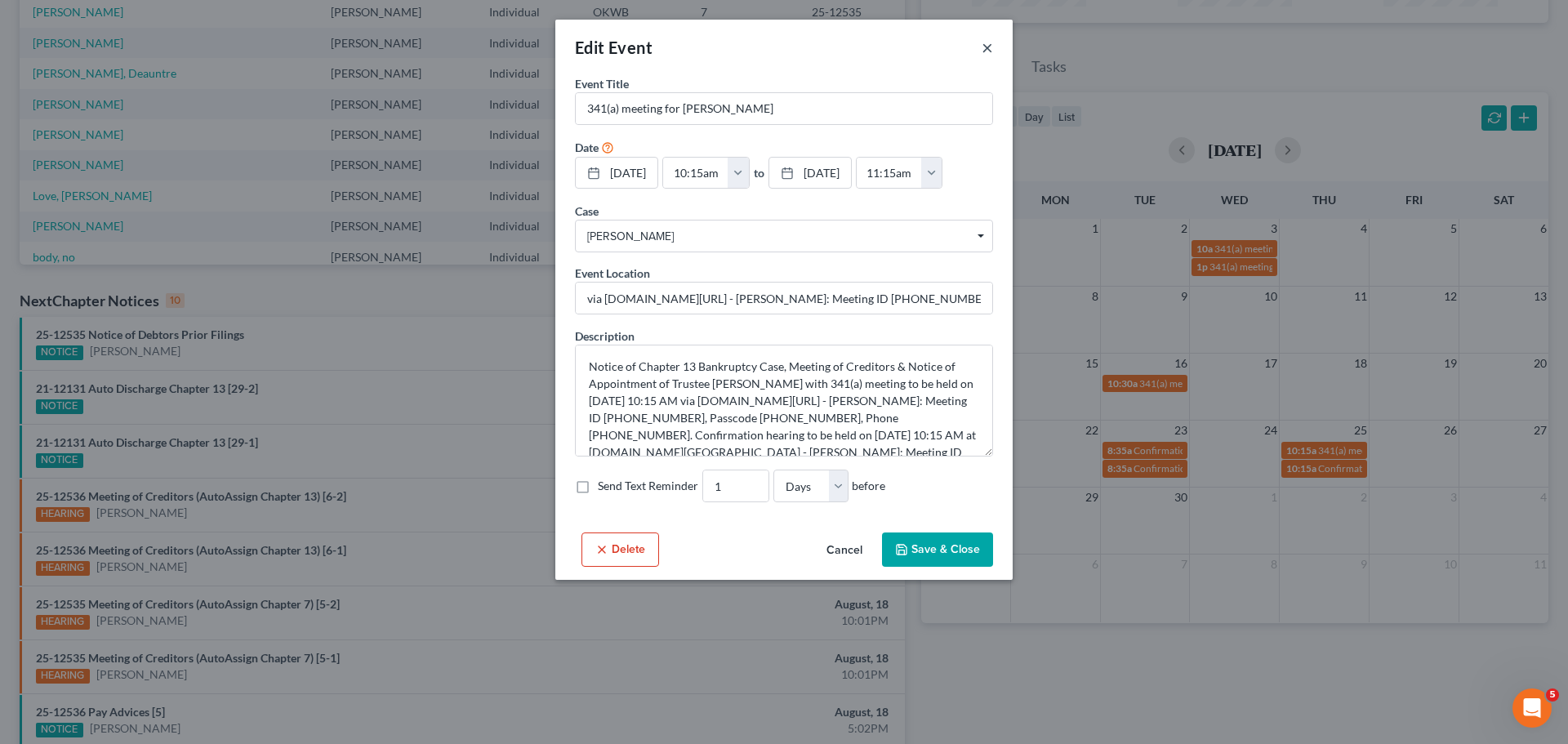
click at [987, 54] on button "×" at bounding box center [987, 47] width 11 height 19
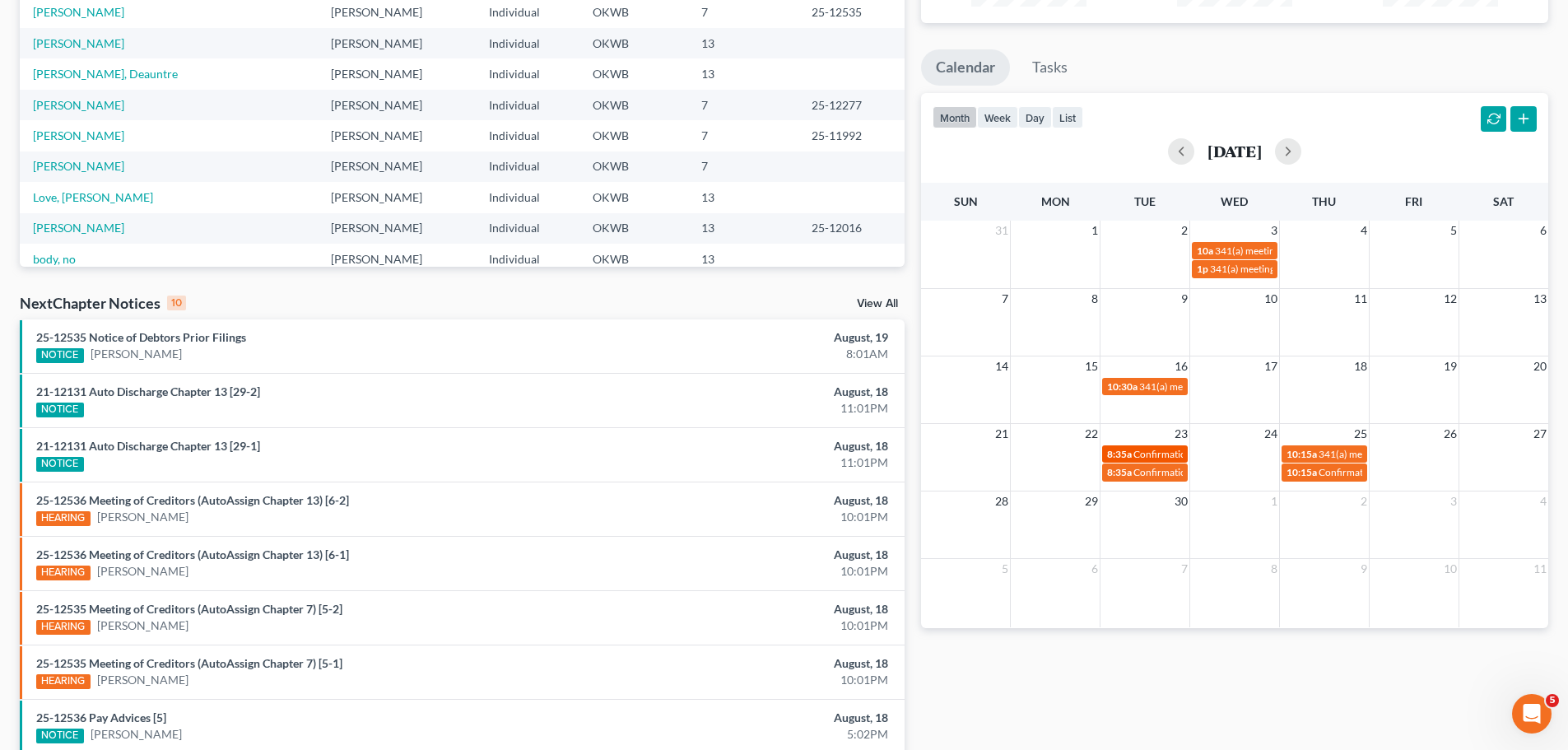
click at [1162, 448] on span "Confirmation hearing for [PERSON_NAME]" at bounding box center [1226, 454] width 186 height 12
select select "Days"
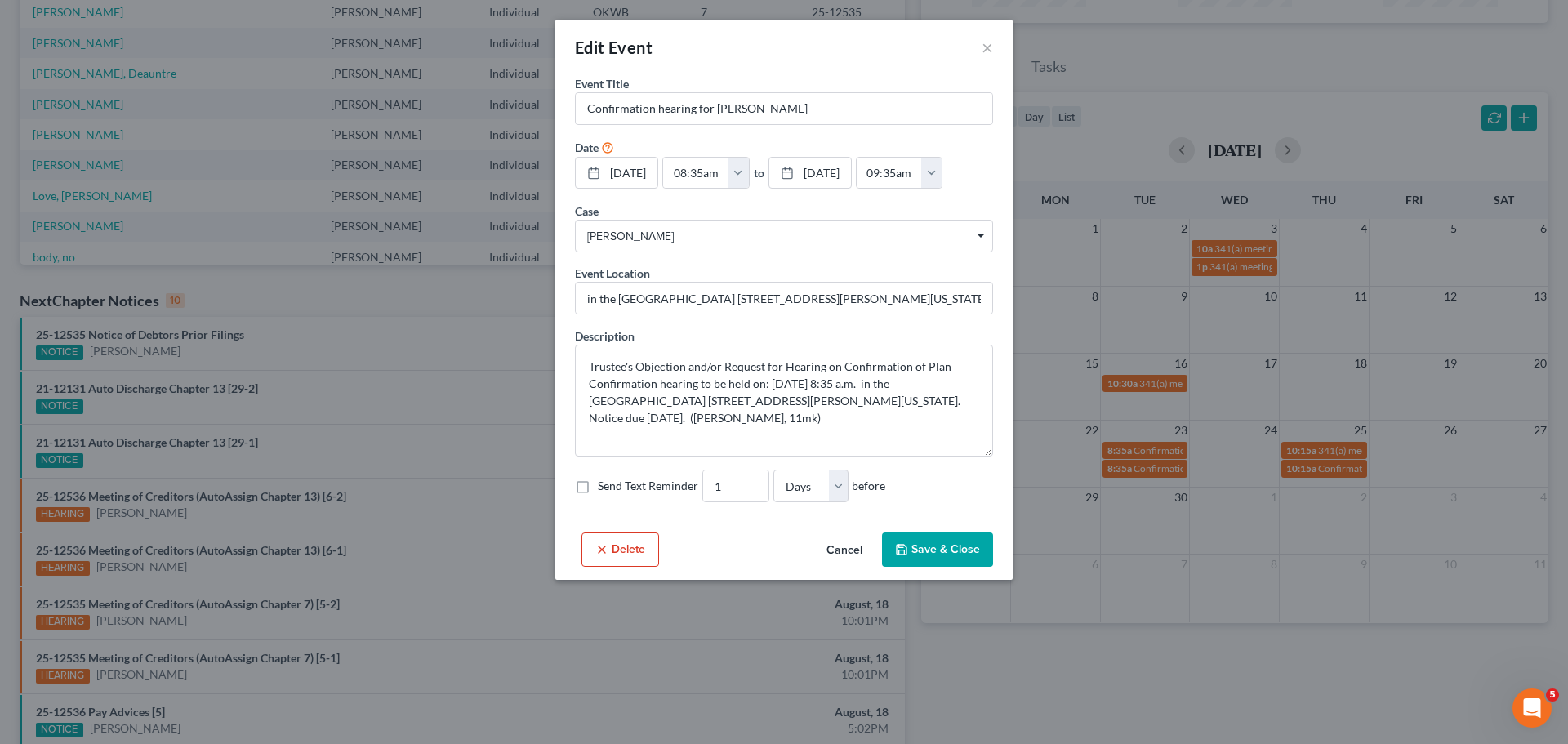
click at [997, 37] on div "Edit Event ×" at bounding box center [783, 46] width 457 height 55
click at [981, 54] on button "×" at bounding box center [987, 47] width 11 height 19
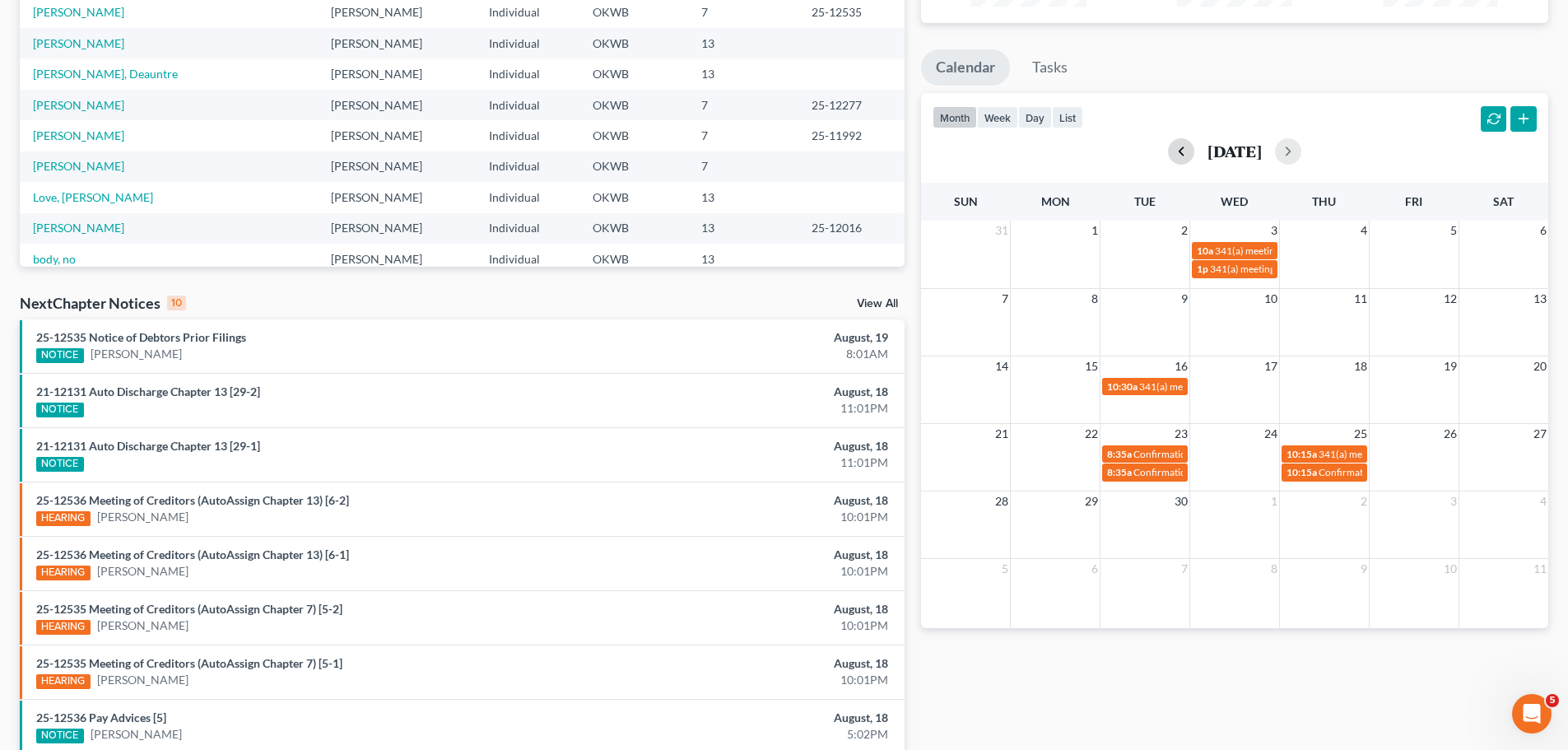
click at [1168, 154] on button "button" at bounding box center [1181, 151] width 27 height 27
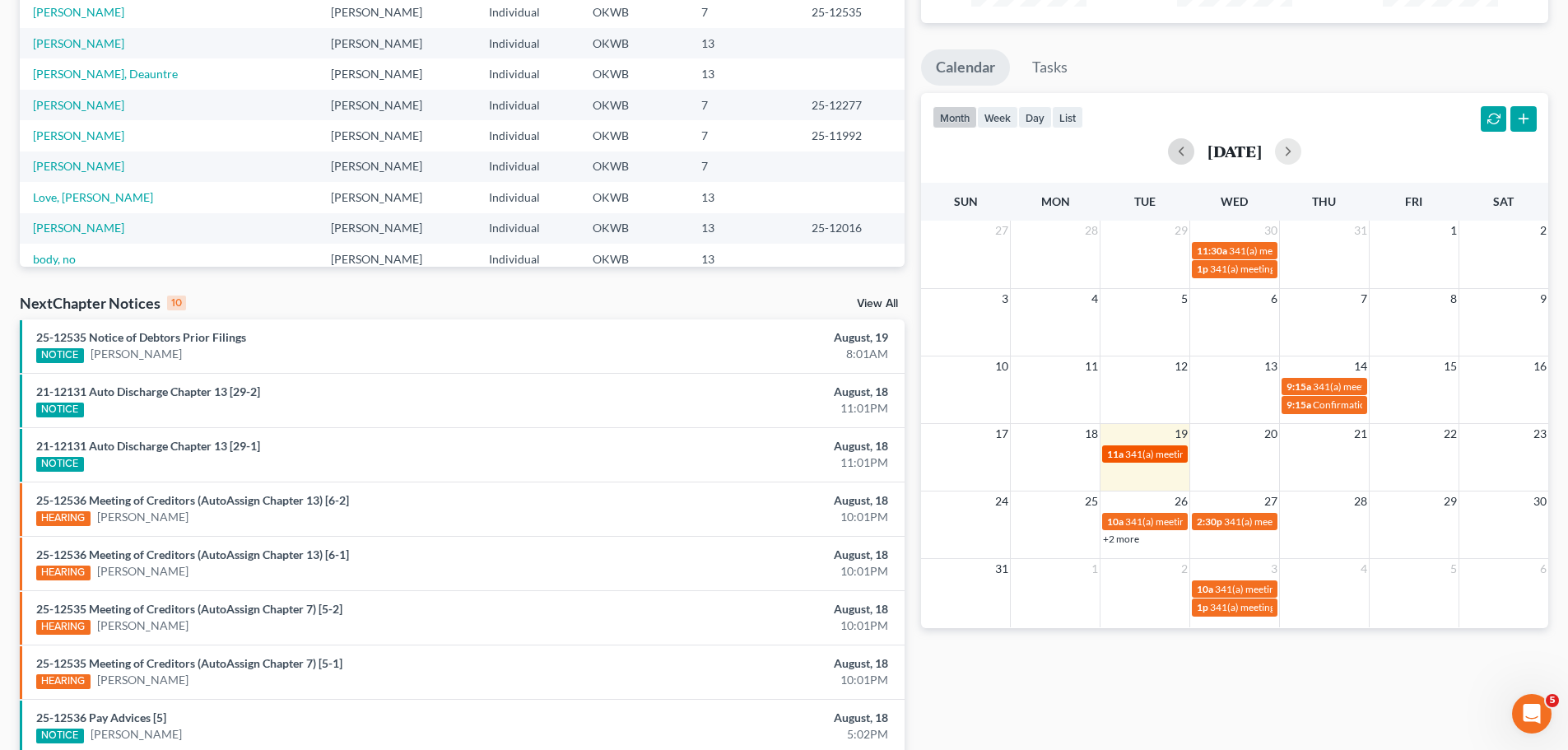
click at [1131, 446] on link "11a 341(a) meeting for [PERSON_NAME] & [PERSON_NAME]" at bounding box center [1145, 455] width 86 height 18
select select "Days"
